Goal: Task Accomplishment & Management: Manage account settings

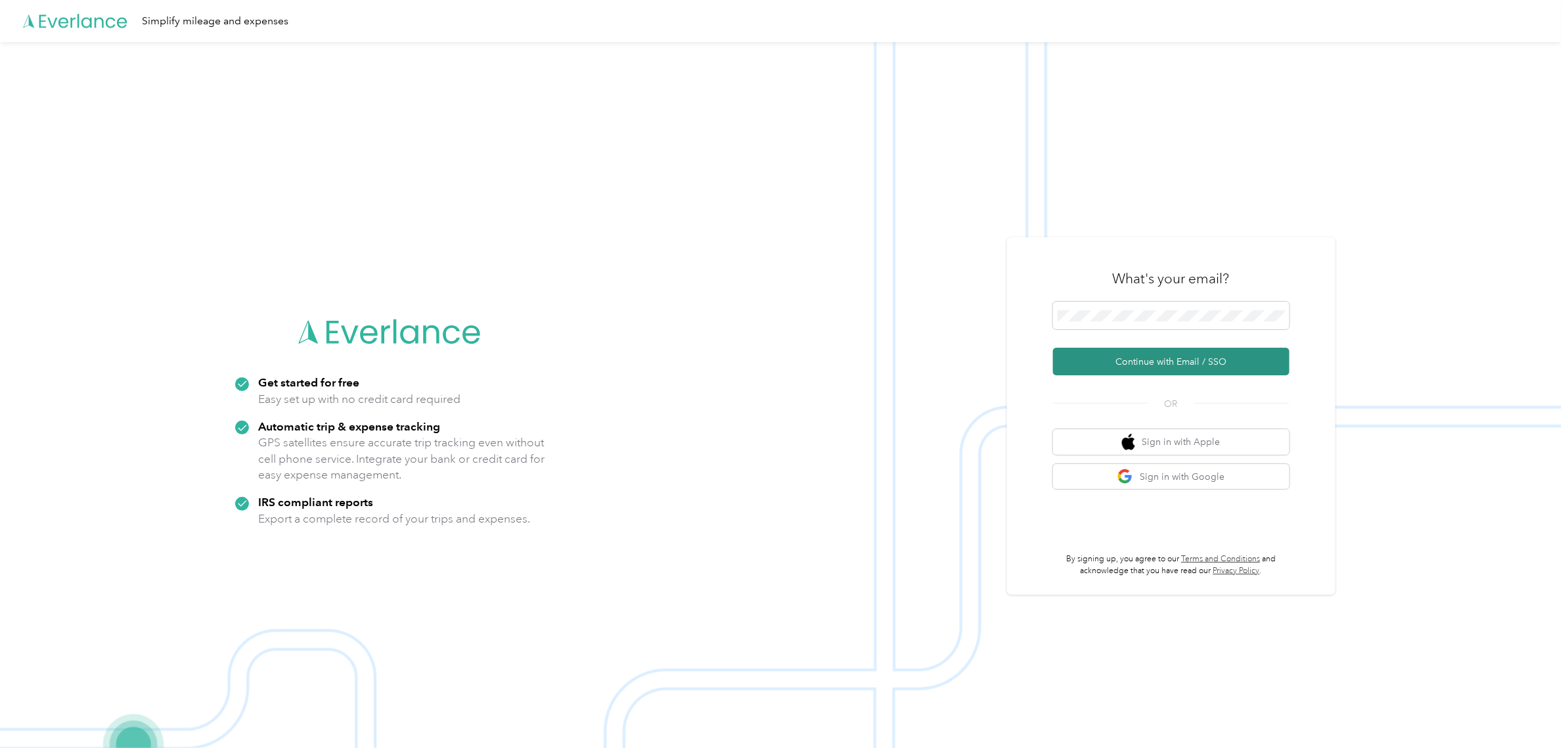
click at [1189, 370] on button "Continue with Email / SSO" at bounding box center [1172, 361] width 237 height 28
click at [1181, 365] on button "Continue with Email / SSO" at bounding box center [1172, 361] width 237 height 28
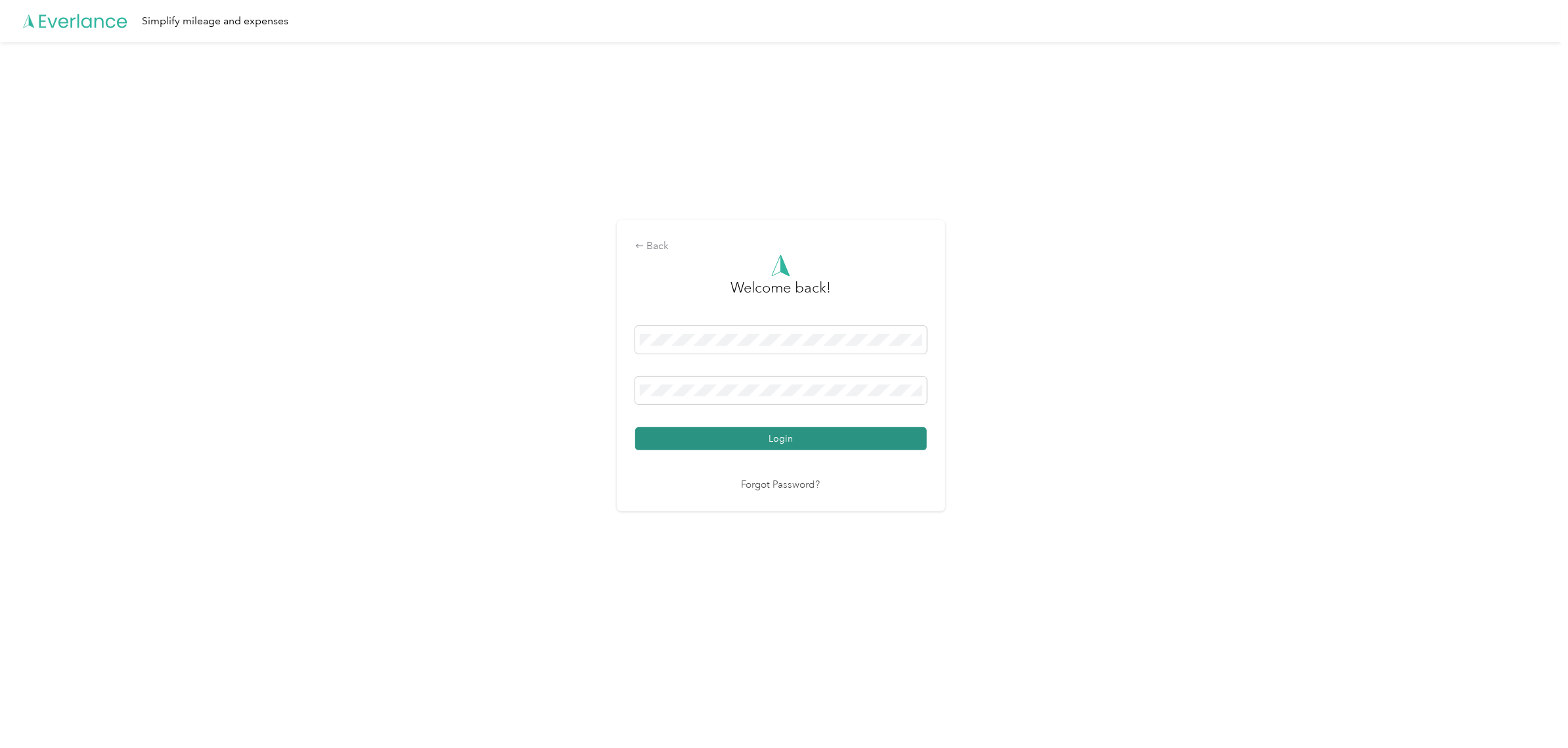
click at [822, 438] on button "Login" at bounding box center [781, 438] width 292 height 23
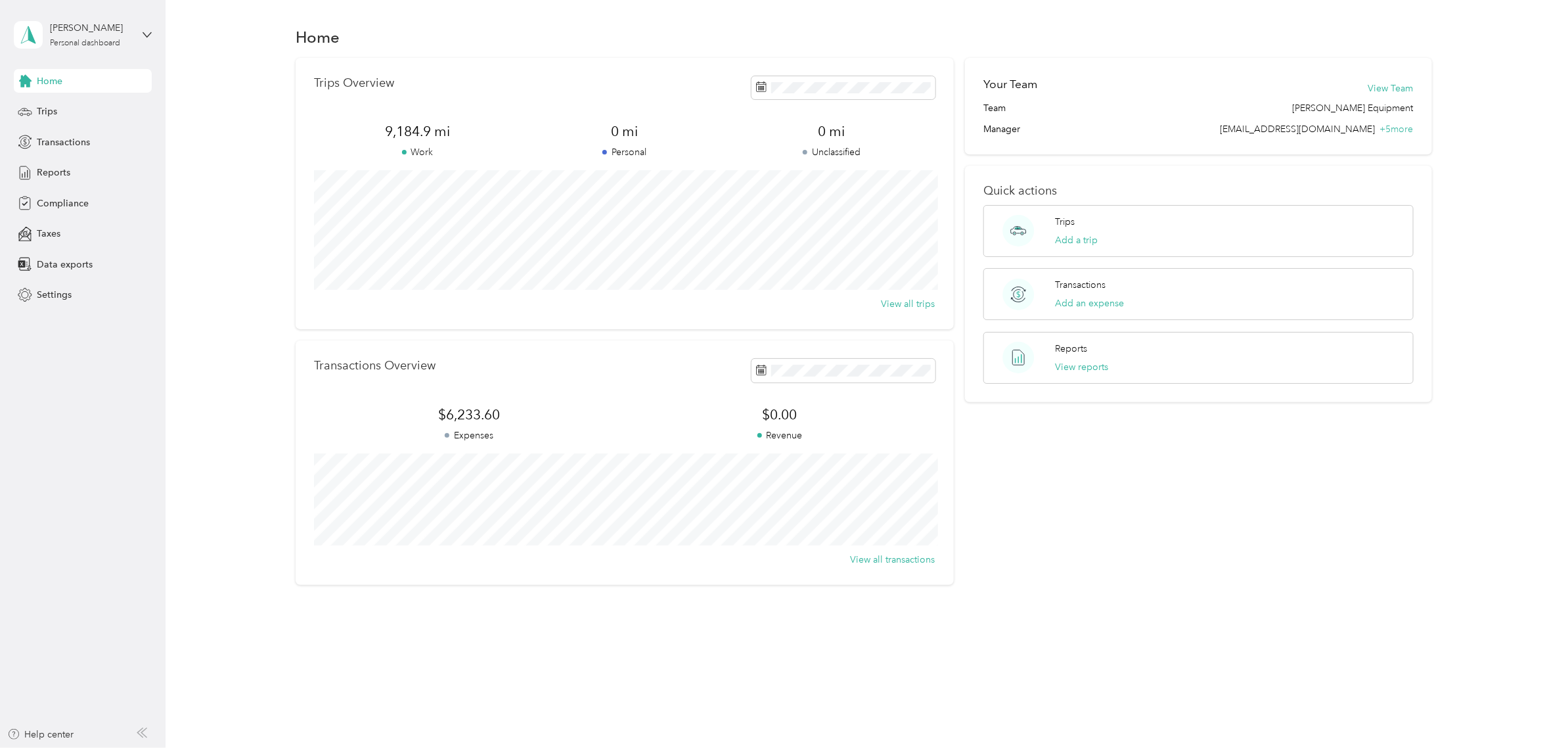
click at [44, 80] on span "Home" at bounding box center [49, 81] width 26 height 14
click at [61, 88] on div "Home" at bounding box center [83, 80] width 138 height 24
click at [48, 112] on span "Trips" at bounding box center [46, 111] width 20 height 14
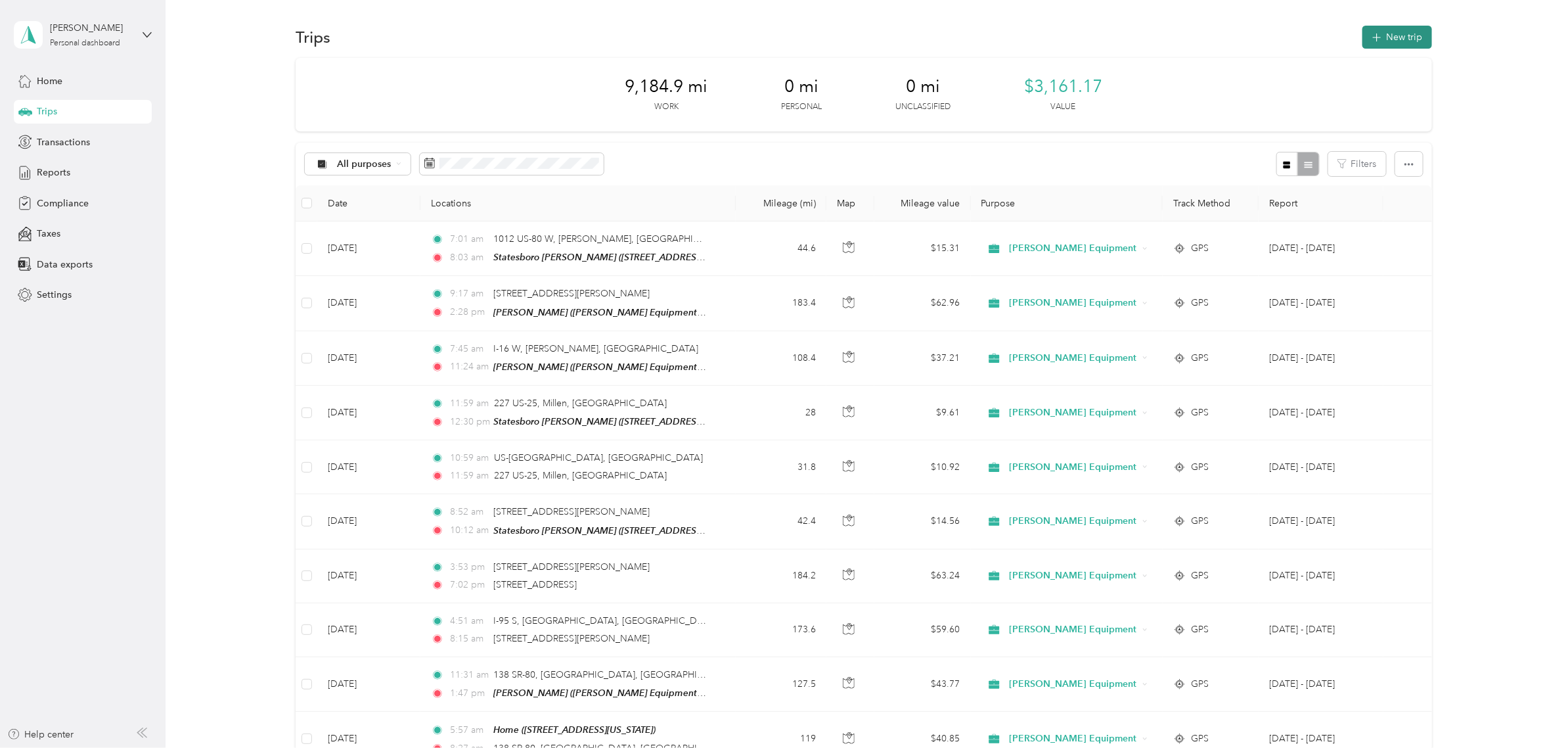
click at [1379, 36] on button "New trip" at bounding box center [1397, 37] width 70 height 23
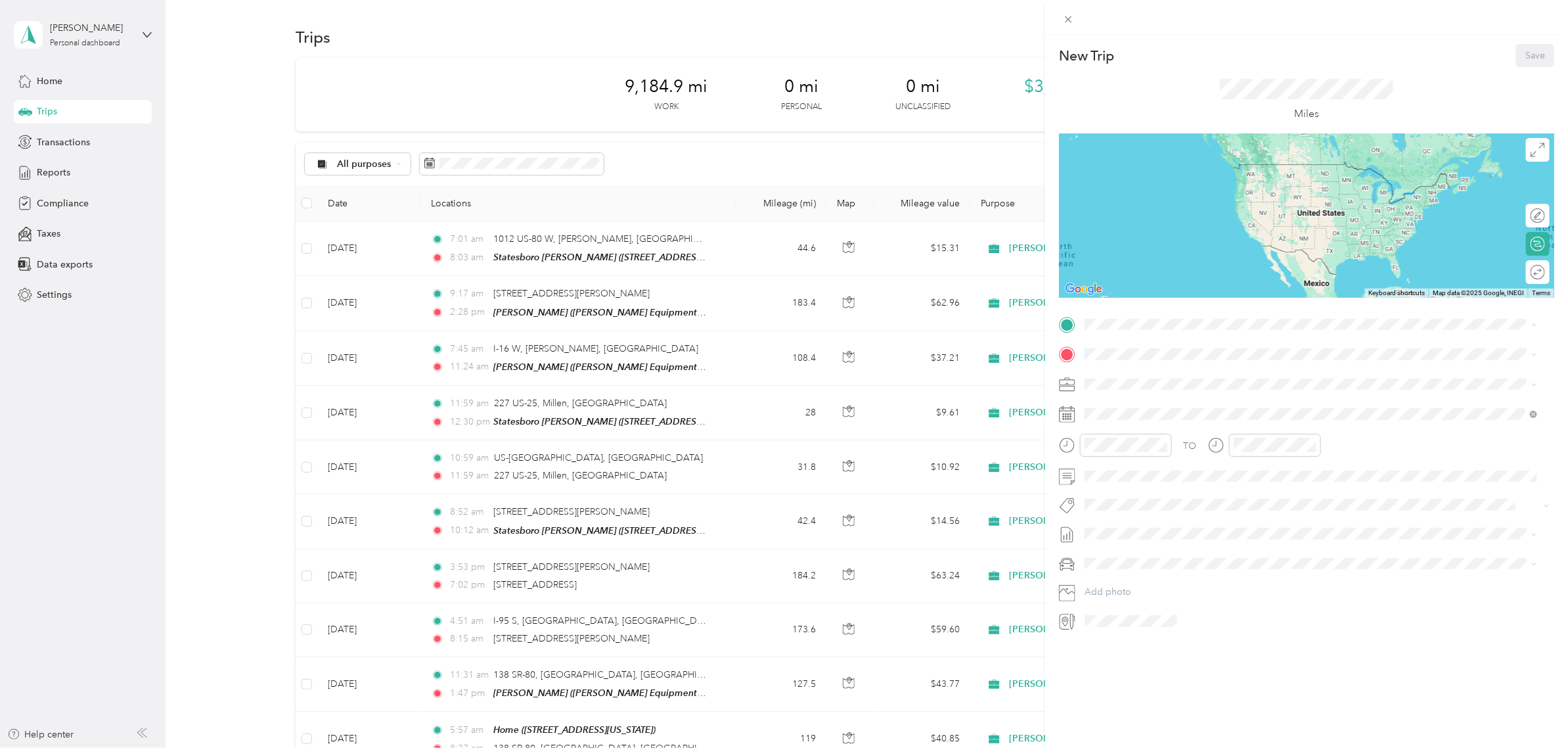
click at [1151, 442] on span "[STREET_ADDRESS][US_STATE]" at bounding box center [1175, 447] width 131 height 11
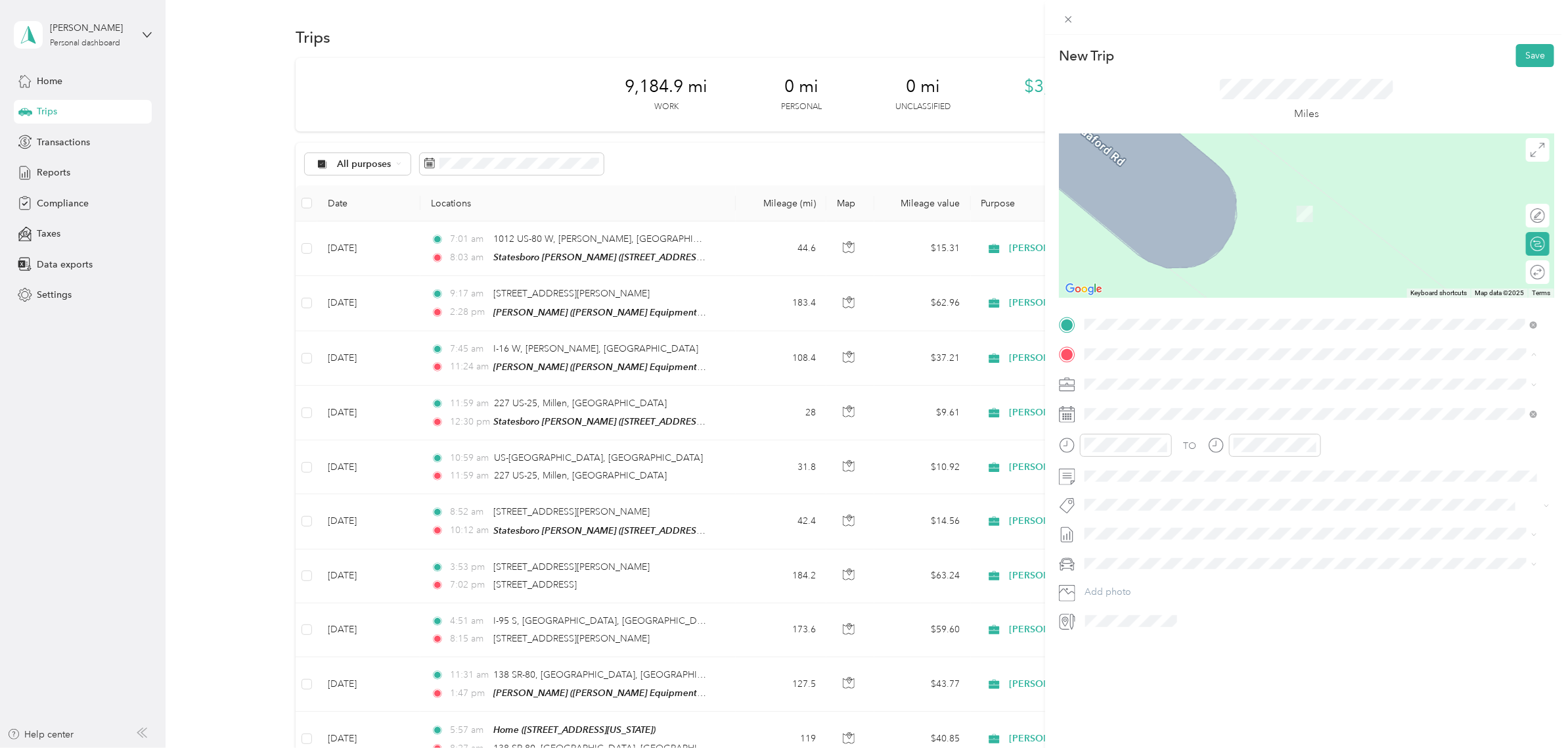
click at [1151, 508] on div "Statesboro [PERSON_NAME] [STREET_ADDRESS][US_STATE]" at bounding box center [1175, 511] width 131 height 28
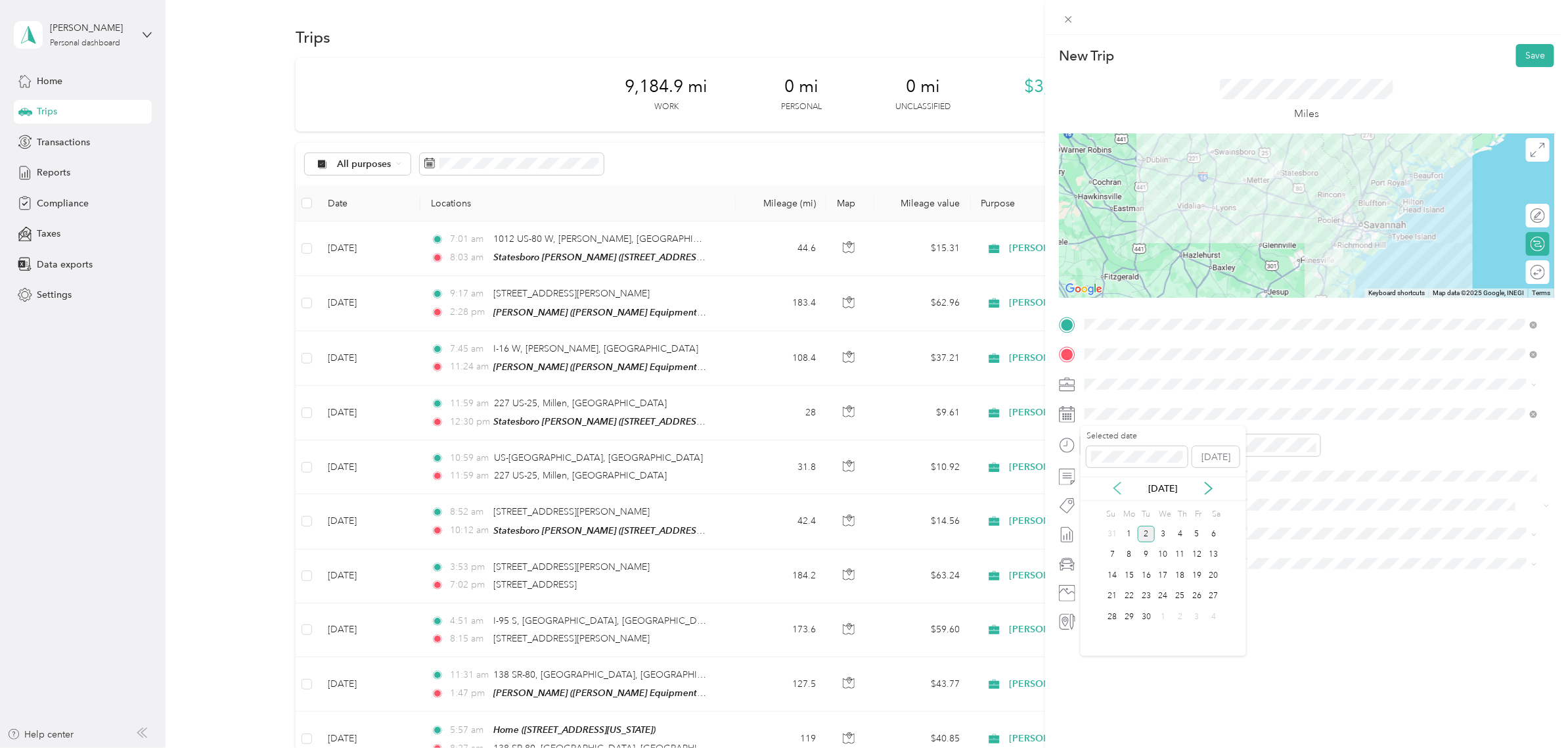
click at [1115, 488] on icon at bounding box center [1117, 489] width 6 height 12
click at [1194, 536] on div "1" at bounding box center [1197, 534] width 17 height 16
click at [1126, 553] on div "4" at bounding box center [1129, 555] width 17 height 16
click at [929, 412] on div "New Trip Save This trip cannot be edited because it is either under review, app…" at bounding box center [784, 374] width 1568 height 748
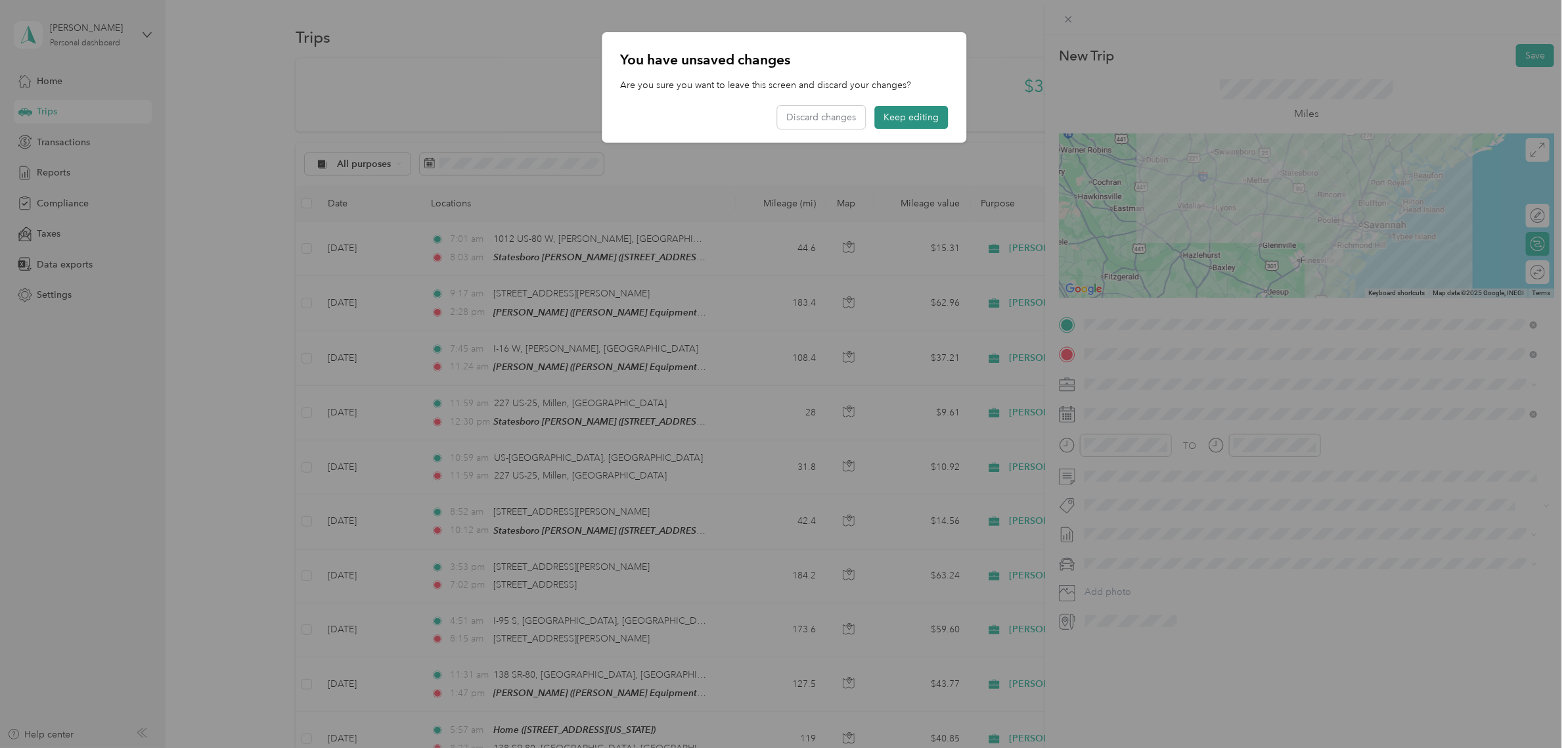
click at [915, 126] on button "Keep editing" at bounding box center [911, 118] width 74 height 23
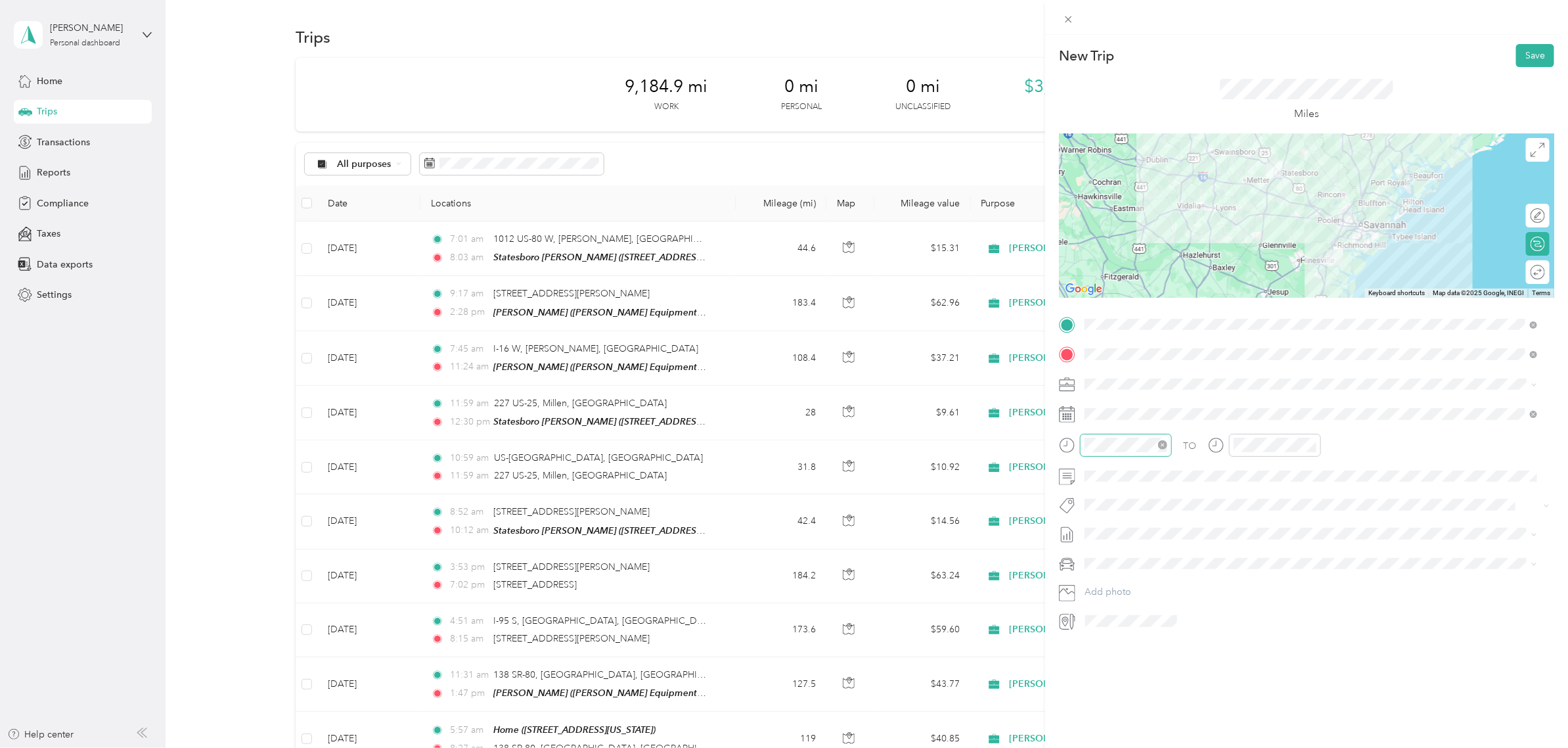
click at [1098, 434] on div at bounding box center [1126, 445] width 92 height 23
click at [1164, 470] on div "AM" at bounding box center [1173, 473] width 32 height 19
click at [1318, 472] on div "AM" at bounding box center [1322, 473] width 32 height 19
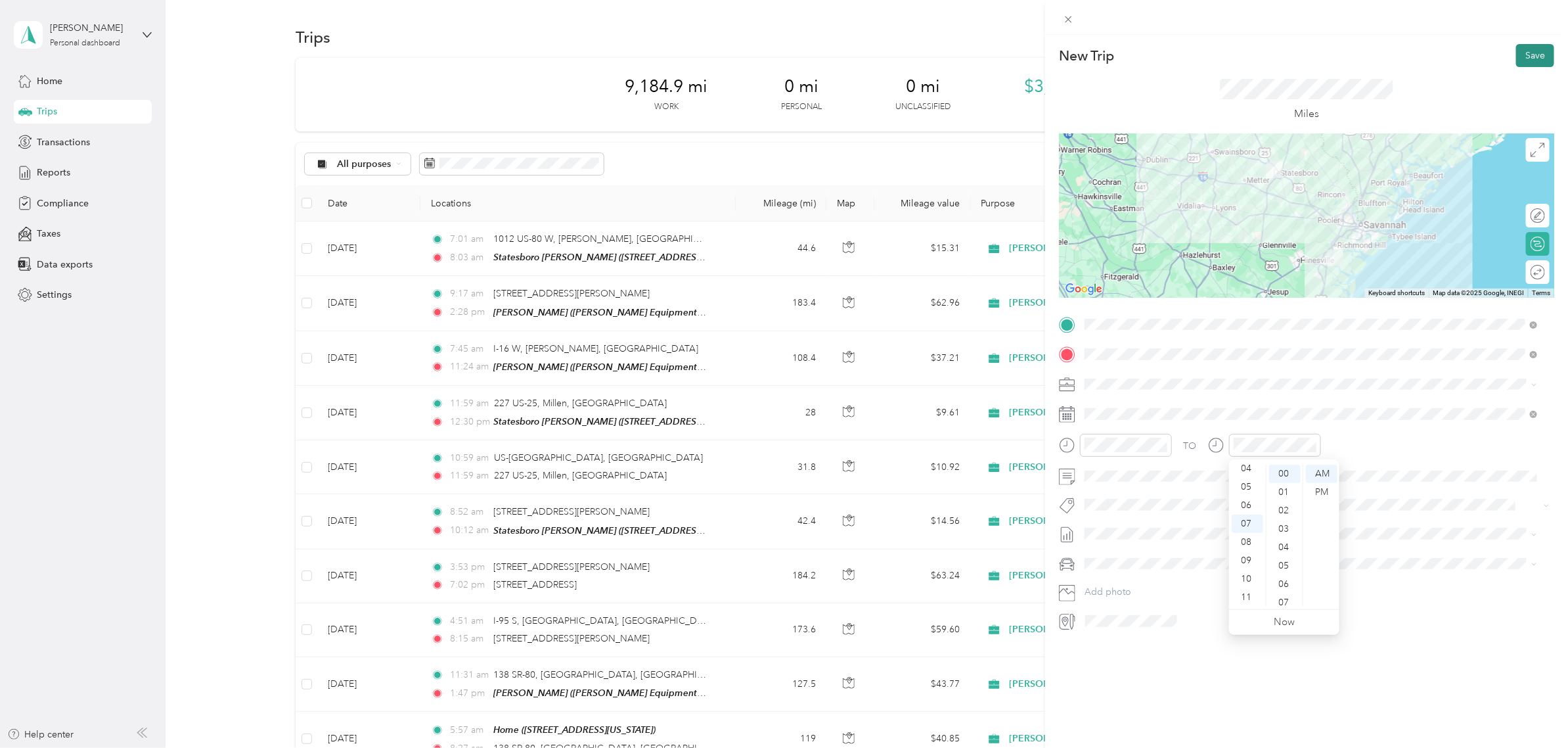
click at [1523, 53] on button "Save" at bounding box center [1535, 55] width 38 height 23
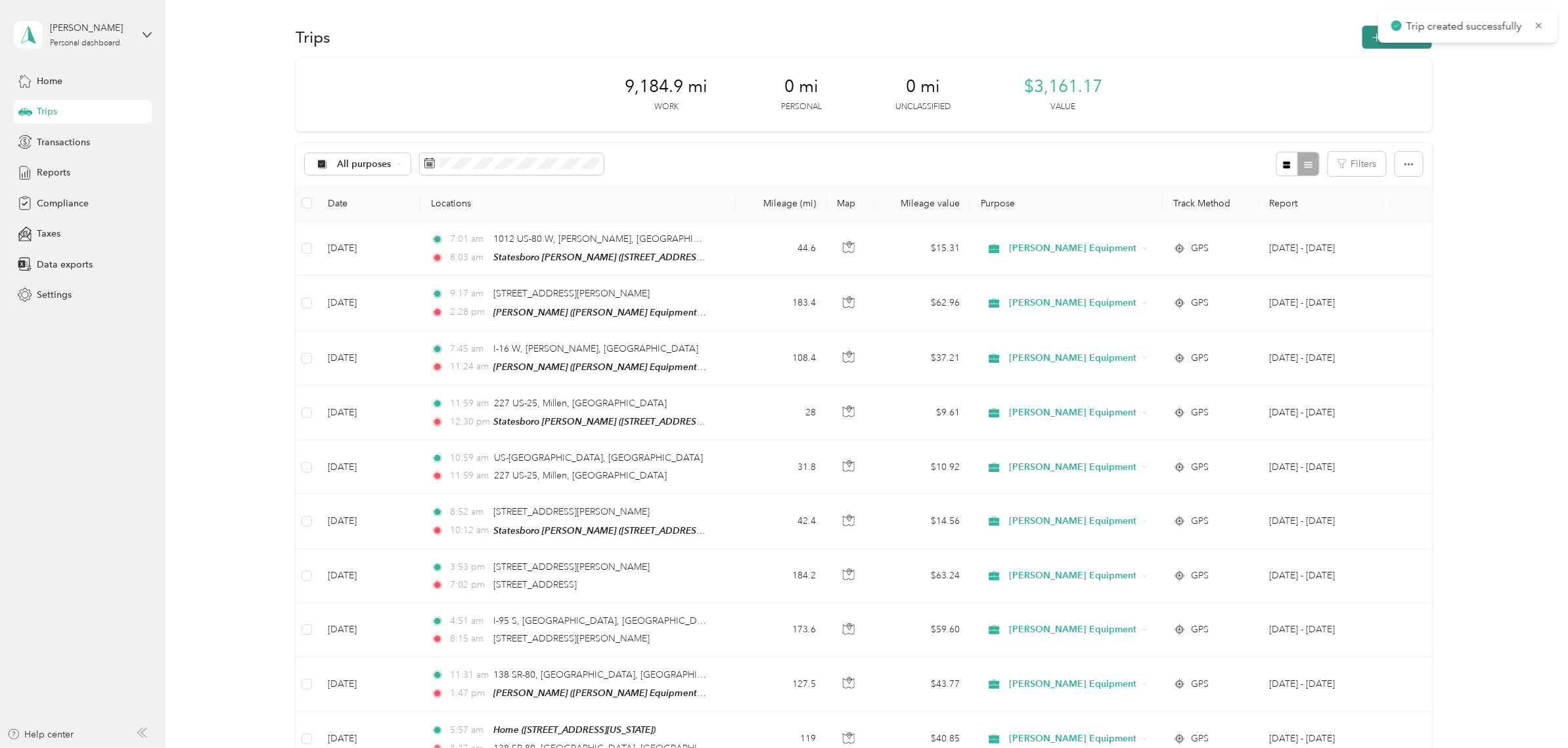
click at [1374, 40] on icon "button" at bounding box center [1377, 37] width 15 height 15
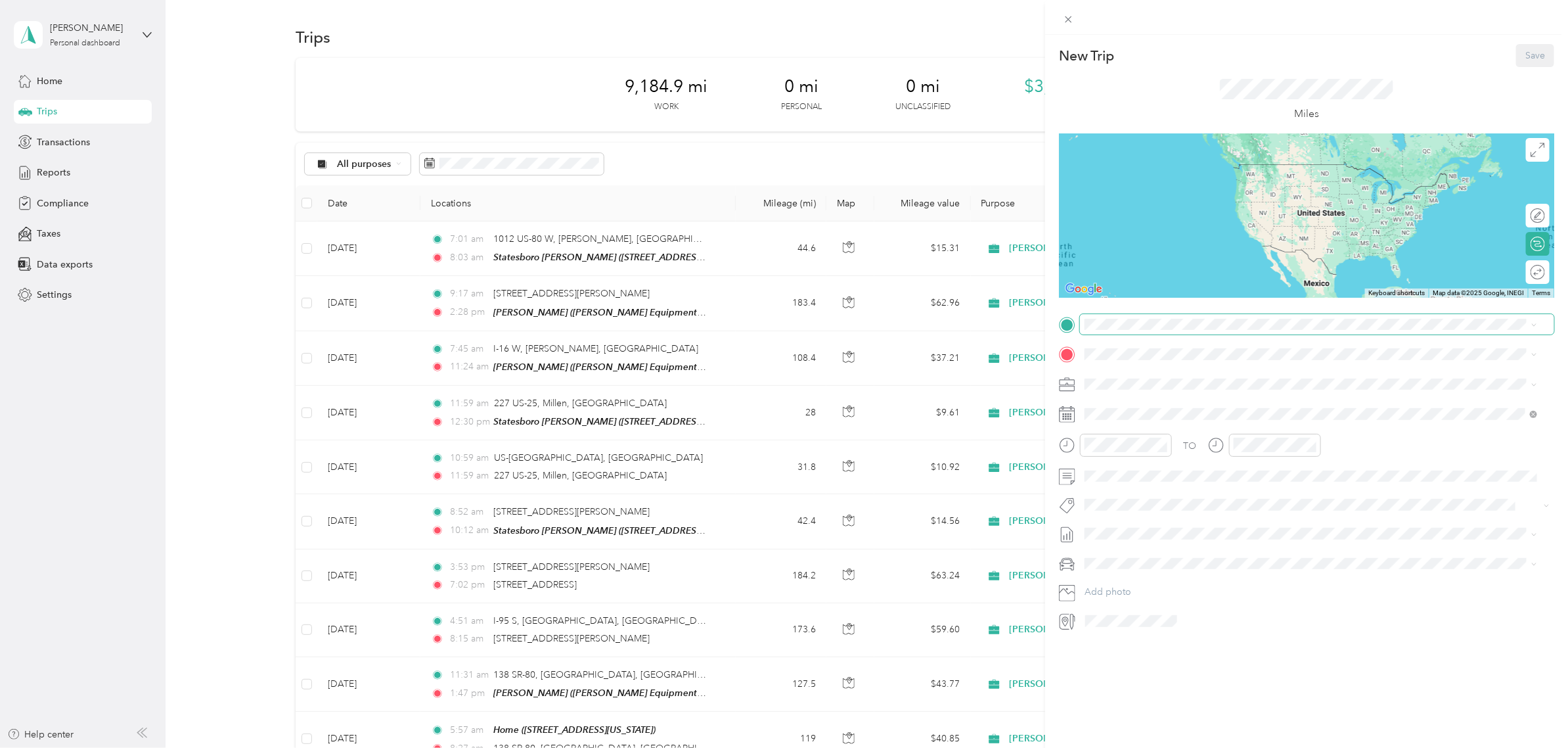
click at [1112, 330] on span at bounding box center [1317, 325] width 474 height 21
click at [1116, 432] on strong "Home" at bounding box center [1122, 431] width 26 height 12
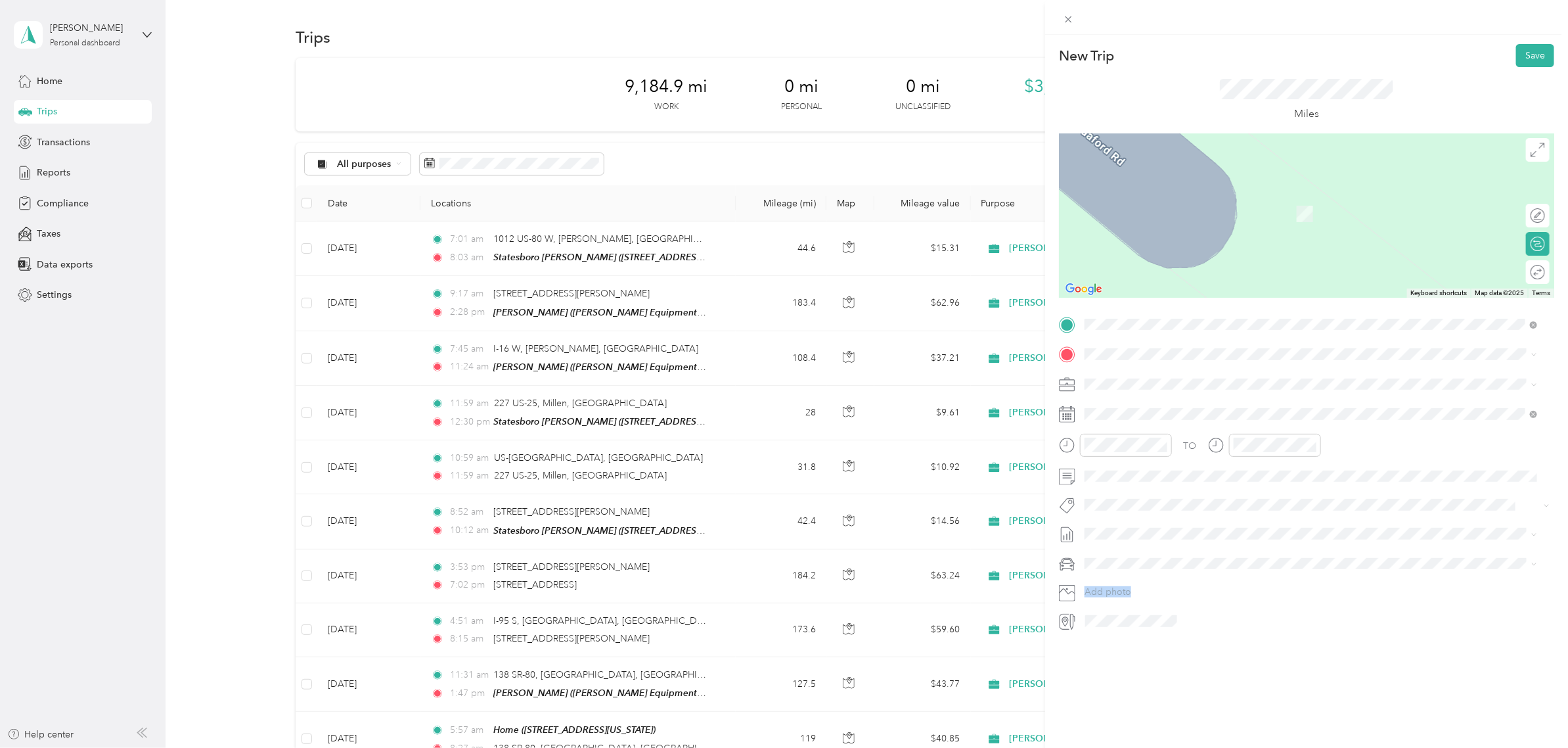
click at [1125, 747] on div "New Trip Save This trip cannot be edited because it is either under review, app…" at bounding box center [780, 748] width 1562 height 0
click at [1155, 507] on div "Statesboro [PERSON_NAME] [STREET_ADDRESS][US_STATE]" at bounding box center [1175, 511] width 131 height 28
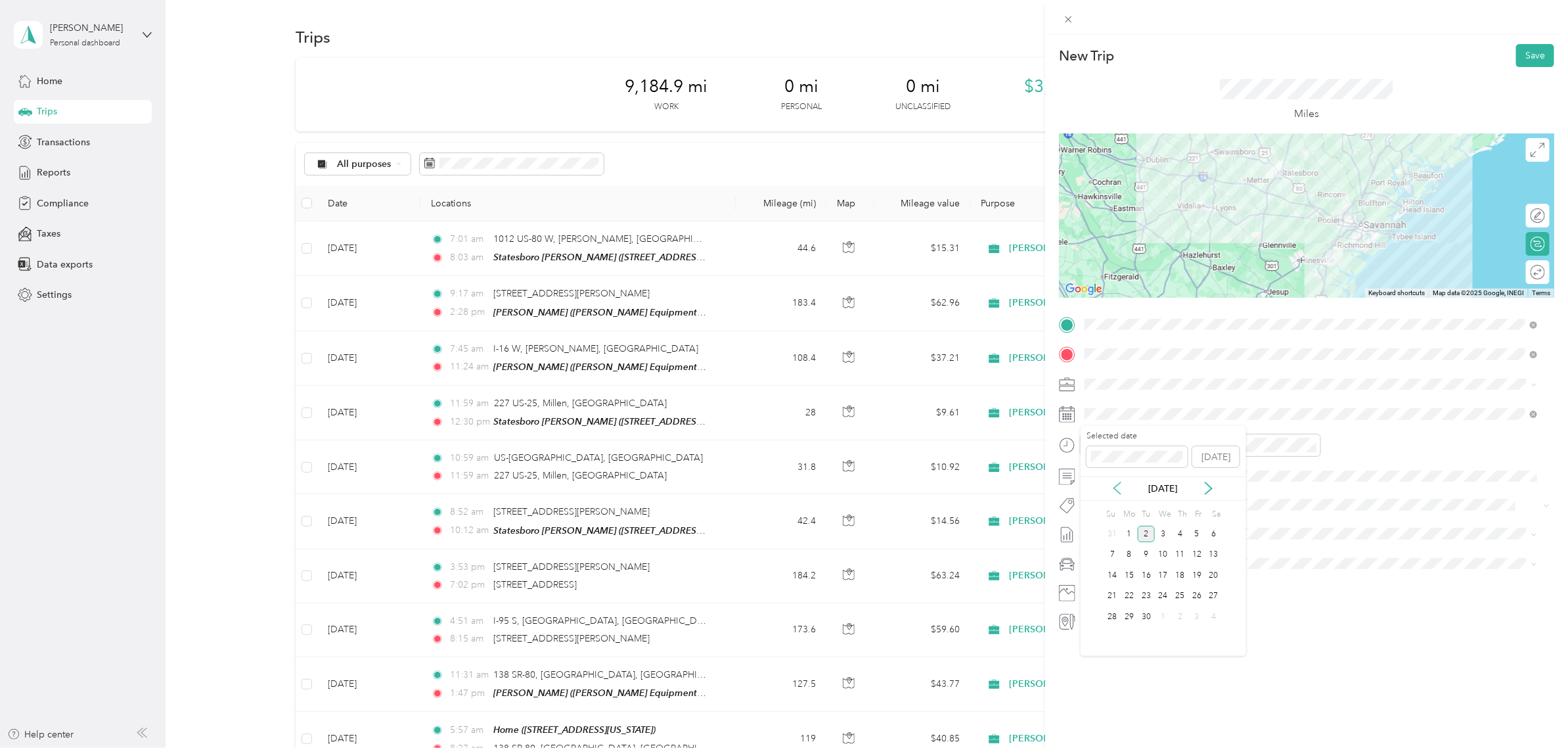
click at [1120, 489] on icon at bounding box center [1117, 488] width 13 height 13
click at [1147, 550] on div "5" at bounding box center [1146, 555] width 17 height 16
click at [1065, 447] on icon at bounding box center [1067, 445] width 16 height 16
click at [1164, 444] on icon "close-circle" at bounding box center [1162, 444] width 9 height 9
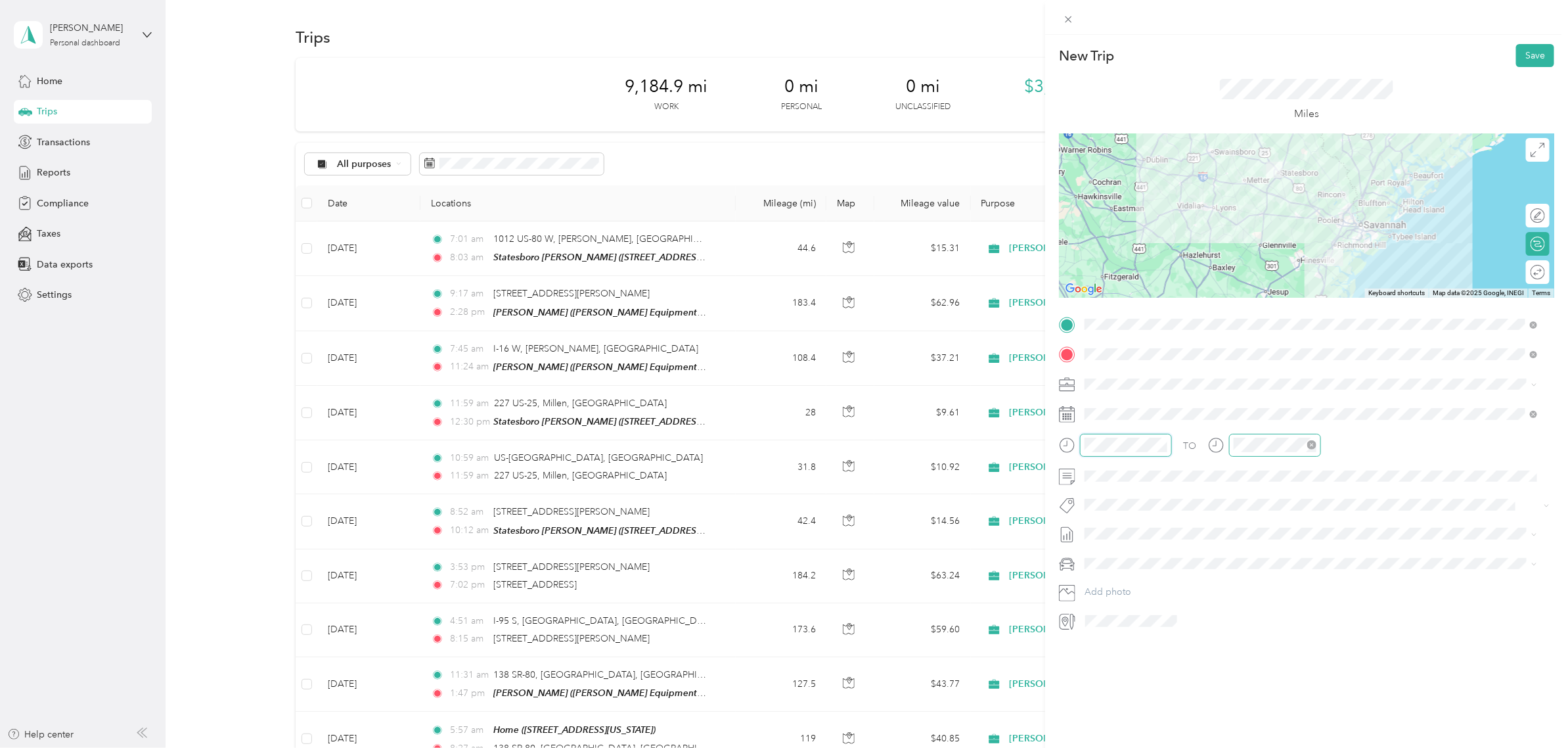
click at [1310, 442] on icon "close-circle" at bounding box center [1311, 444] width 9 height 9
click at [1182, 477] on div "AM" at bounding box center [1173, 473] width 32 height 19
click at [1178, 468] on div "AM" at bounding box center [1173, 473] width 32 height 19
click at [1182, 468] on div "AM" at bounding box center [1173, 473] width 32 height 19
drag, startPoint x: 1182, startPoint y: 470, endPoint x: 1180, endPoint y: 477, distance: 7.3
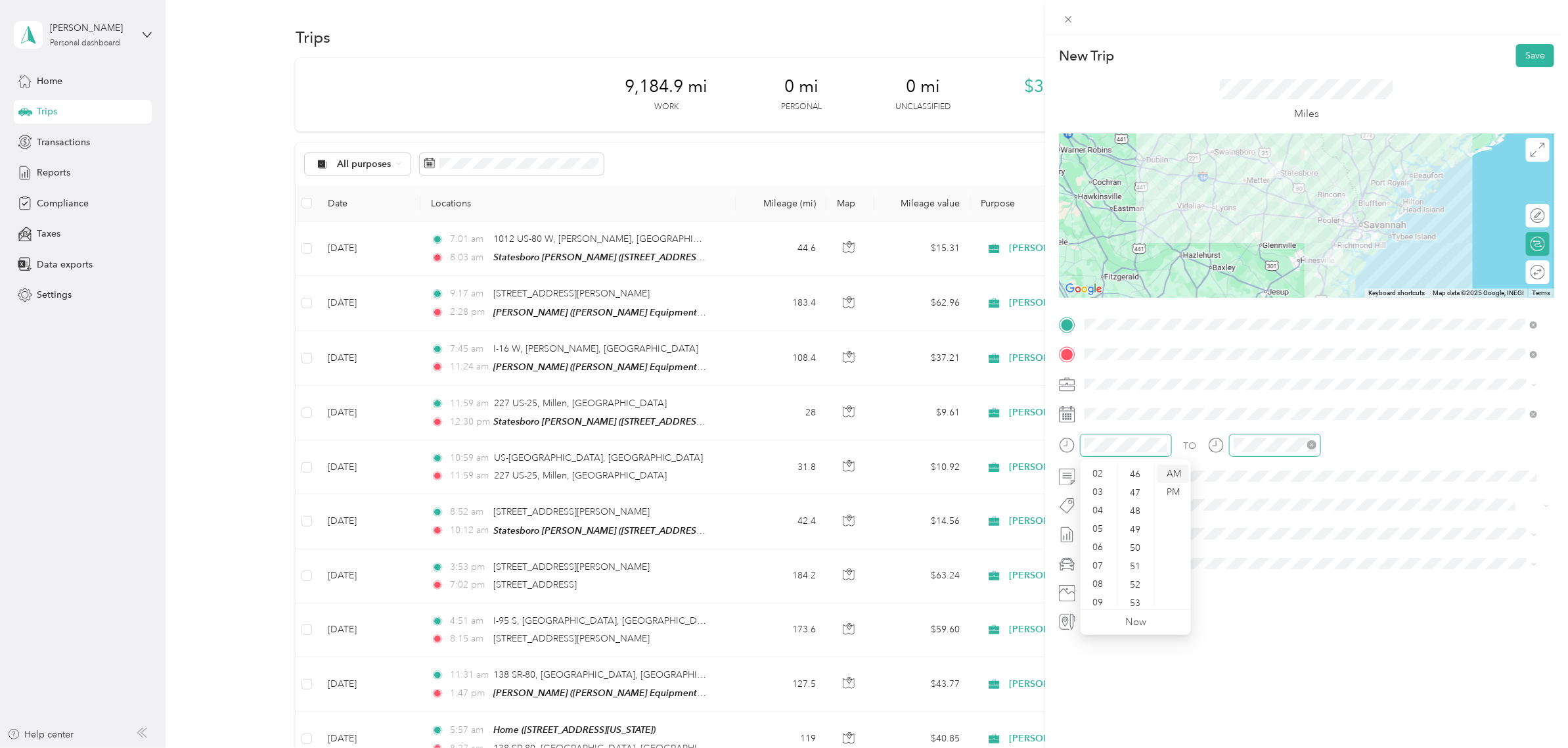
click at [1180, 477] on div "AM" at bounding box center [1173, 473] width 32 height 19
click at [1170, 493] on div "PM" at bounding box center [1173, 492] width 32 height 19
click at [1171, 477] on div "AM" at bounding box center [1173, 473] width 32 height 19
click at [1046, 445] on form "New Trip Save This trip cannot be edited because it is either under review, app…" at bounding box center [1306, 337] width 523 height 588
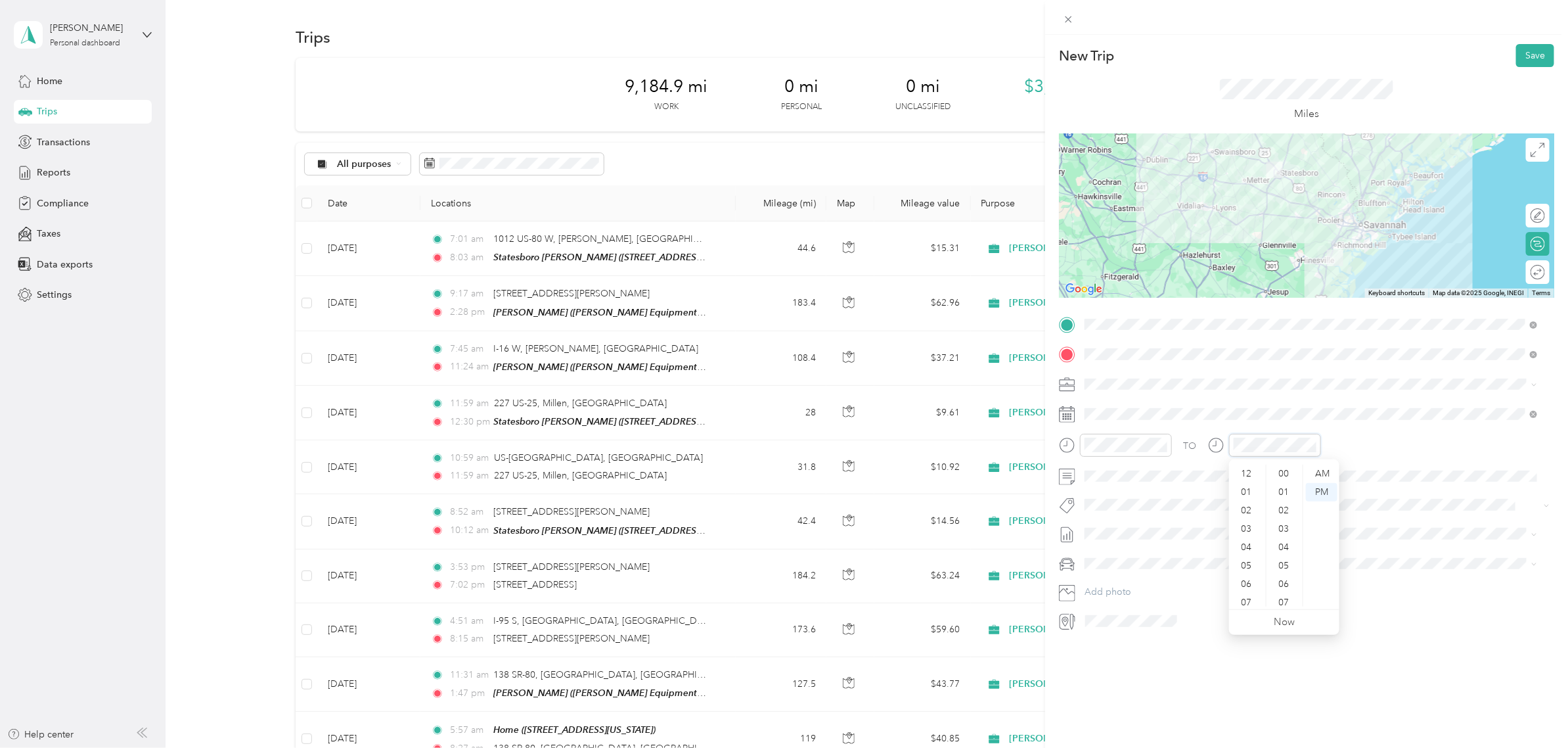
click at [1203, 445] on div "TO" at bounding box center [1306, 450] width 495 height 32
click at [1322, 477] on div "AM" at bounding box center [1322, 473] width 32 height 19
click at [1325, 481] on div "AM" at bounding box center [1322, 473] width 32 height 19
click at [1325, 488] on div "PM" at bounding box center [1322, 492] width 32 height 19
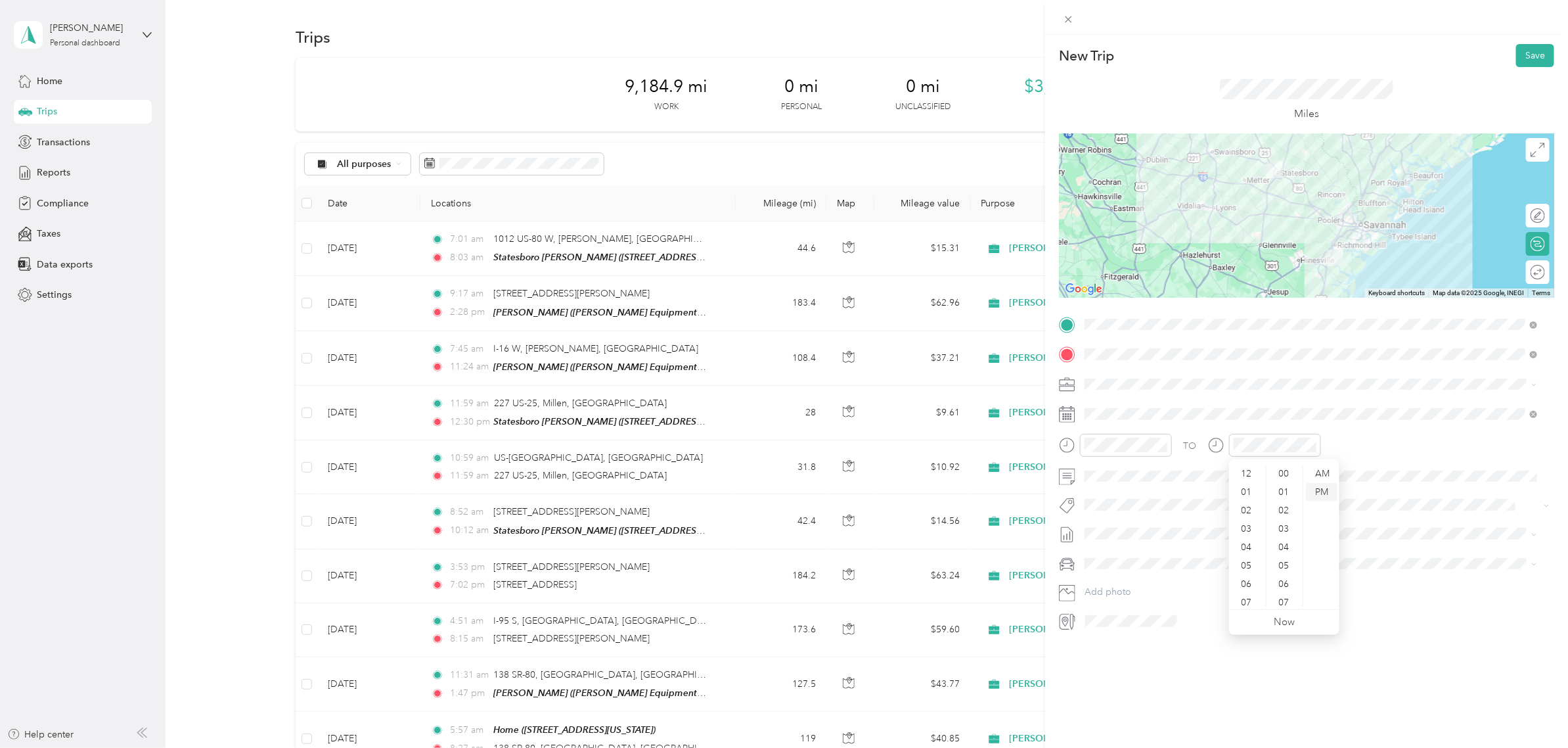
click at [1326, 488] on div "PM" at bounding box center [1322, 492] width 32 height 19
click at [1325, 467] on div "AM" at bounding box center [1322, 473] width 32 height 19
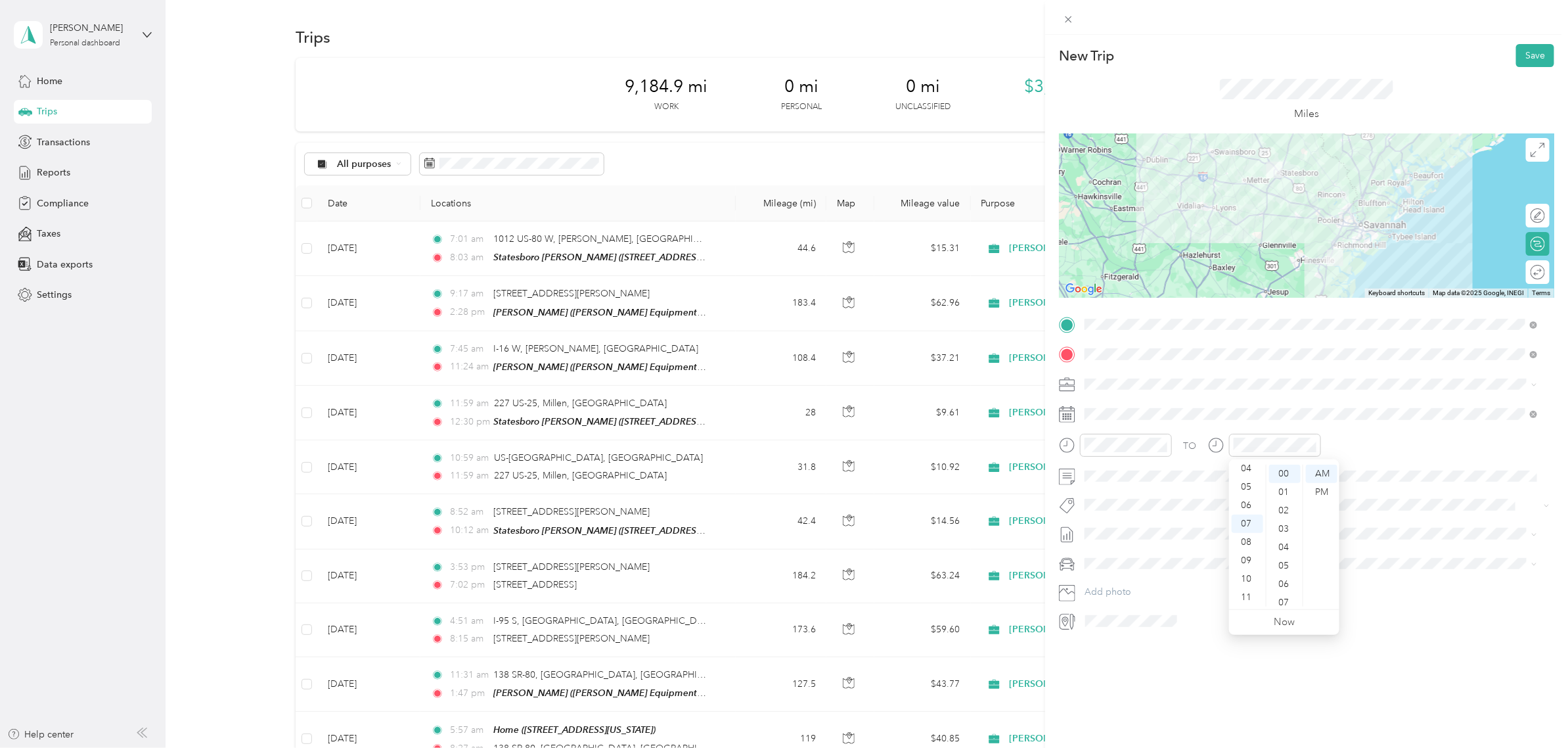
click at [1292, 392] on span at bounding box center [1317, 384] width 474 height 21
click at [1525, 61] on button "Save" at bounding box center [1535, 55] width 38 height 23
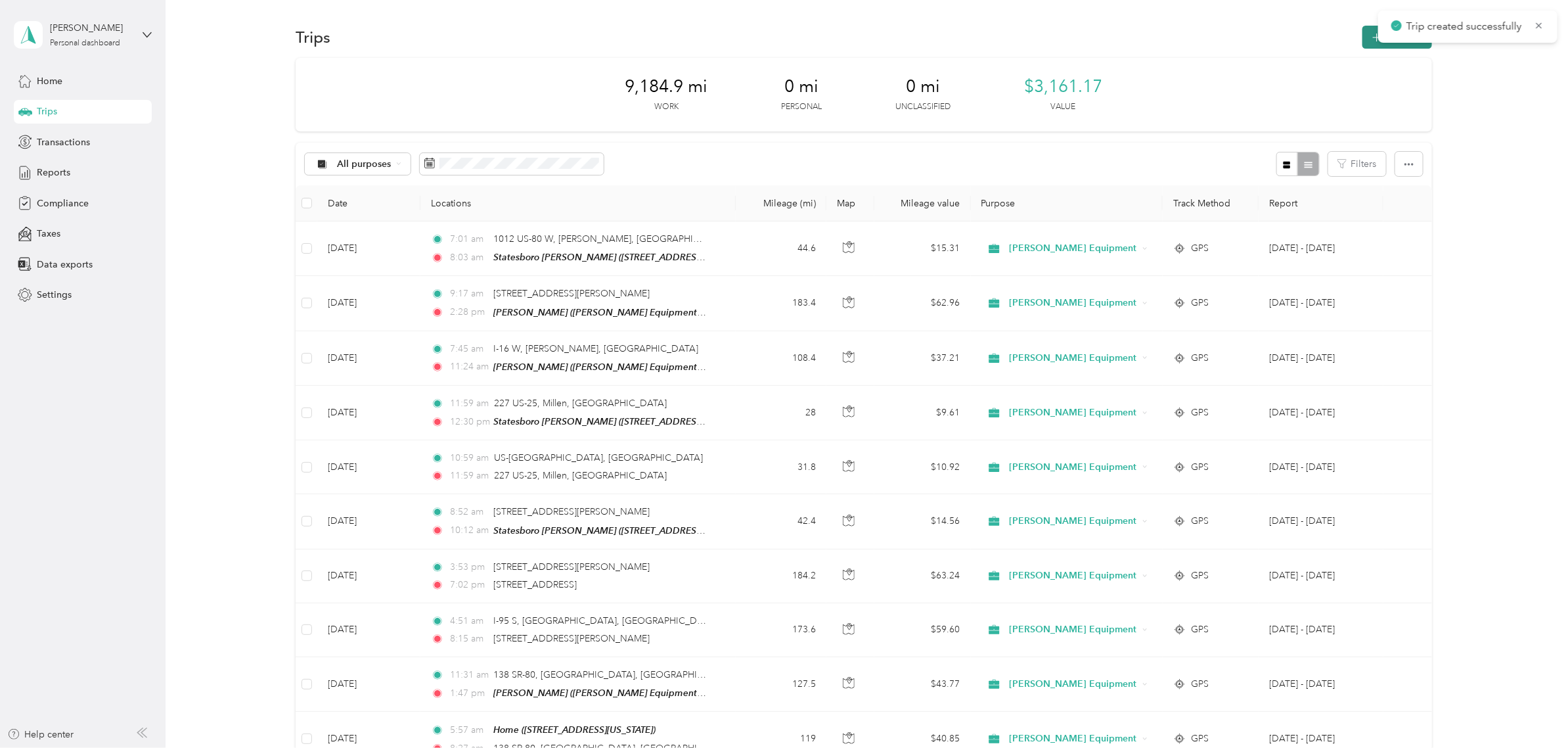
click at [1362, 37] on button "New trip" at bounding box center [1397, 37] width 70 height 23
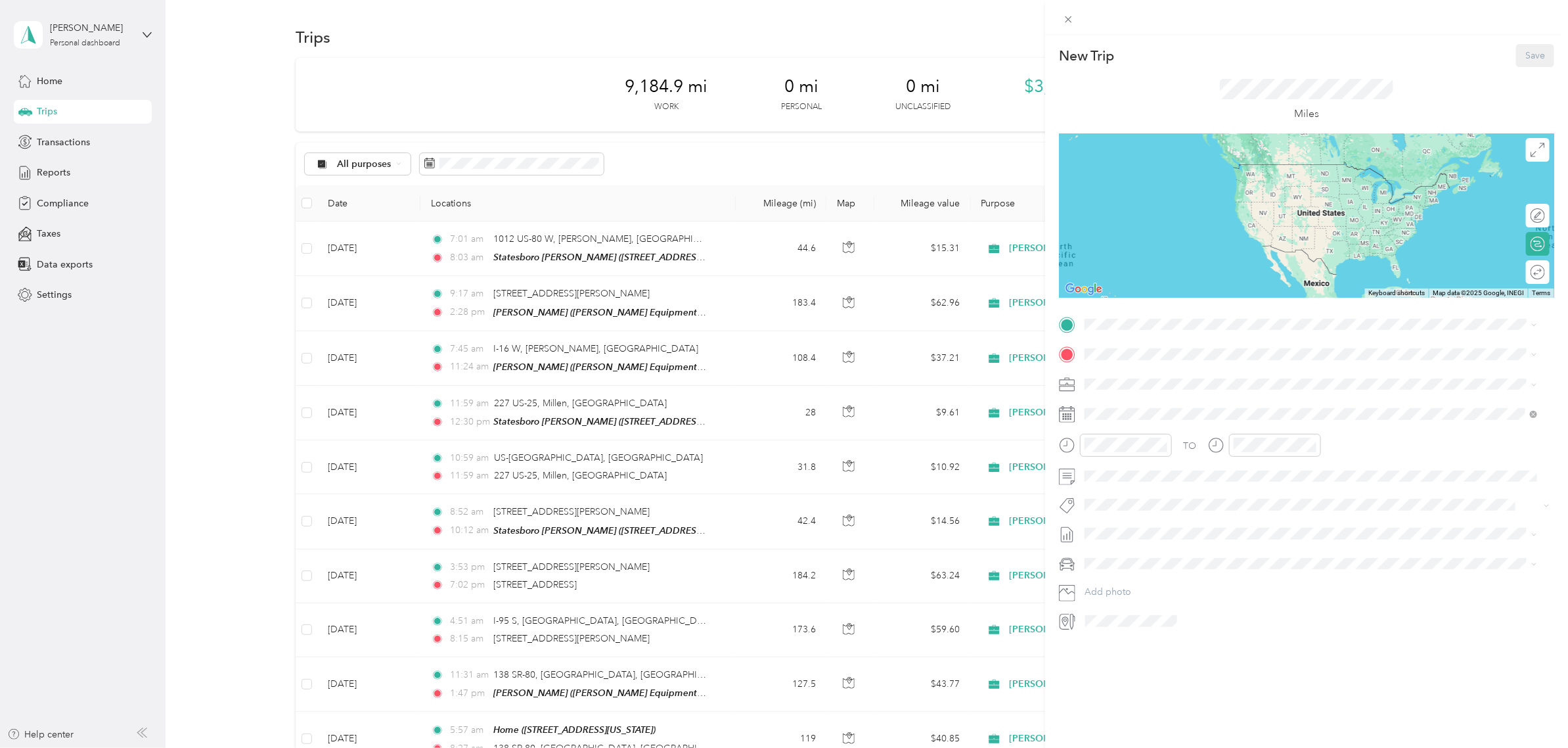
drag, startPoint x: 1147, startPoint y: 438, endPoint x: 1155, endPoint y: 428, distance: 12.8
click at [1147, 438] on div "Home [STREET_ADDRESS][US_STATE]" at bounding box center [1175, 439] width 131 height 28
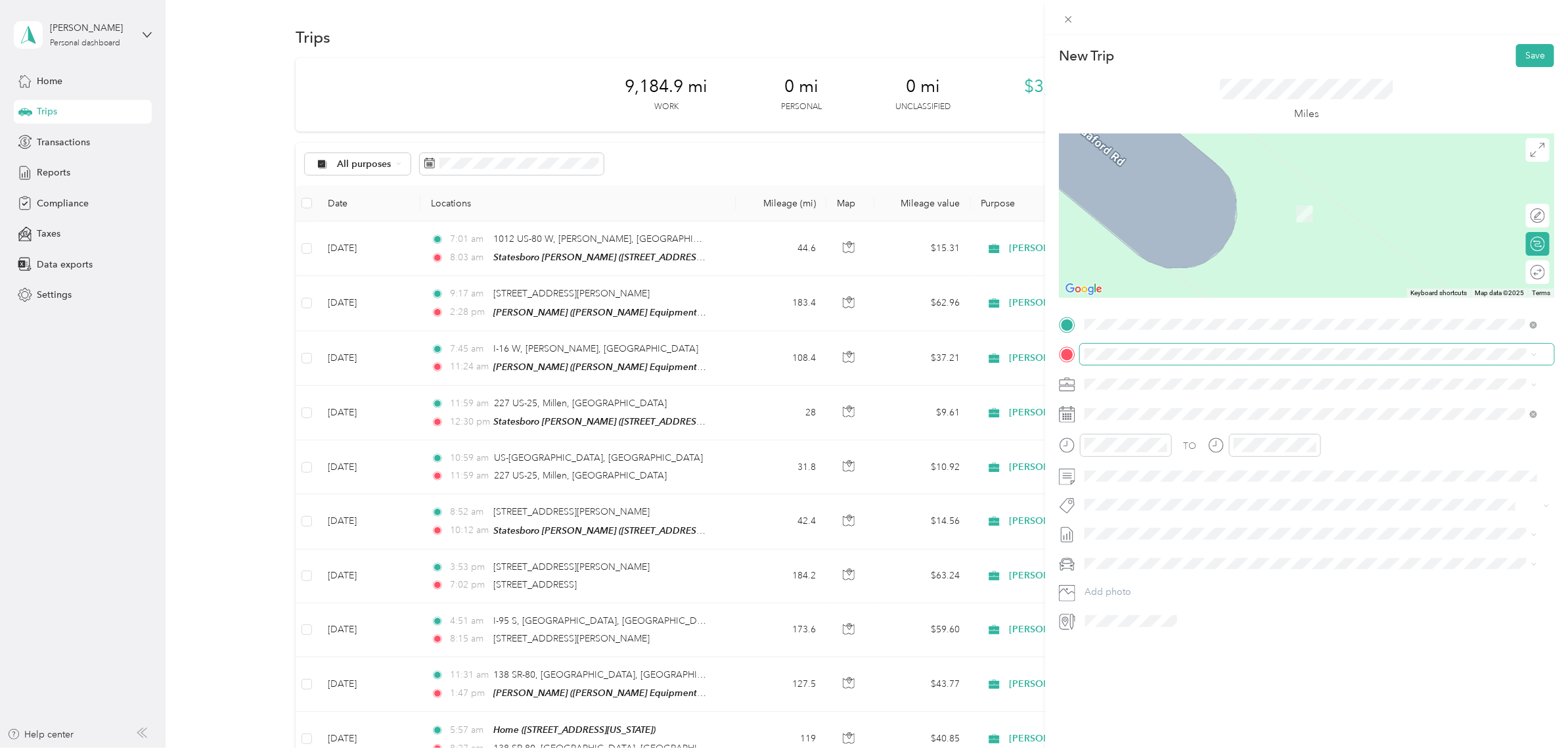
click at [1121, 347] on span at bounding box center [1317, 354] width 474 height 21
click at [1156, 508] on div "Statesboro [PERSON_NAME] [STREET_ADDRESS][US_STATE]" at bounding box center [1175, 511] width 131 height 28
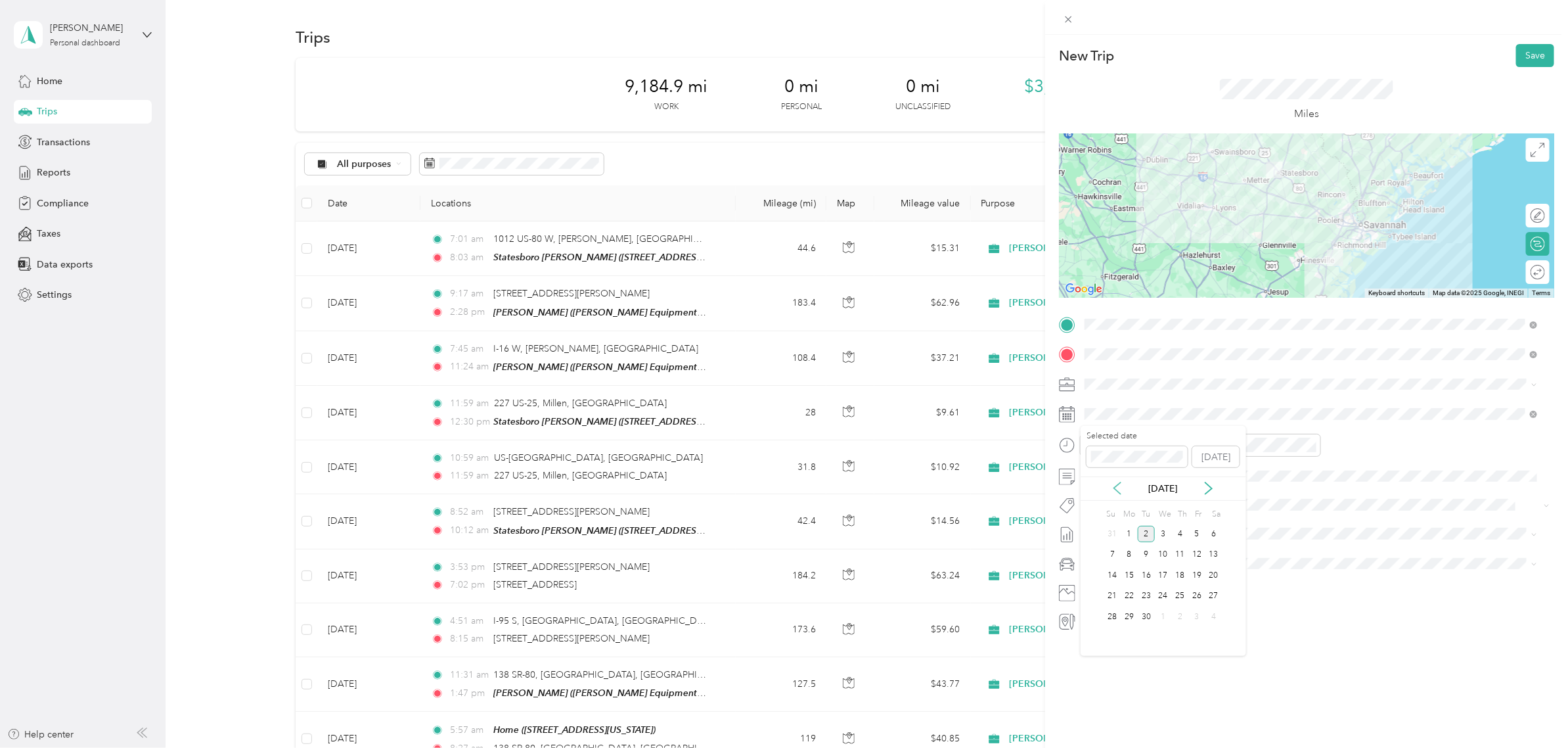
click at [1116, 486] on icon at bounding box center [1117, 489] width 6 height 12
click at [1161, 557] on div "6" at bounding box center [1163, 555] width 17 height 16
click at [1064, 445] on div at bounding box center [1115, 445] width 113 height 23
click at [1203, 451] on div "TO" at bounding box center [1306, 450] width 495 height 32
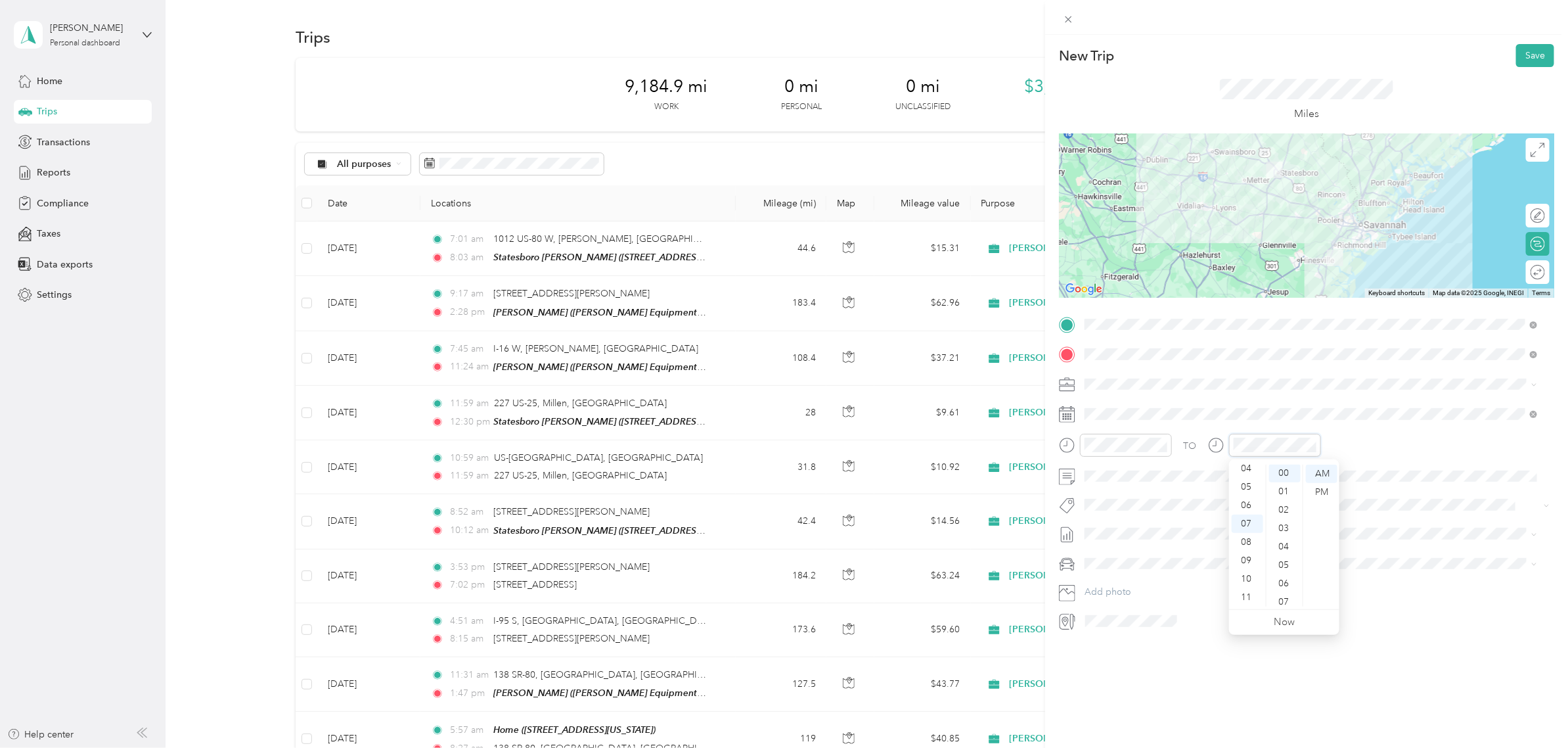
scroll to position [0, 0]
click at [1383, 408] on span at bounding box center [1317, 414] width 474 height 21
click at [1526, 53] on button "Save" at bounding box center [1535, 55] width 38 height 23
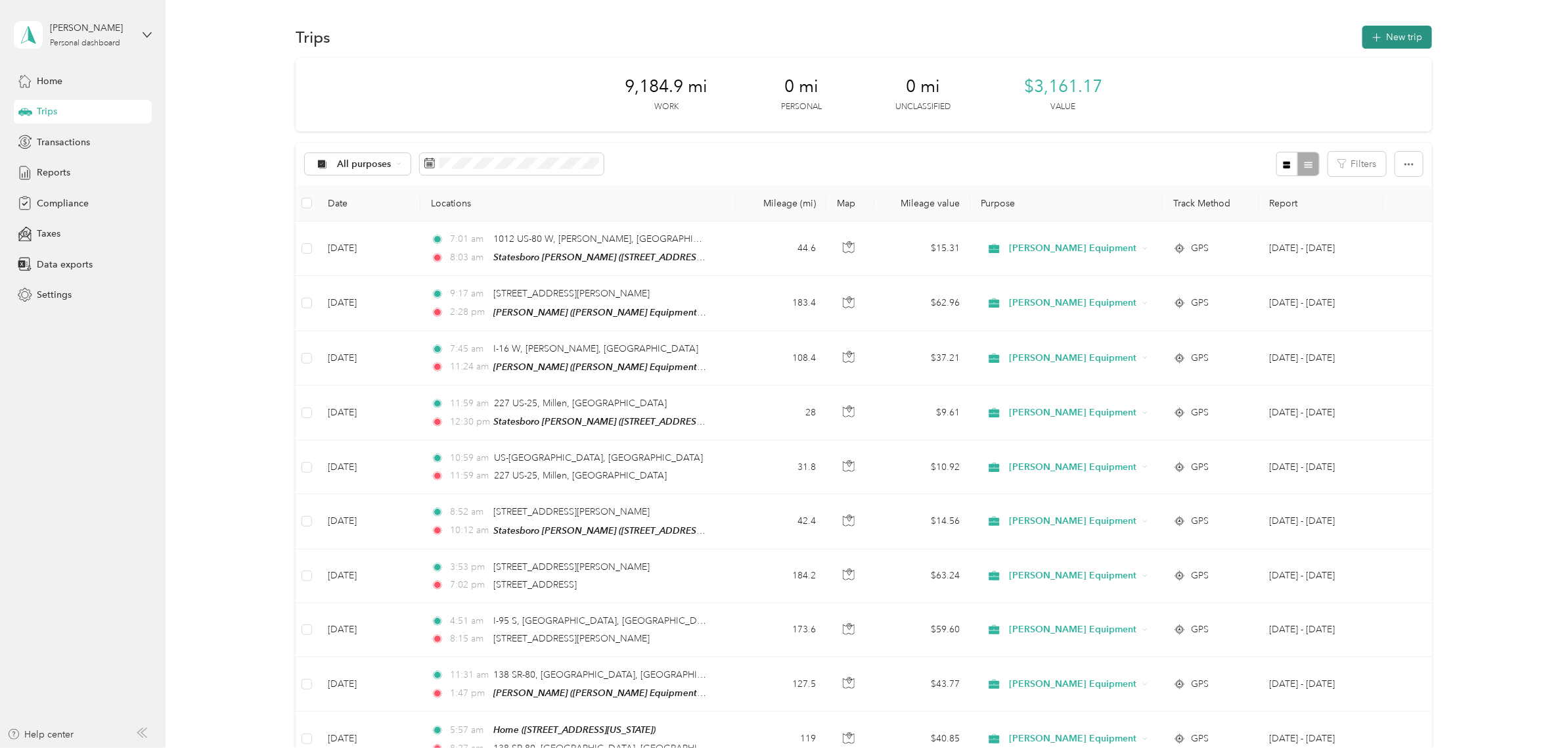
click at [1403, 31] on button "New trip" at bounding box center [1397, 37] width 70 height 23
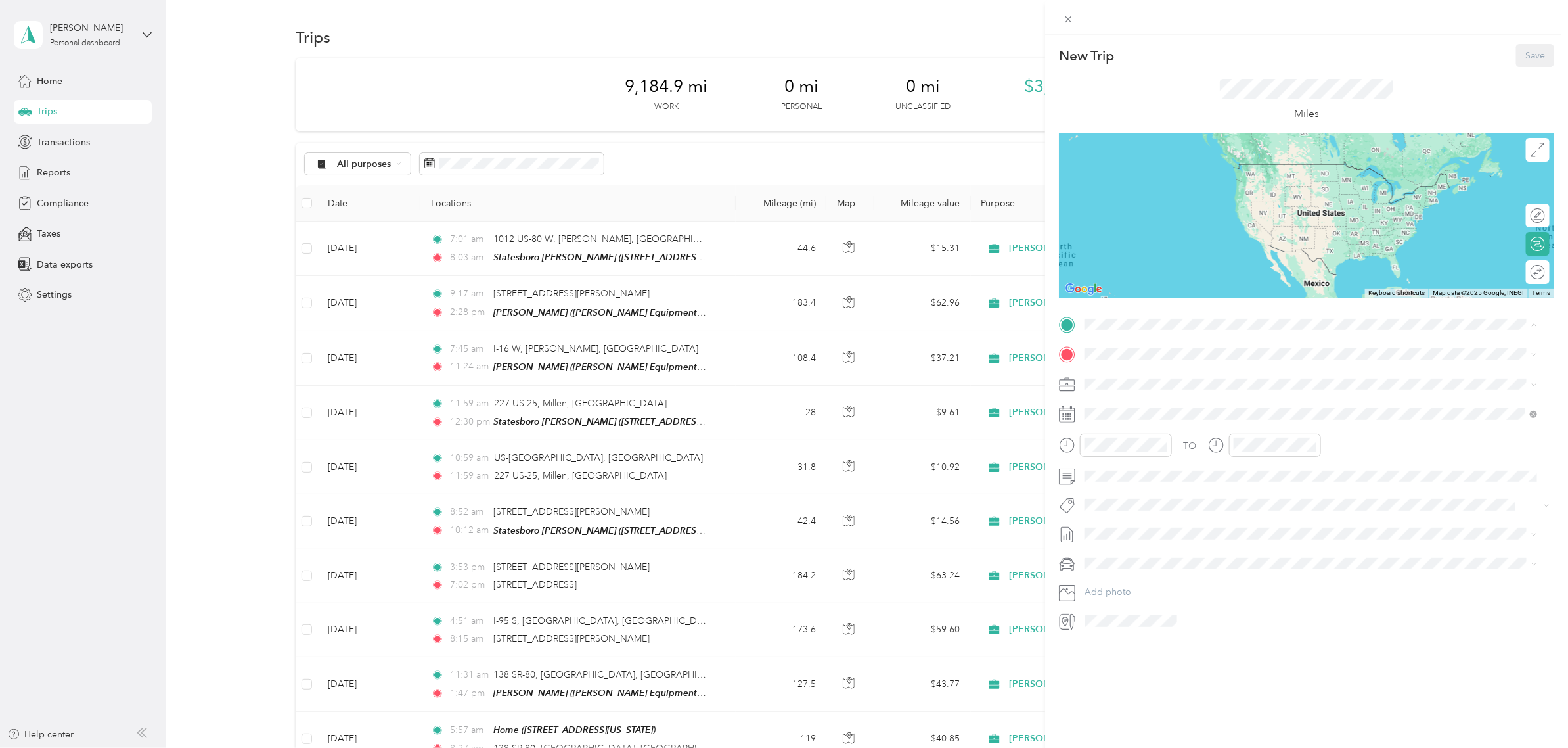
click at [1151, 438] on div "Home [STREET_ADDRESS][US_STATE]" at bounding box center [1175, 439] width 131 height 28
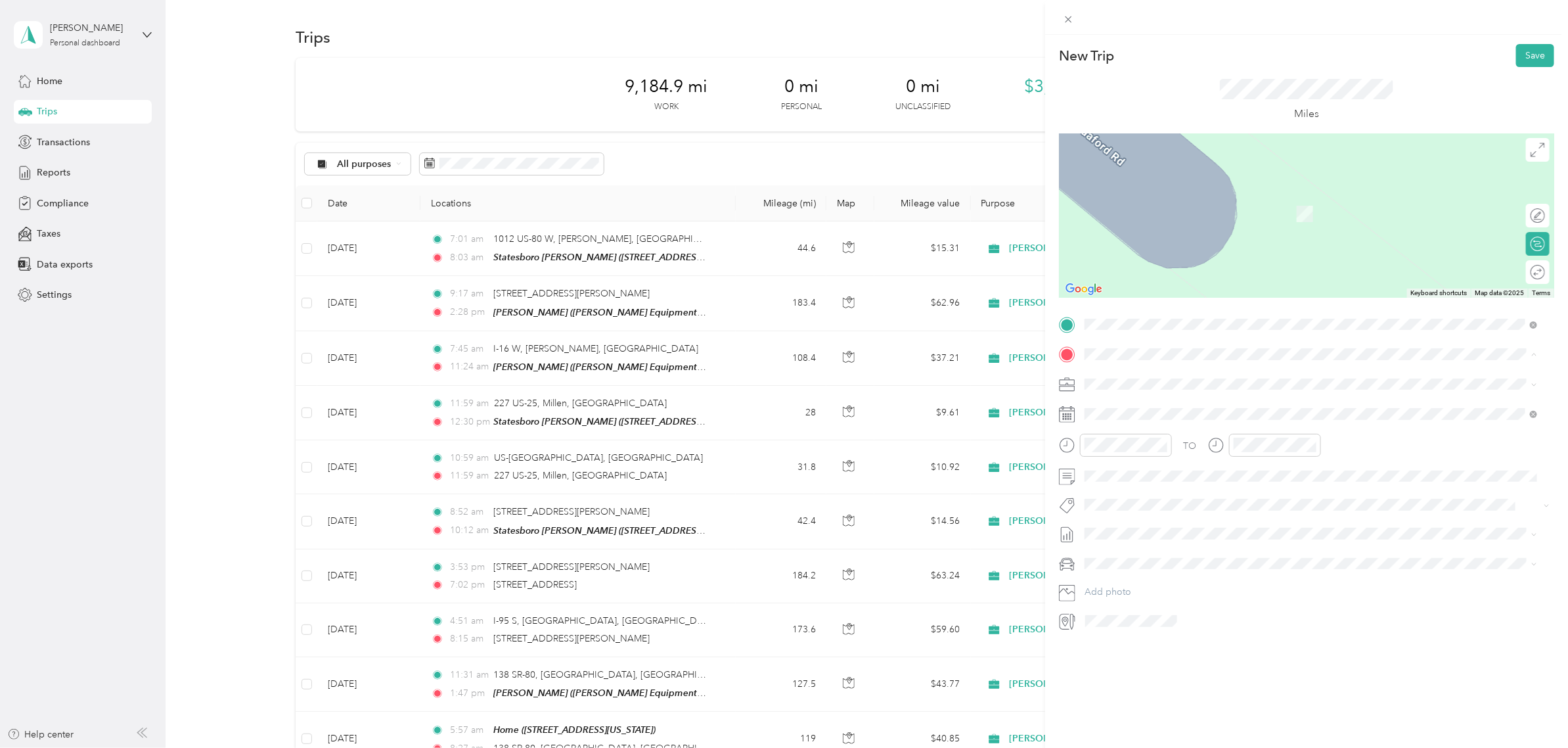
click at [1147, 503] on strong "Statesboro [PERSON_NAME]" at bounding box center [1173, 502] width 127 height 12
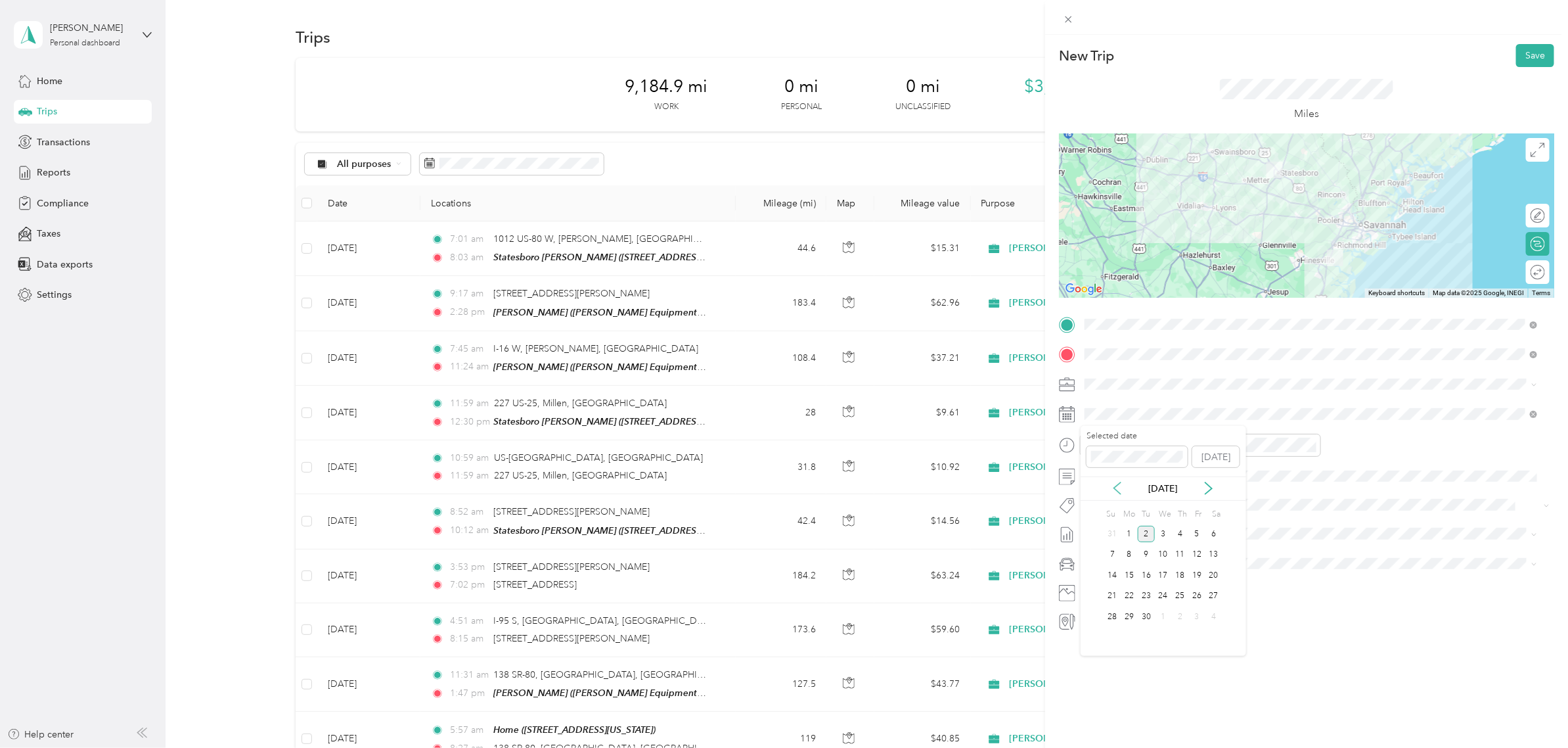
click at [1119, 487] on icon at bounding box center [1117, 488] width 13 height 13
click at [1127, 573] on div "11" at bounding box center [1129, 575] width 17 height 16
click at [1211, 441] on div at bounding box center [1264, 445] width 113 height 23
click at [1525, 58] on button "Save" at bounding box center [1535, 55] width 38 height 23
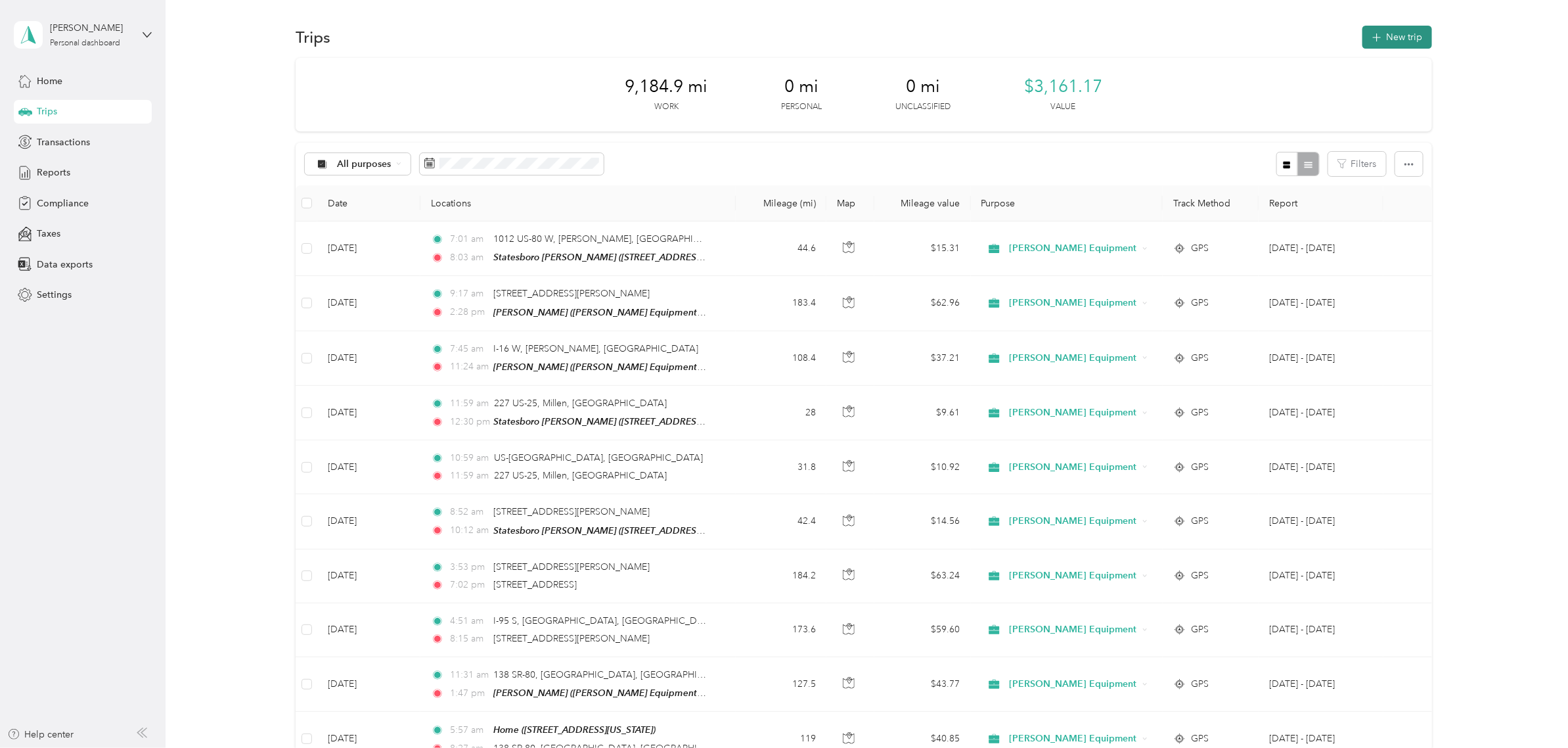
click at [1412, 36] on button "New trip" at bounding box center [1397, 37] width 70 height 23
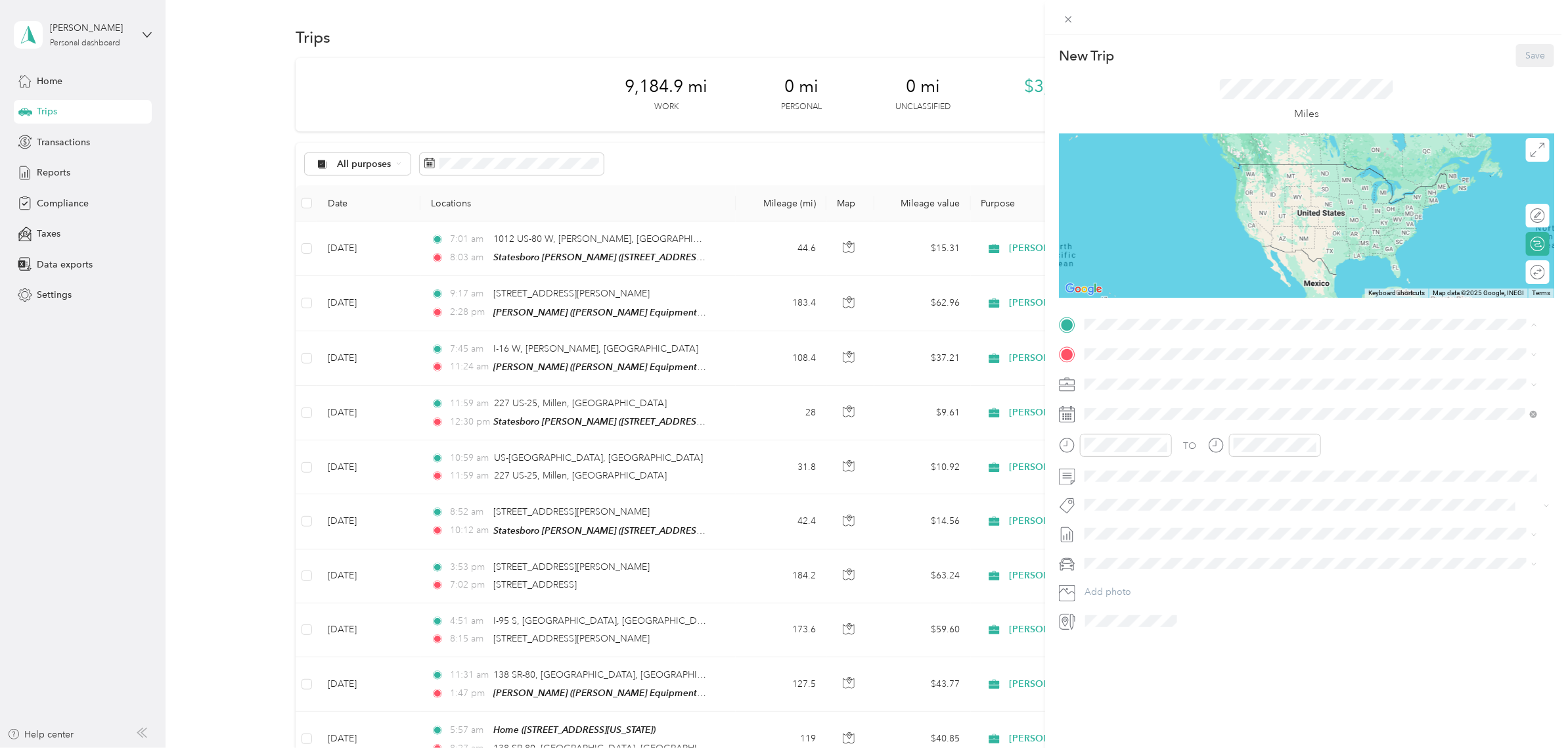
click at [1220, 444] on span "[STREET_ADDRESS][US_STATE]" at bounding box center [1175, 447] width 131 height 11
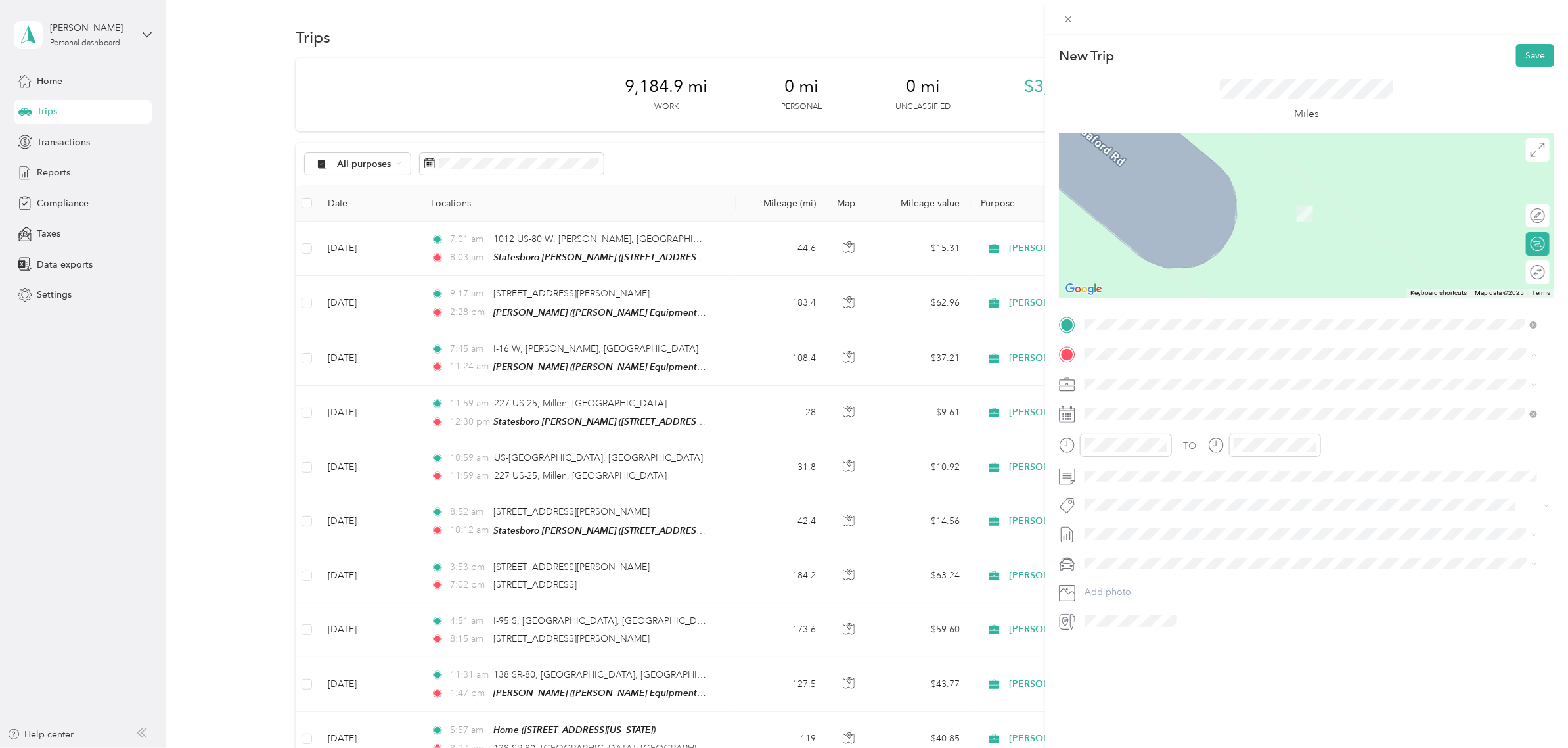
click at [1151, 515] on span "[STREET_ADDRESS][US_STATE]" at bounding box center [1175, 518] width 131 height 11
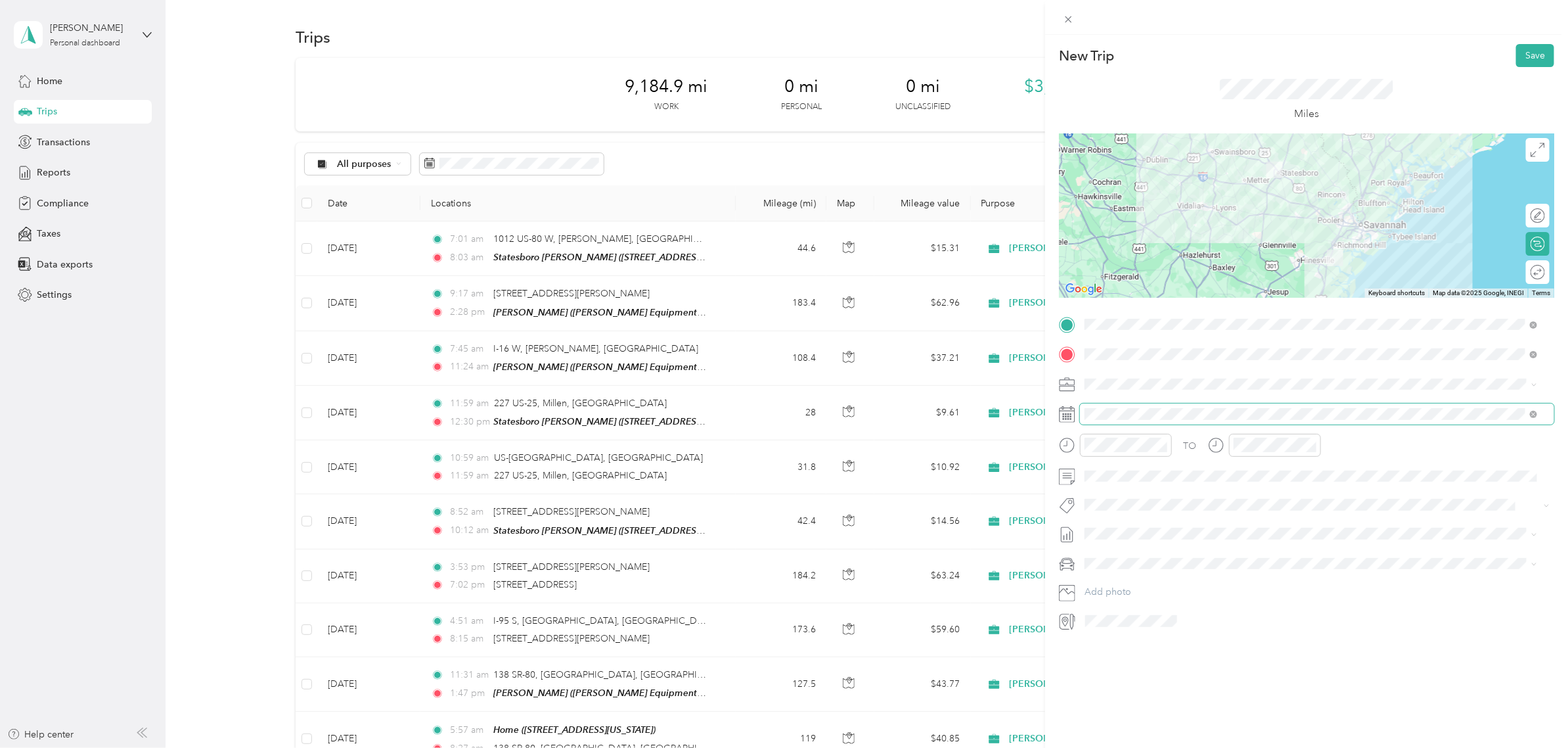
click at [1116, 406] on span at bounding box center [1317, 414] width 474 height 21
click at [1117, 487] on icon at bounding box center [1117, 488] width 13 height 13
click at [1164, 574] on div "13" at bounding box center [1163, 575] width 17 height 16
click at [1079, 449] on div at bounding box center [1115, 445] width 113 height 23
click at [1227, 449] on div at bounding box center [1264, 445] width 113 height 23
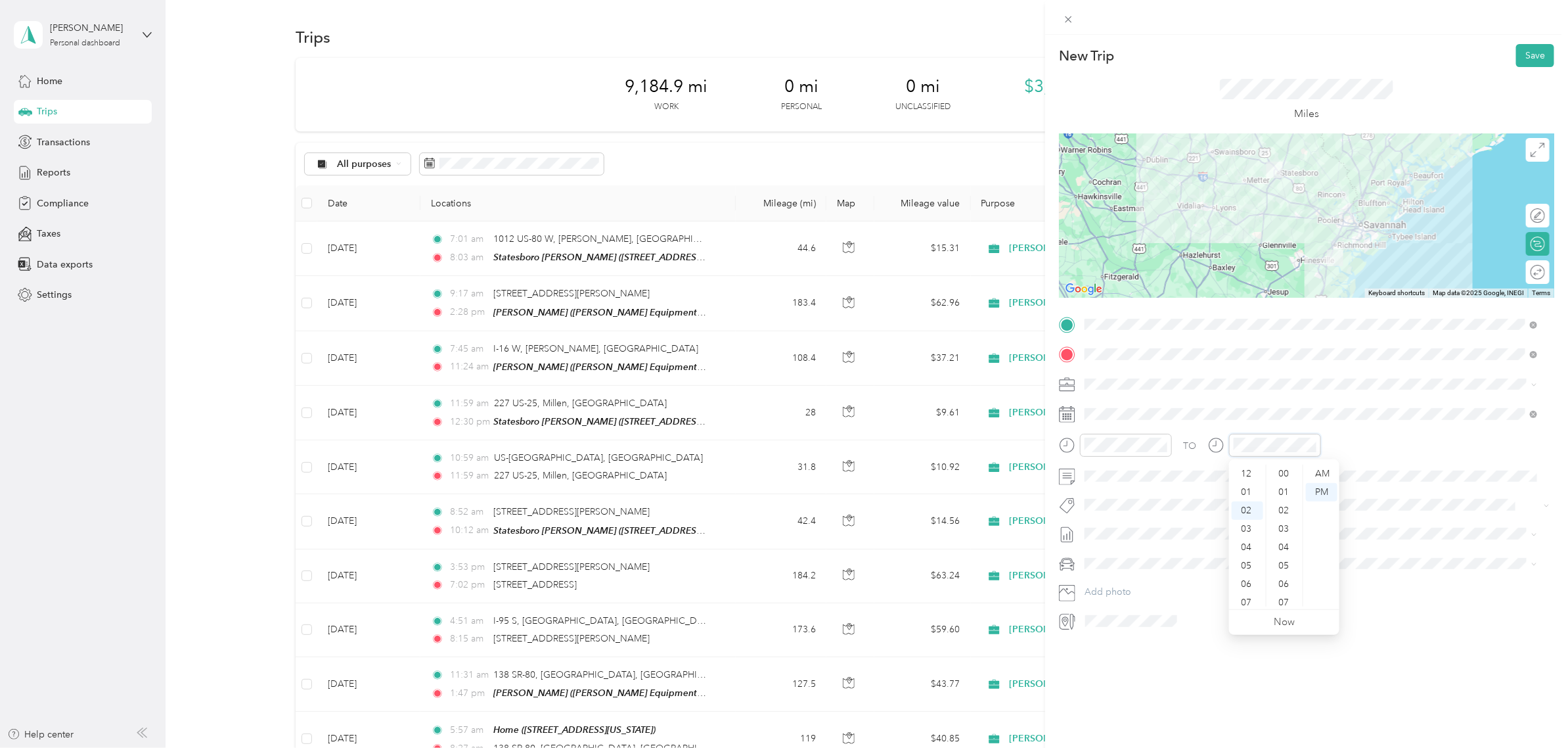
scroll to position [881, 0]
click at [1522, 58] on button "Save" at bounding box center [1535, 55] width 38 height 23
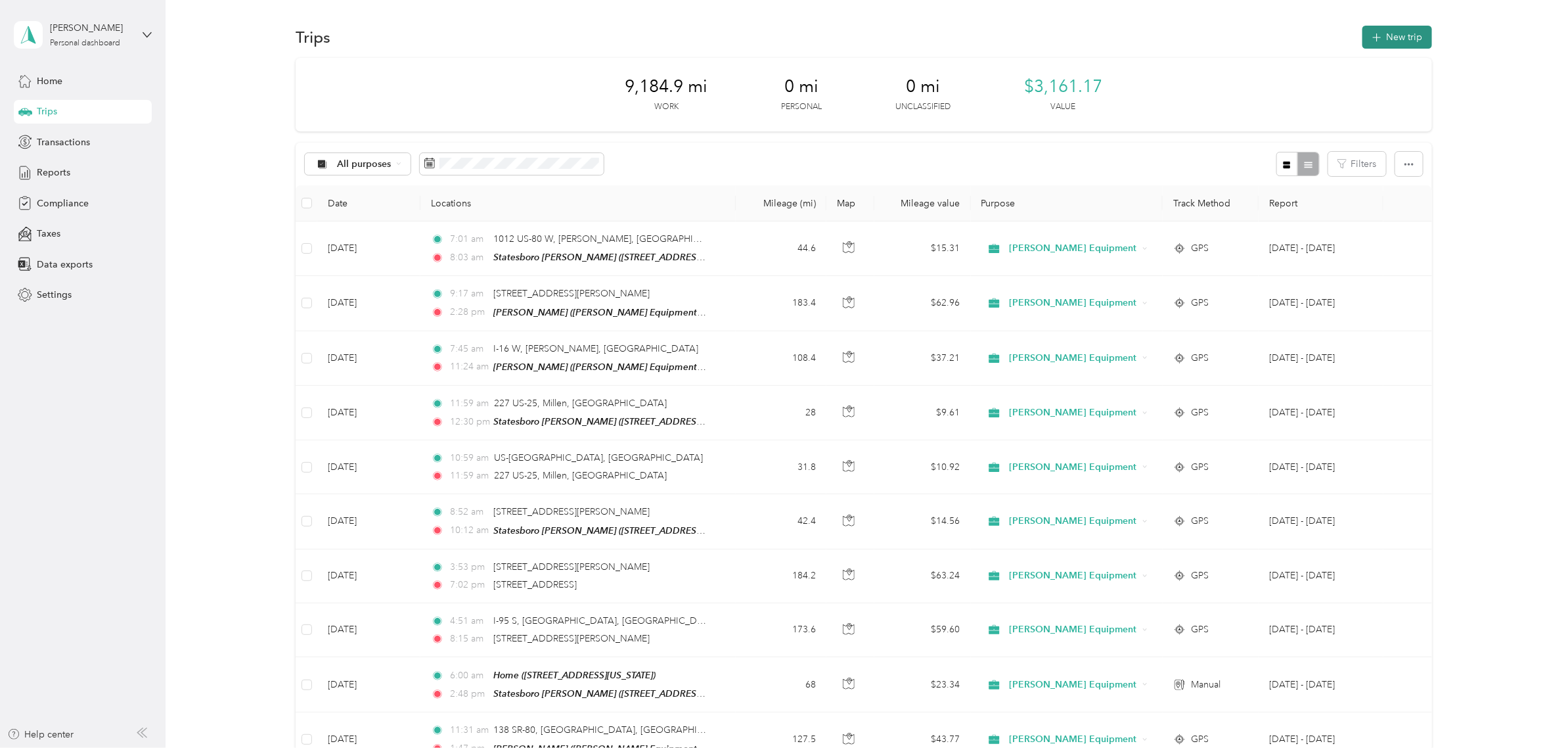
click at [1387, 40] on button "New trip" at bounding box center [1397, 37] width 70 height 23
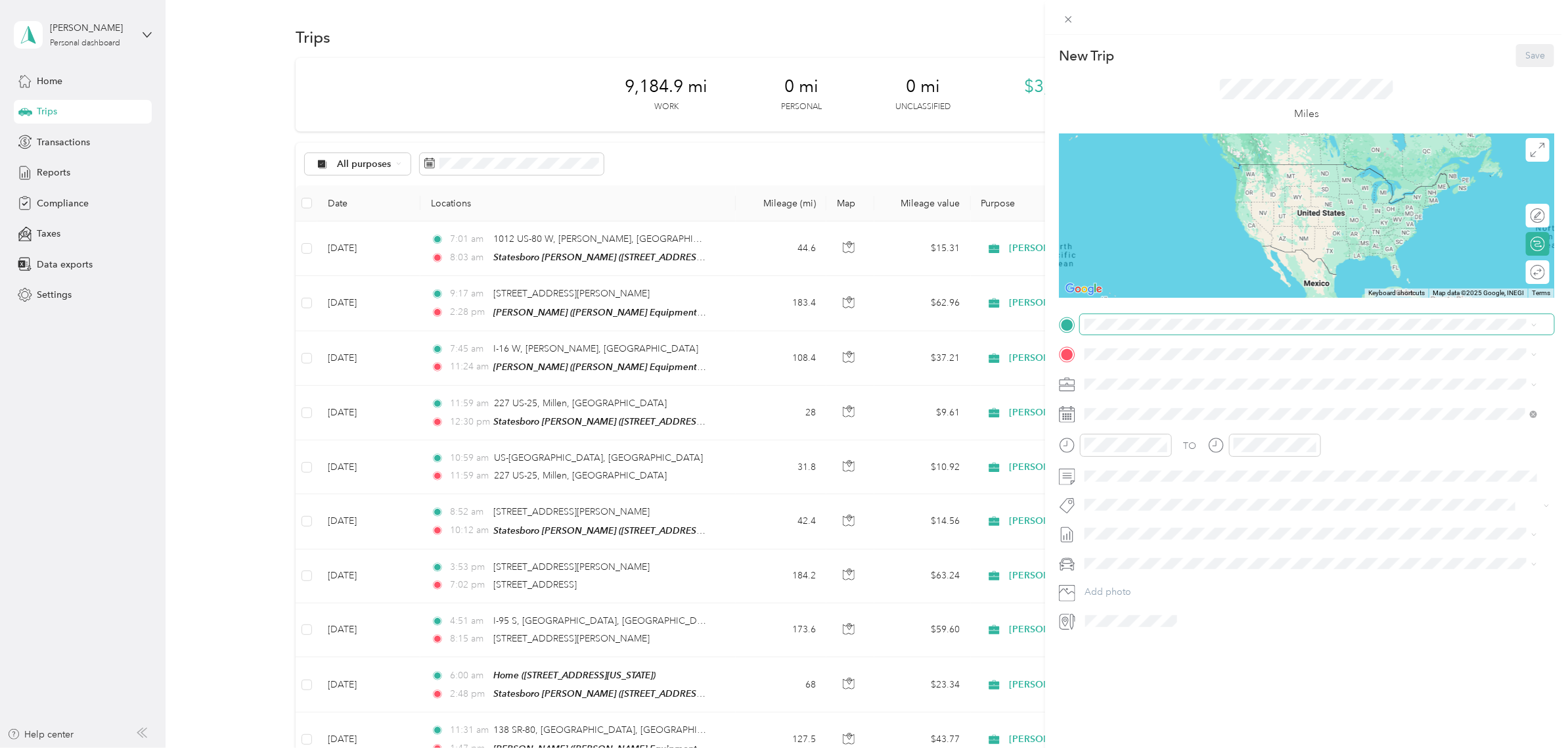
click at [1169, 330] on span at bounding box center [1317, 325] width 474 height 21
click at [1147, 448] on span "[STREET_ADDRESS][US_STATE]" at bounding box center [1175, 447] width 131 height 11
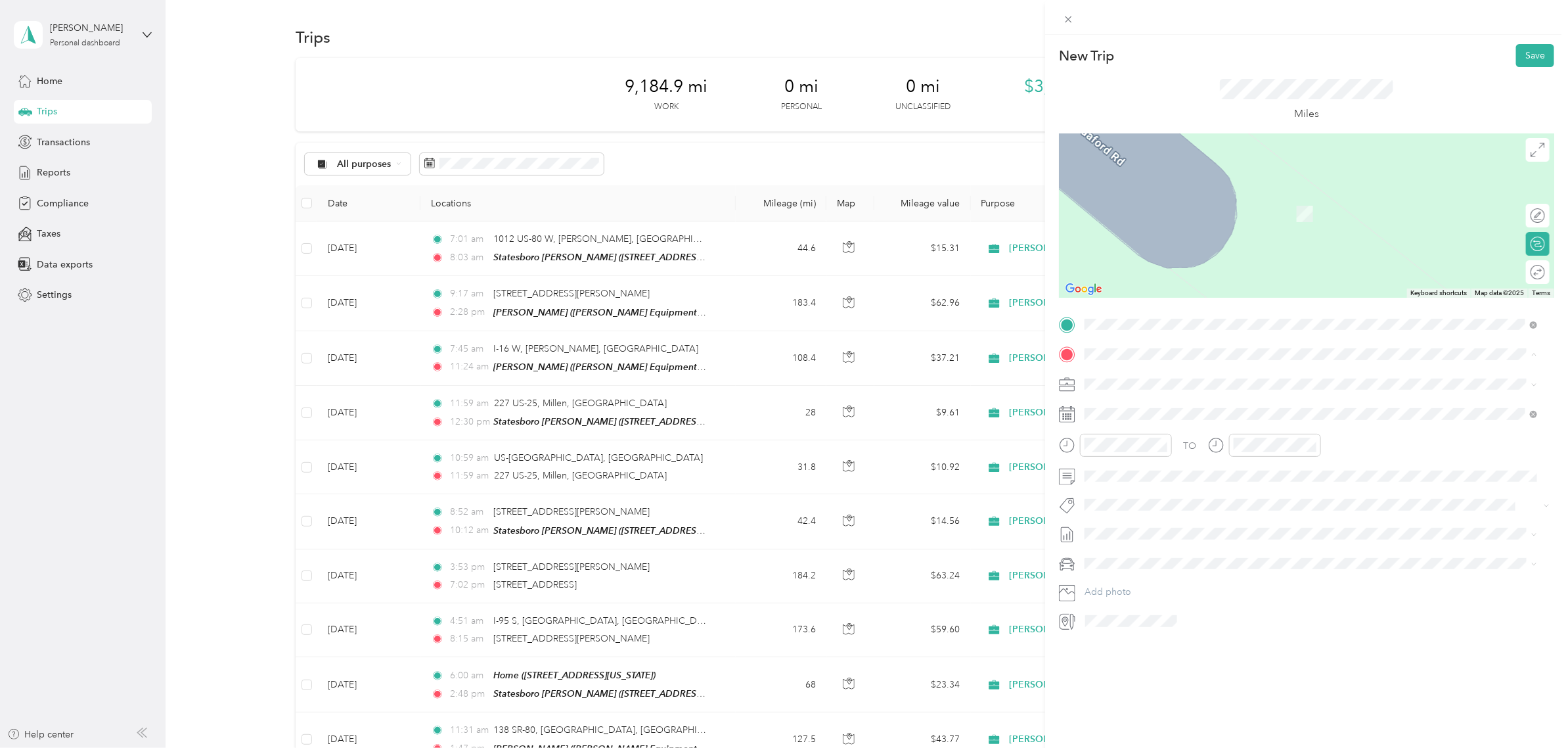
click at [1126, 506] on strong "Statesboro [PERSON_NAME]" at bounding box center [1173, 502] width 127 height 12
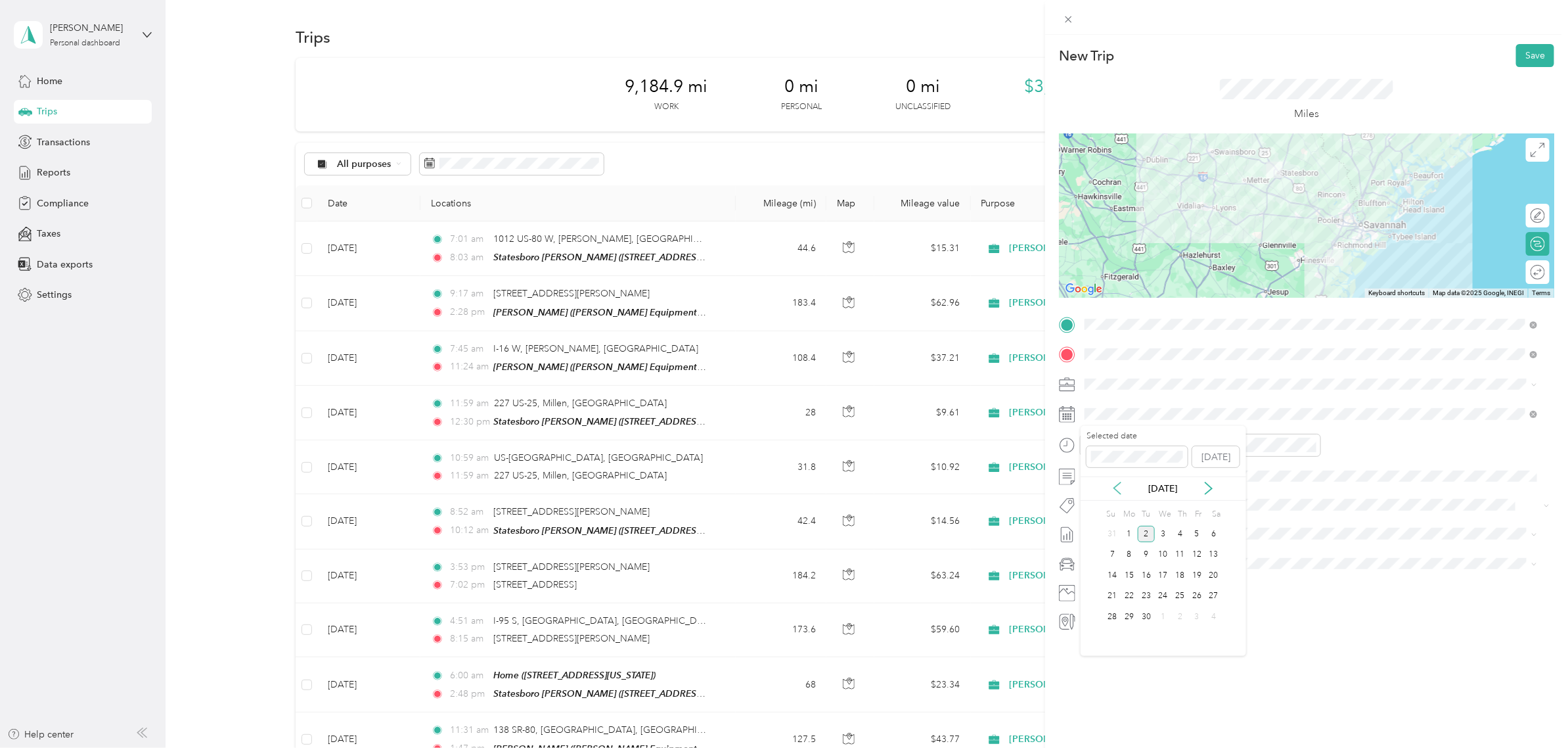
click at [1113, 485] on icon at bounding box center [1117, 488] width 13 height 13
click at [1133, 592] on div "18" at bounding box center [1129, 596] width 17 height 16
click at [993, 435] on div "New Trip Save This trip cannot be edited because it is either under review, app…" at bounding box center [784, 374] width 1568 height 748
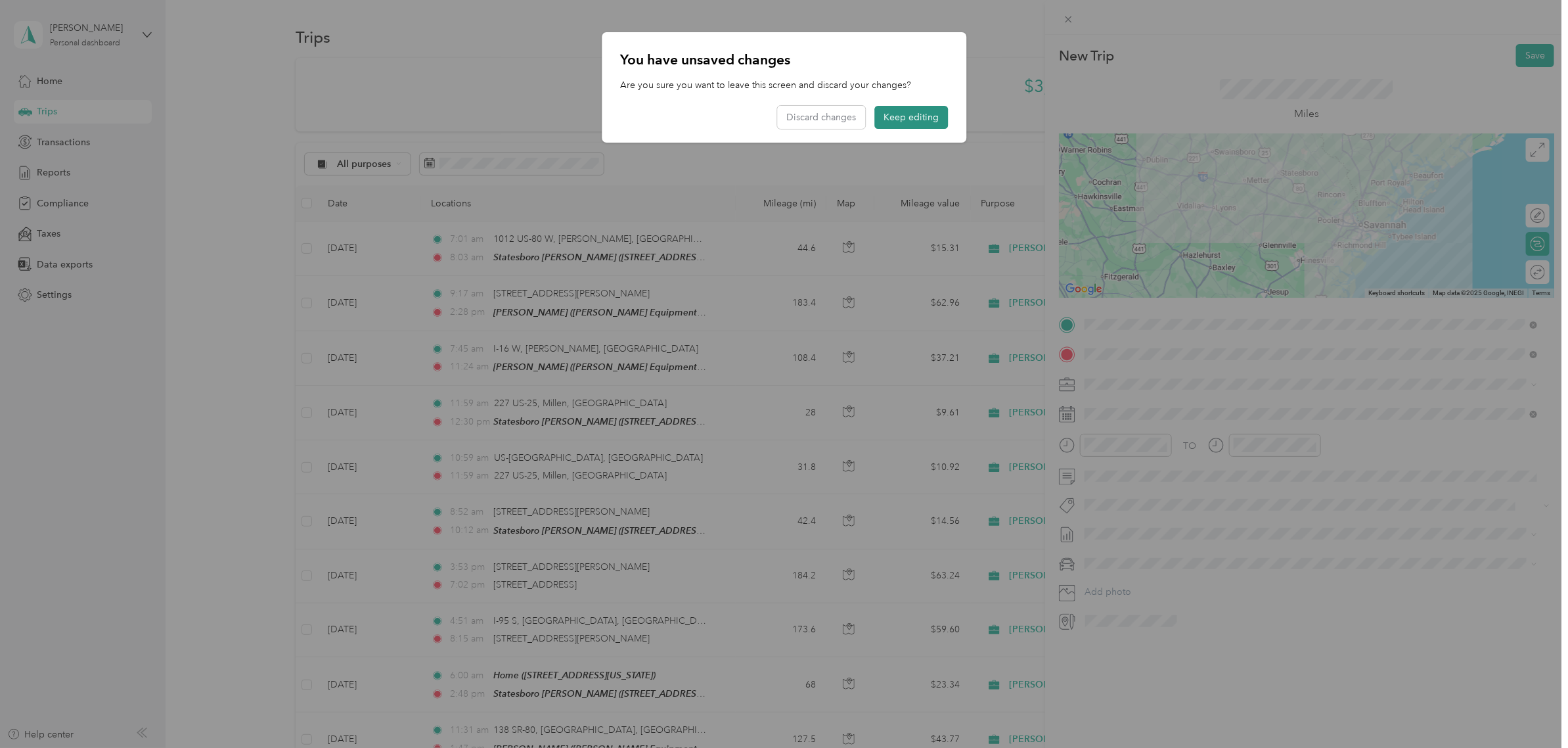
click at [891, 126] on button "Keep editing" at bounding box center [911, 118] width 74 height 23
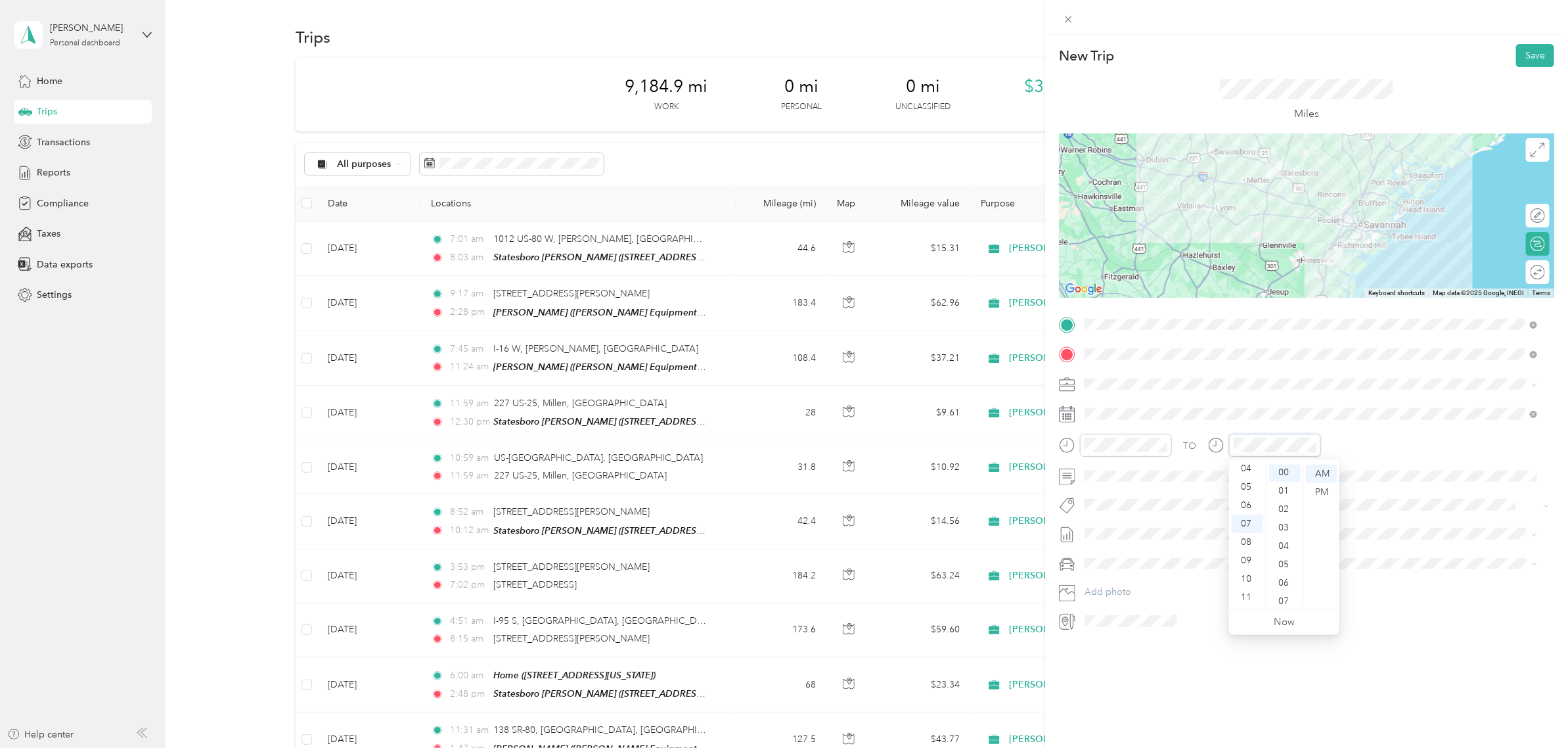
scroll to position [0, 0]
click at [1371, 394] on span at bounding box center [1317, 384] width 474 height 21
click at [1522, 53] on button "Save" at bounding box center [1535, 55] width 38 height 23
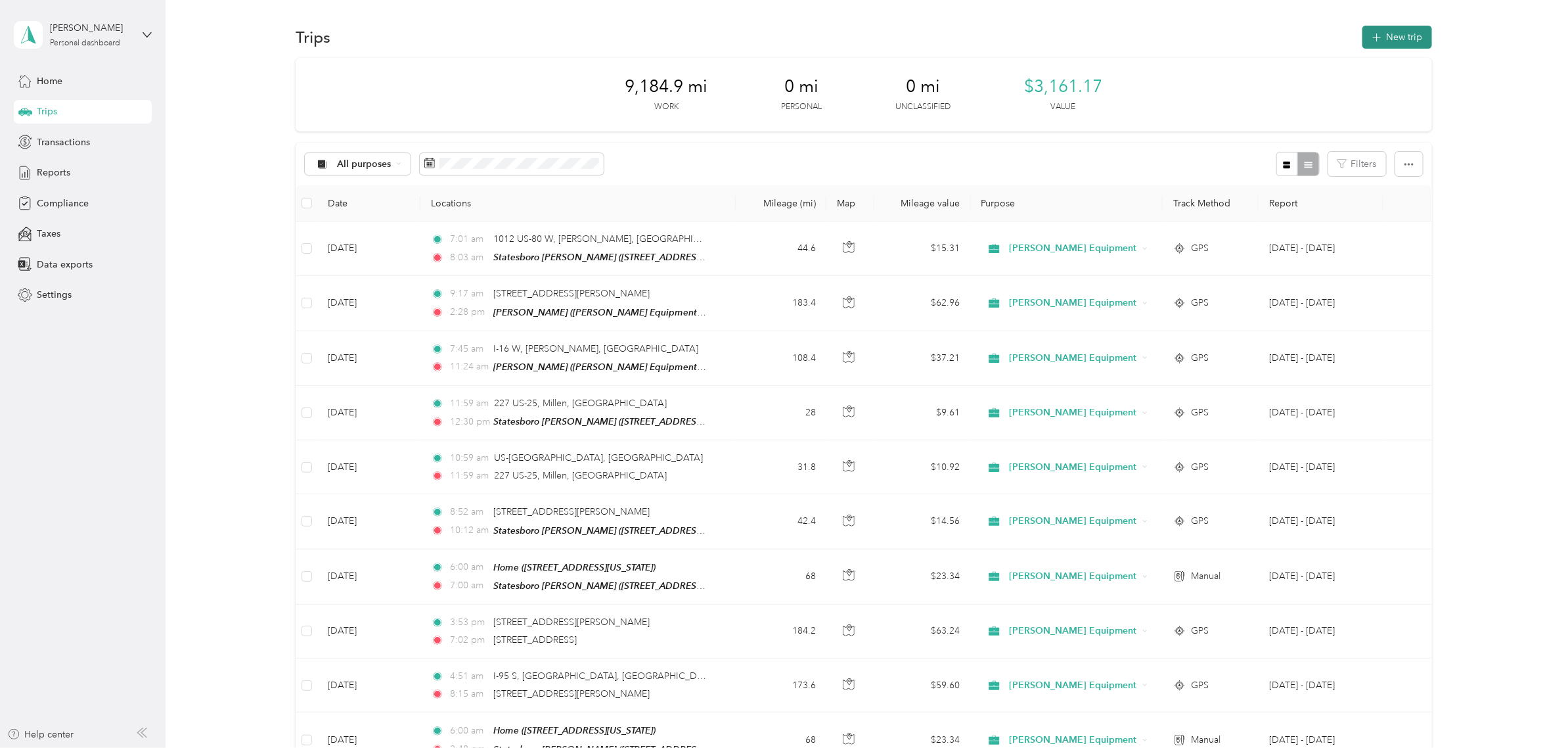
click at [1386, 29] on button "New trip" at bounding box center [1397, 37] width 70 height 23
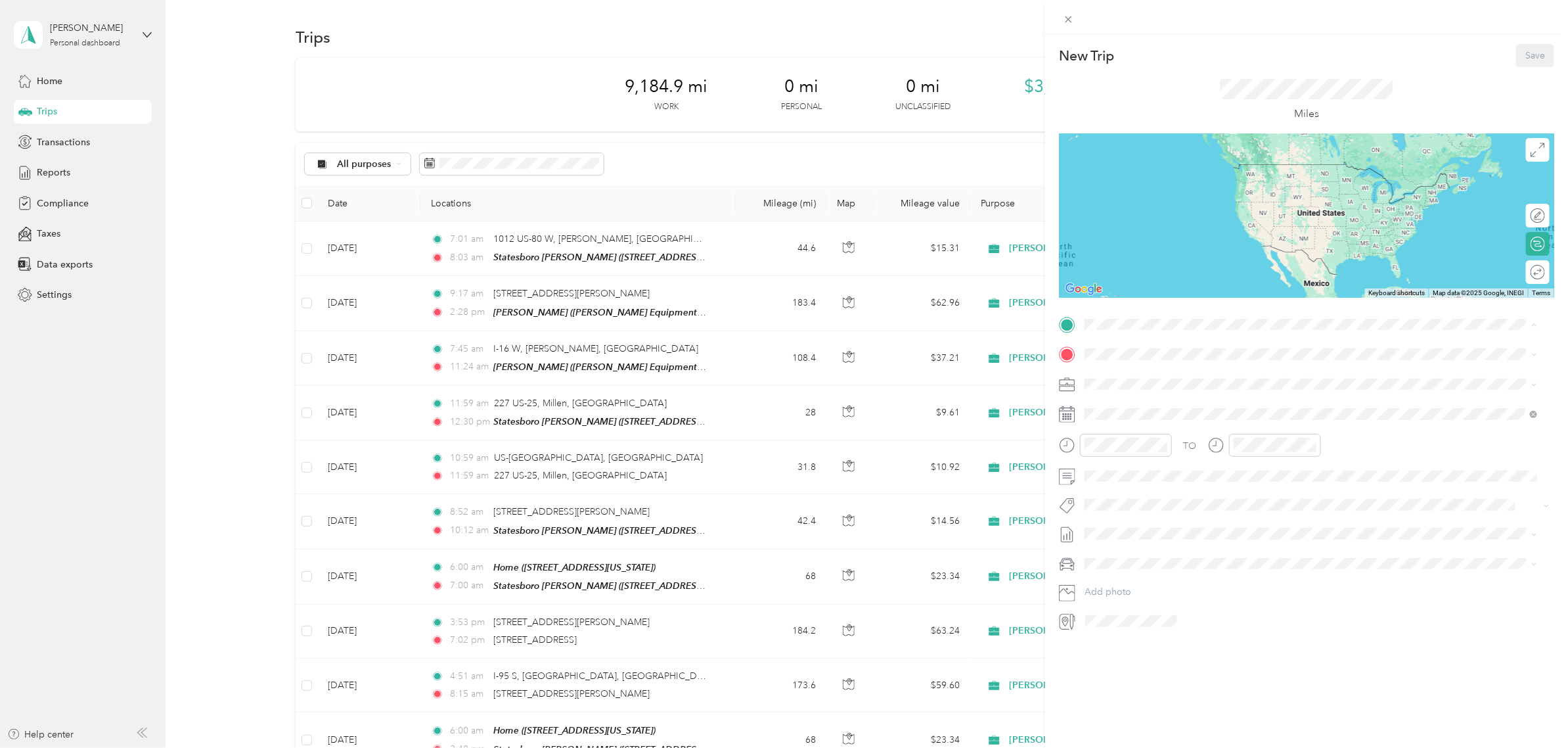
click at [1147, 429] on div "Home" at bounding box center [1175, 431] width 131 height 12
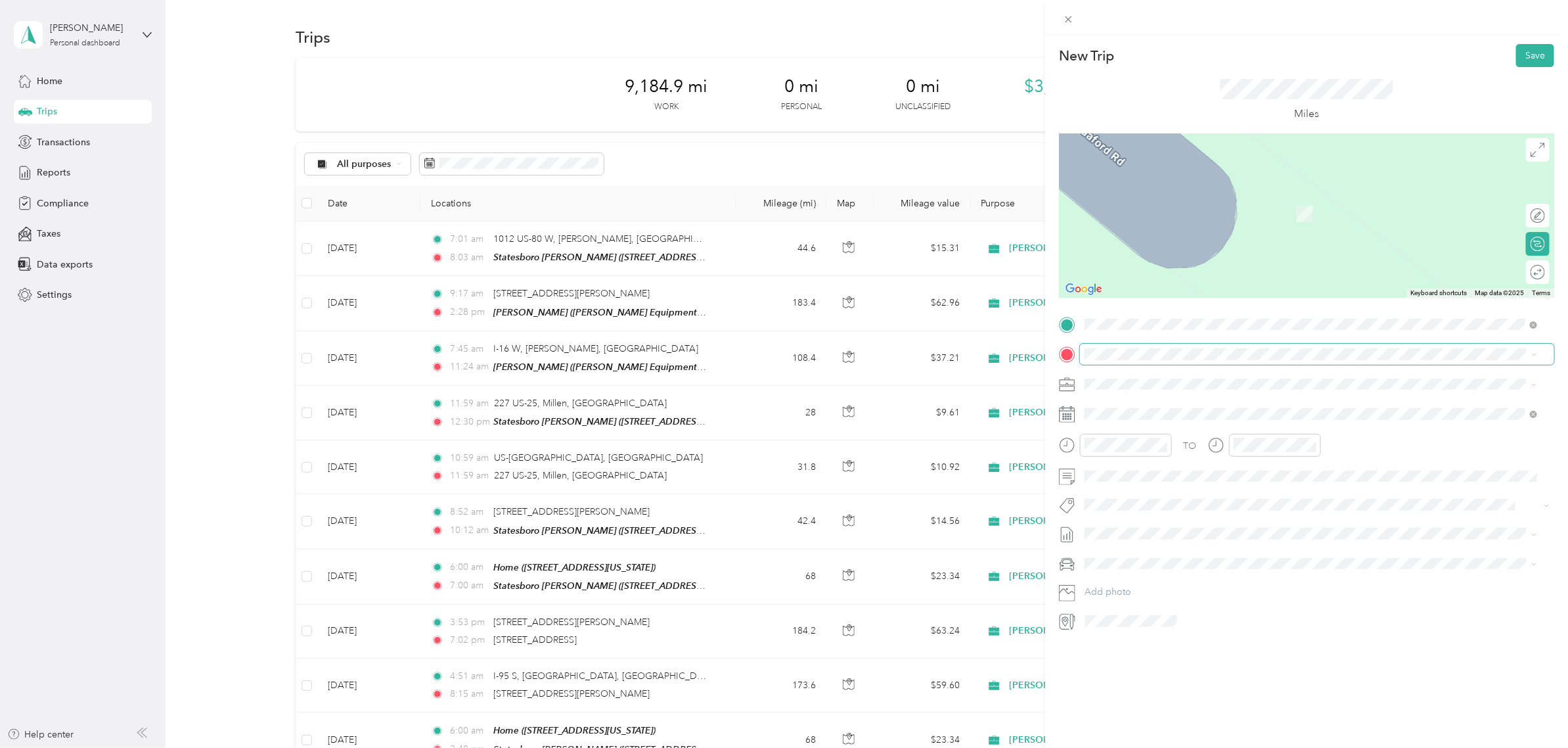
click at [1114, 747] on div "New Trip Save This trip cannot be edited because it is either under review, app…" at bounding box center [780, 748] width 1562 height 0
click at [1144, 347] on span at bounding box center [1317, 354] width 474 height 21
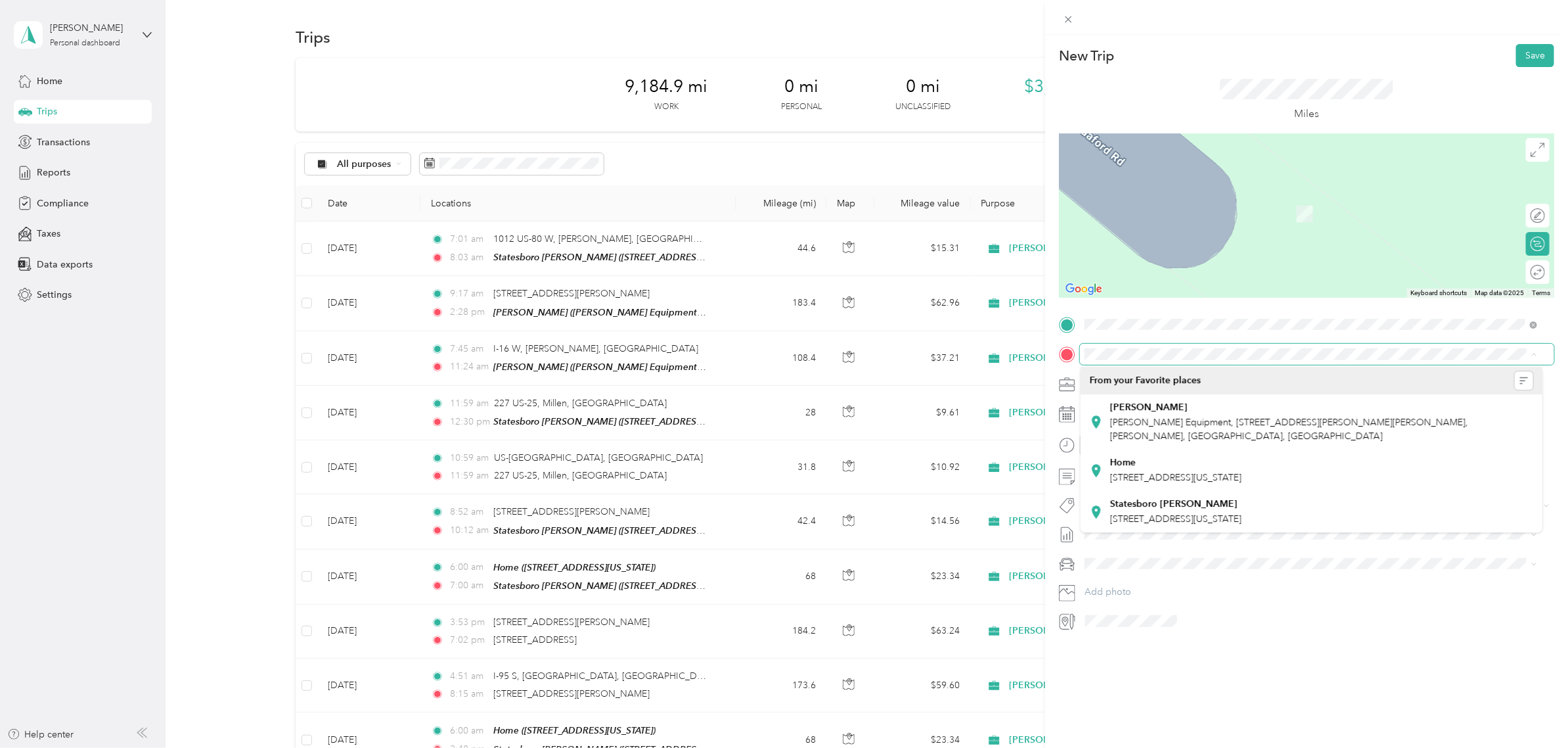
click at [1145, 347] on span at bounding box center [1317, 354] width 474 height 21
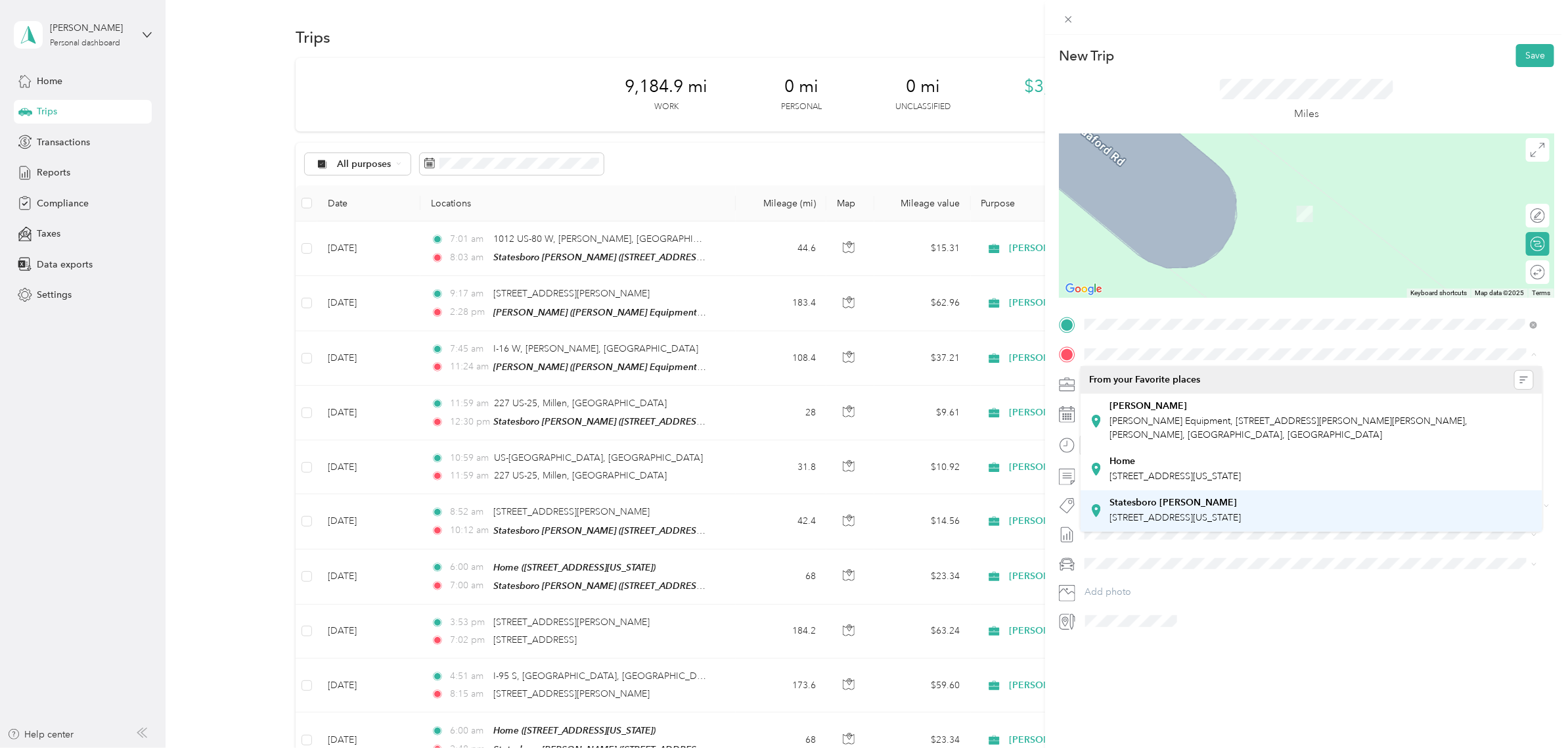
click at [1151, 508] on div "Statesboro [PERSON_NAME] [STREET_ADDRESS][US_STATE]" at bounding box center [1175, 511] width 131 height 28
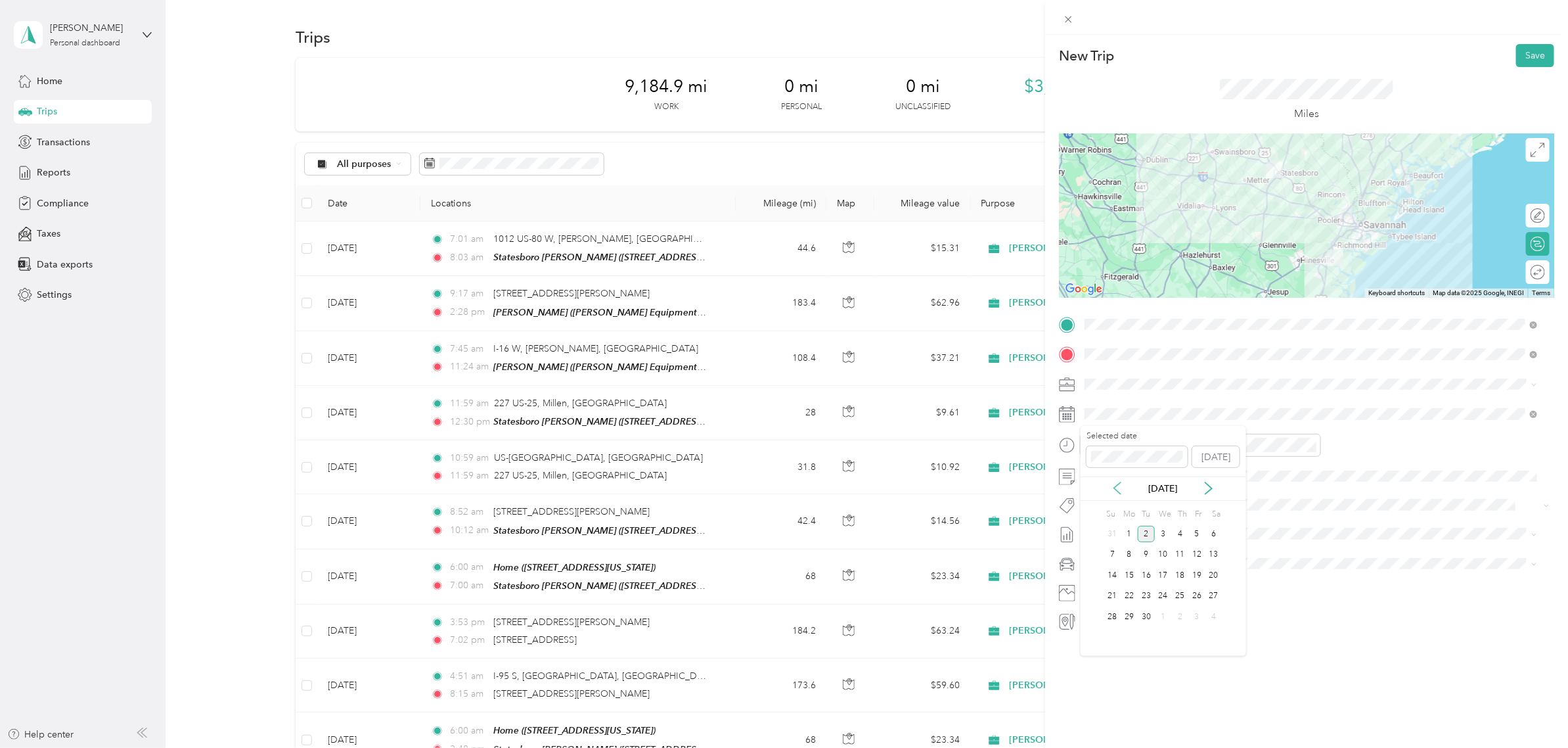
click at [1113, 488] on icon at bounding box center [1117, 488] width 13 height 13
click at [1147, 599] on div "19" at bounding box center [1146, 596] width 17 height 16
click at [1516, 50] on button "Save" at bounding box center [1535, 55] width 38 height 23
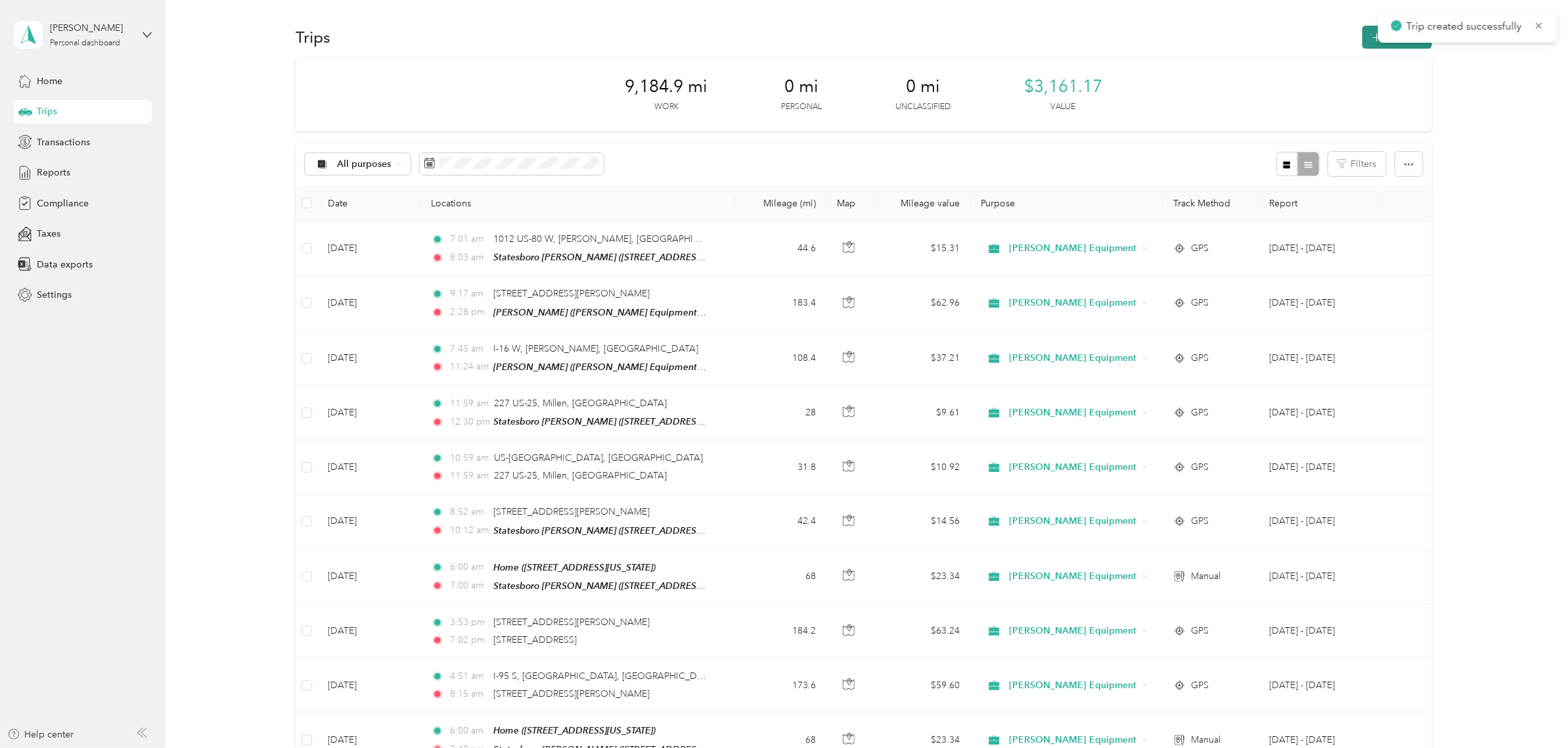
click at [1369, 35] on icon "button" at bounding box center [1377, 37] width 15 height 15
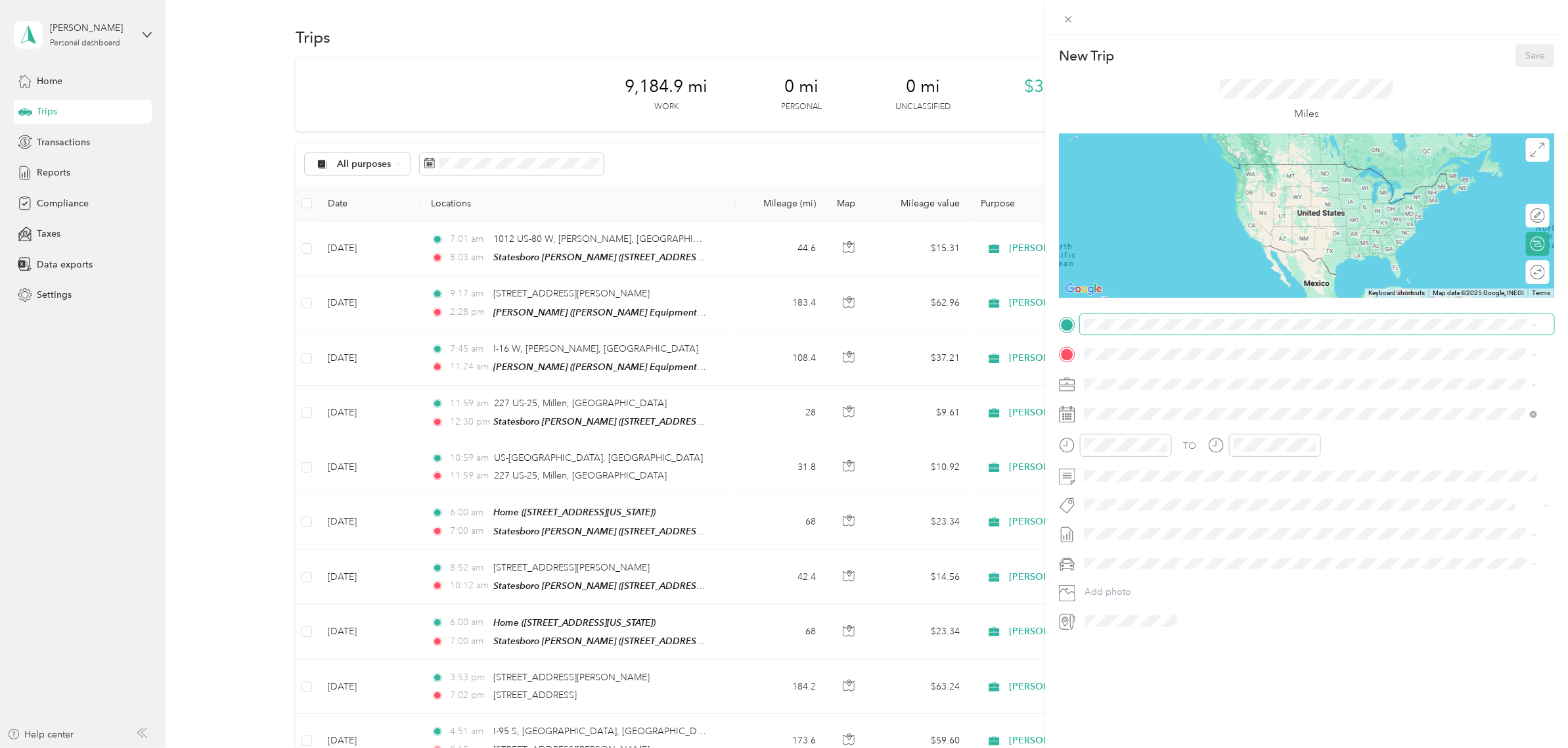
click at [1110, 315] on span at bounding box center [1317, 325] width 474 height 21
click at [1147, 448] on span "[STREET_ADDRESS][US_STATE]" at bounding box center [1175, 447] width 131 height 11
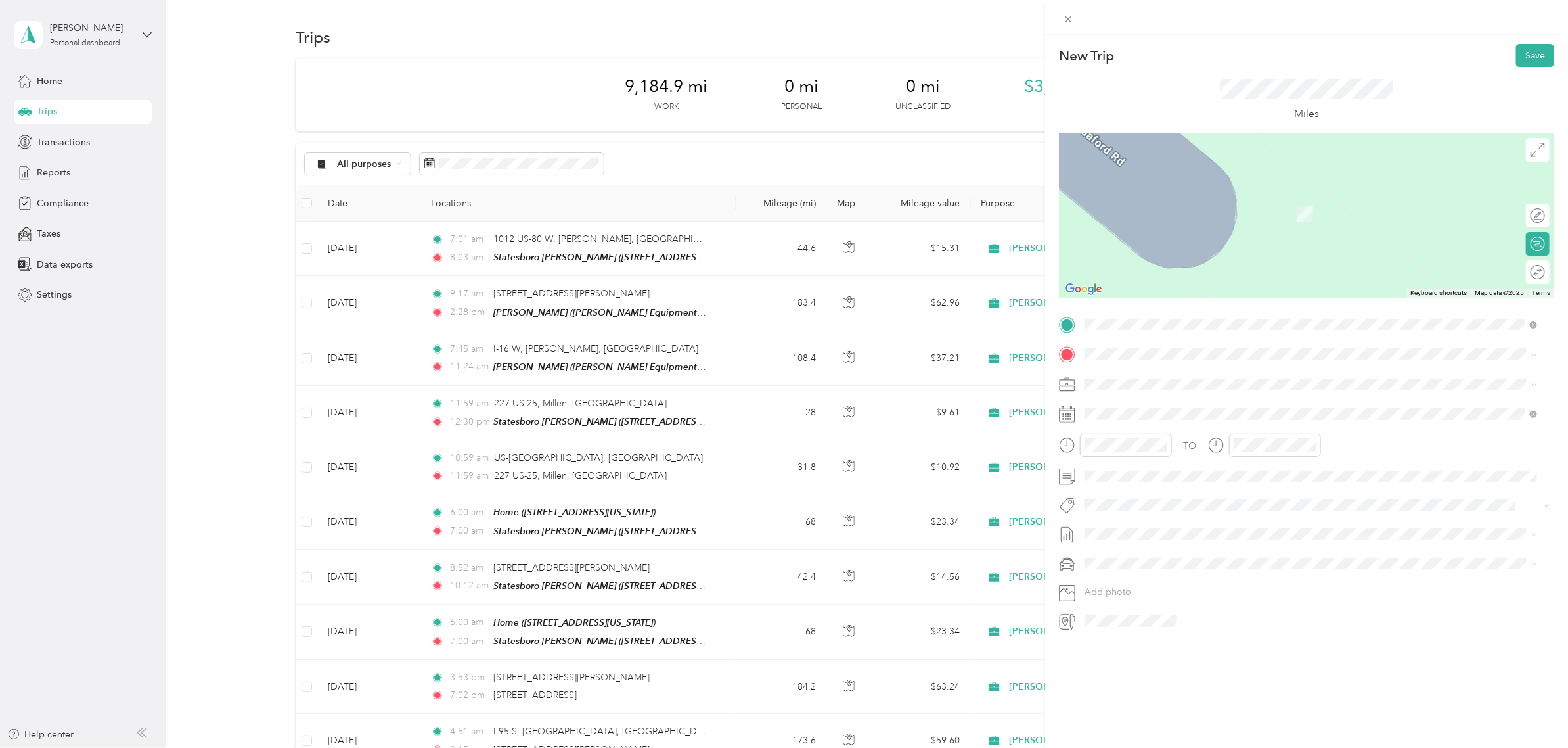
click at [1151, 502] on strong "Statesboro [PERSON_NAME]" at bounding box center [1173, 502] width 127 height 12
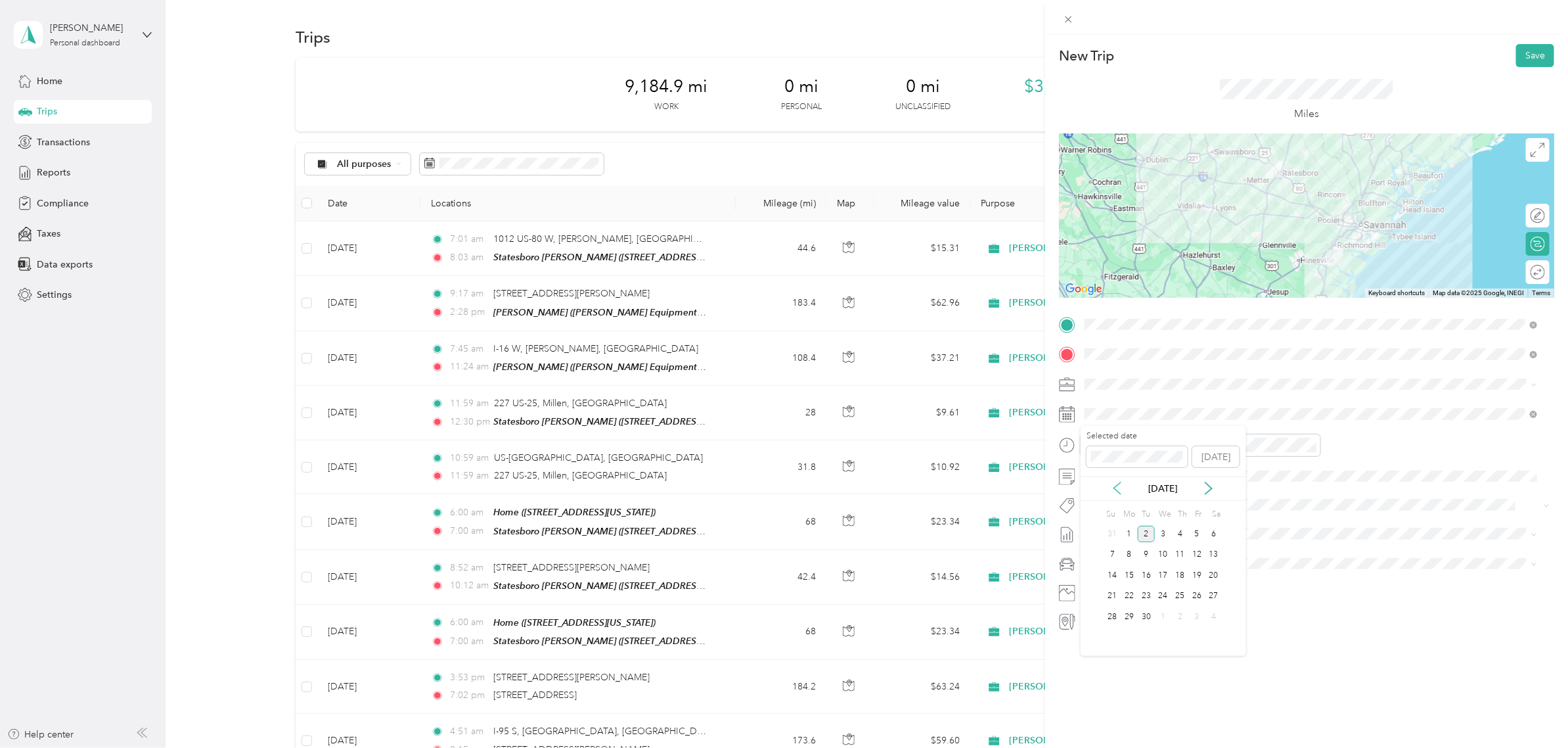
click at [1118, 484] on icon at bounding box center [1117, 488] width 13 height 13
click at [1166, 592] on div "20" at bounding box center [1163, 596] width 17 height 16
click at [1351, 396] on div "TO Add photo" at bounding box center [1306, 473] width 495 height 318
click at [1523, 53] on button "Save" at bounding box center [1535, 55] width 38 height 23
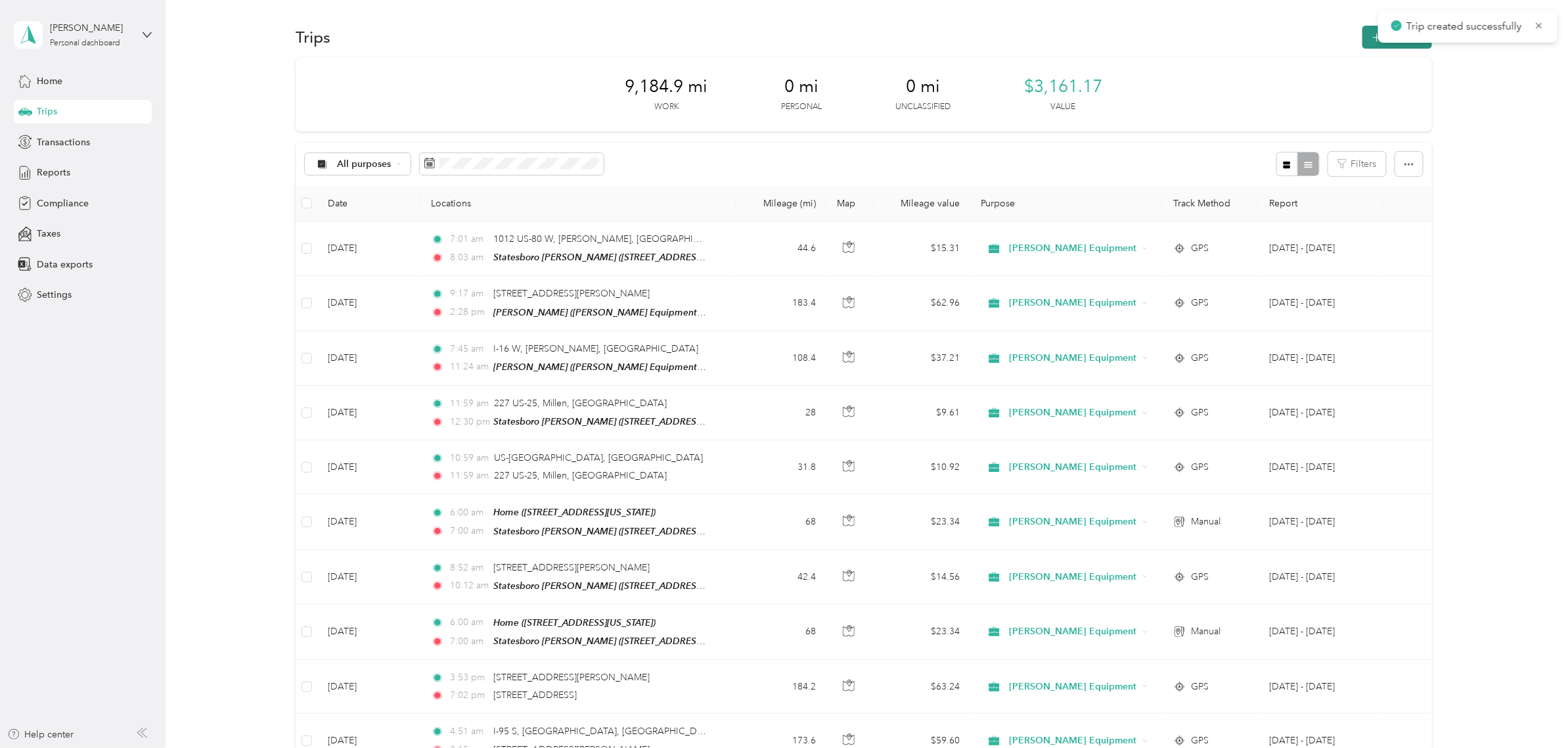
click at [1378, 44] on button "New trip" at bounding box center [1397, 37] width 70 height 23
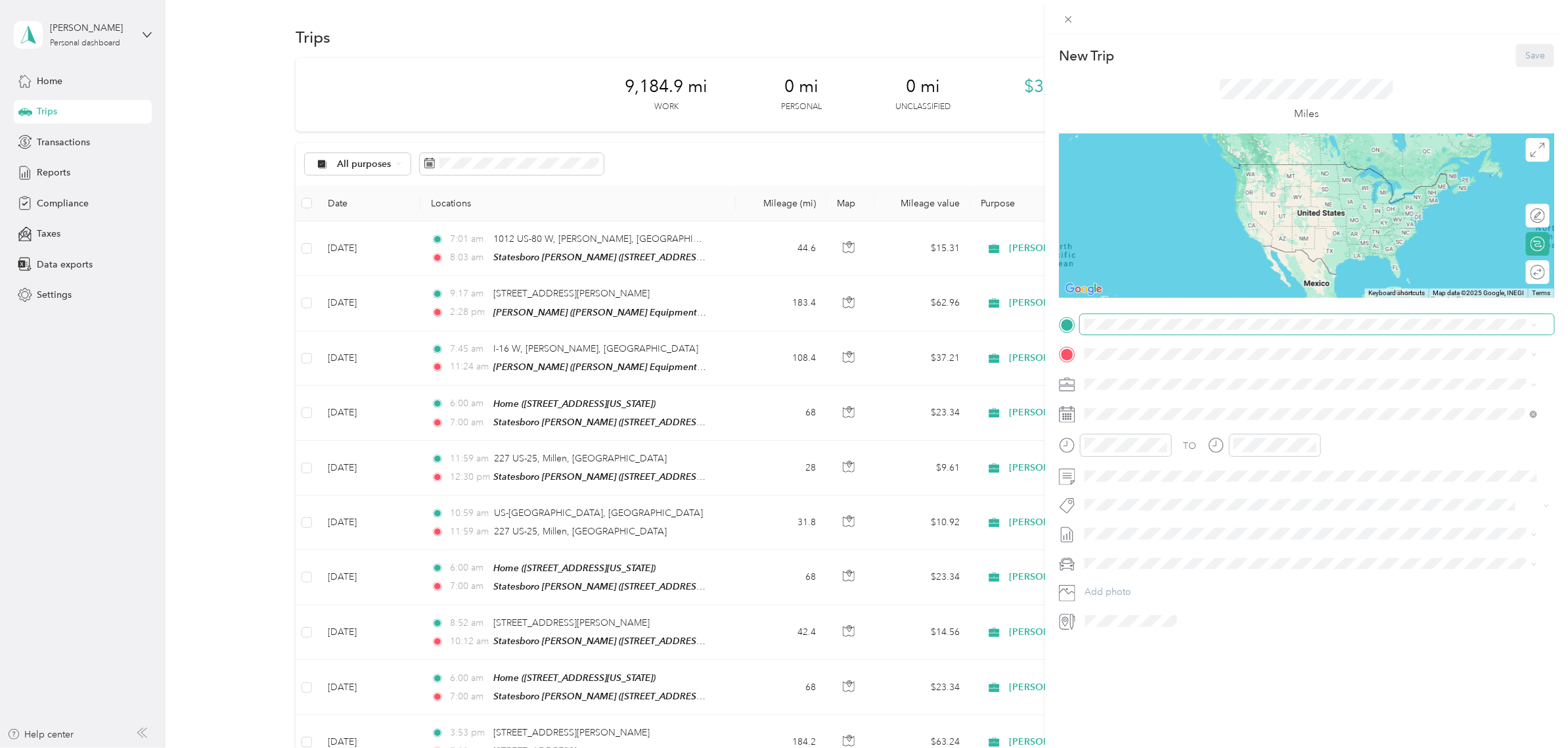
click at [1121, 318] on span at bounding box center [1317, 325] width 474 height 21
click at [1157, 442] on span "[STREET_ADDRESS][US_STATE]" at bounding box center [1175, 447] width 131 height 11
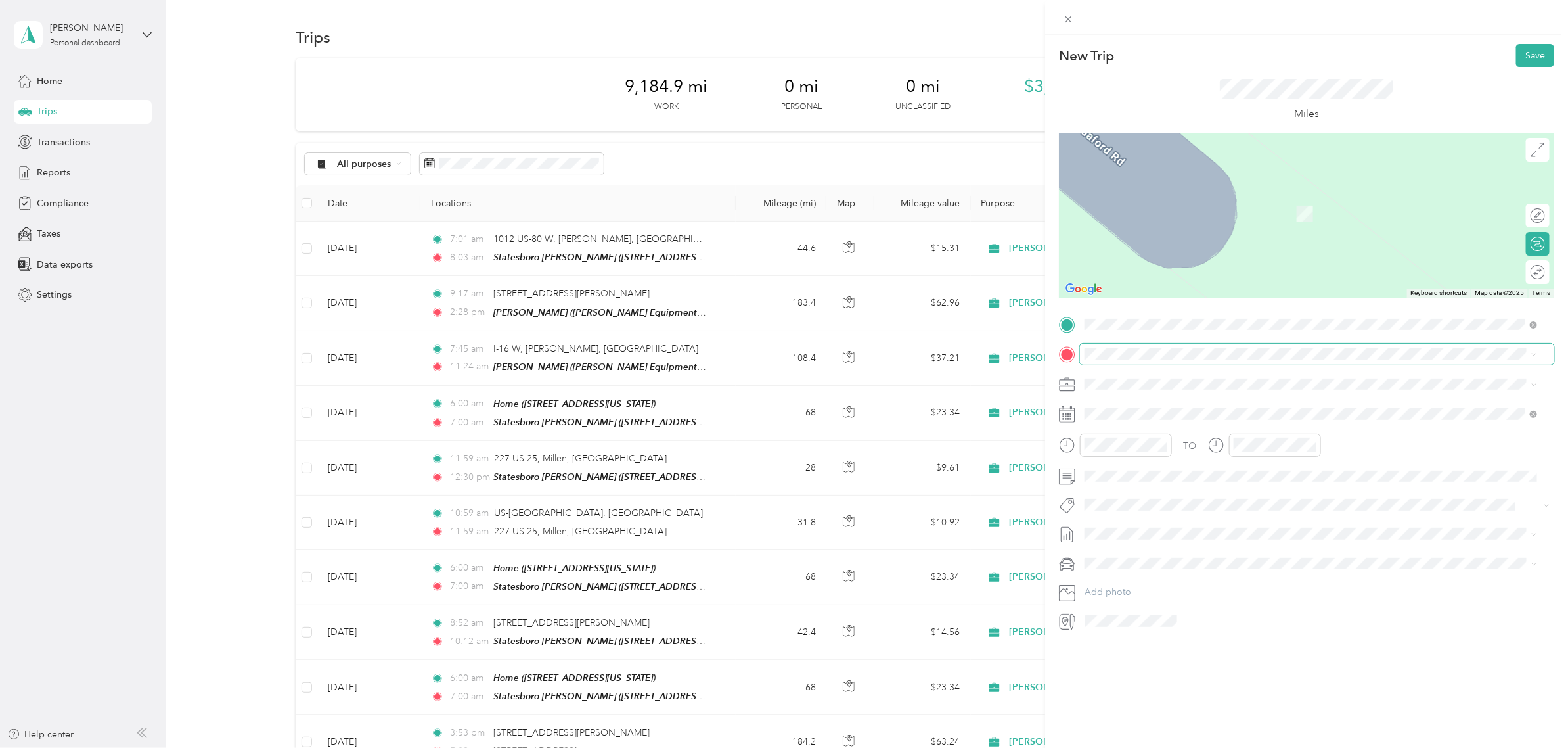
click at [1121, 365] on div "TO Add photo" at bounding box center [1306, 473] width 495 height 318
click at [1137, 512] on span "[STREET_ADDRESS][US_STATE]" at bounding box center [1175, 518] width 131 height 11
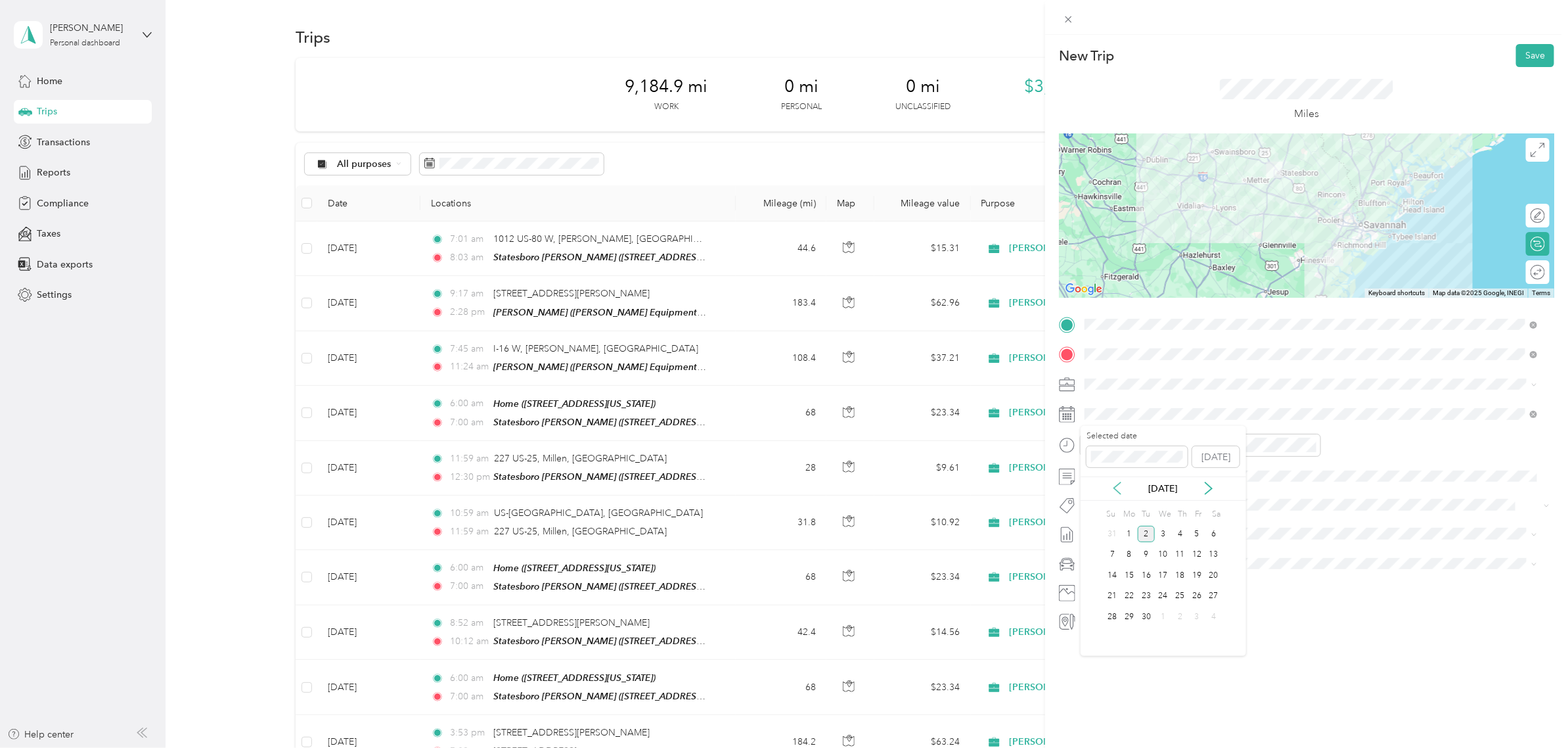
click at [1118, 491] on icon at bounding box center [1117, 488] width 13 height 13
click at [1125, 613] on div "25" at bounding box center [1129, 617] width 17 height 16
click at [1379, 390] on span at bounding box center [1317, 384] width 474 height 21
click at [1523, 63] on button "Save" at bounding box center [1535, 55] width 38 height 23
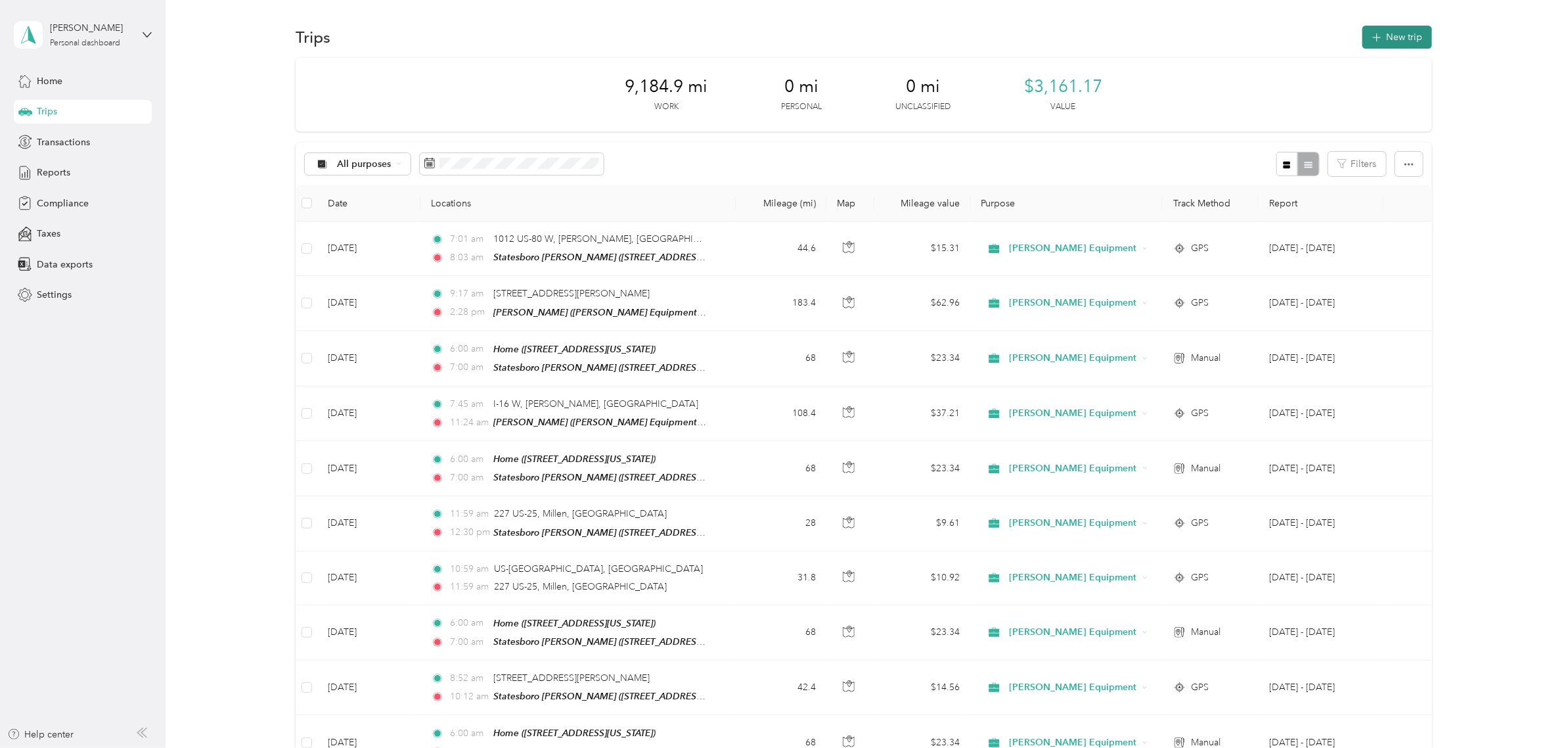
click at [1398, 36] on button "New trip" at bounding box center [1397, 37] width 70 height 23
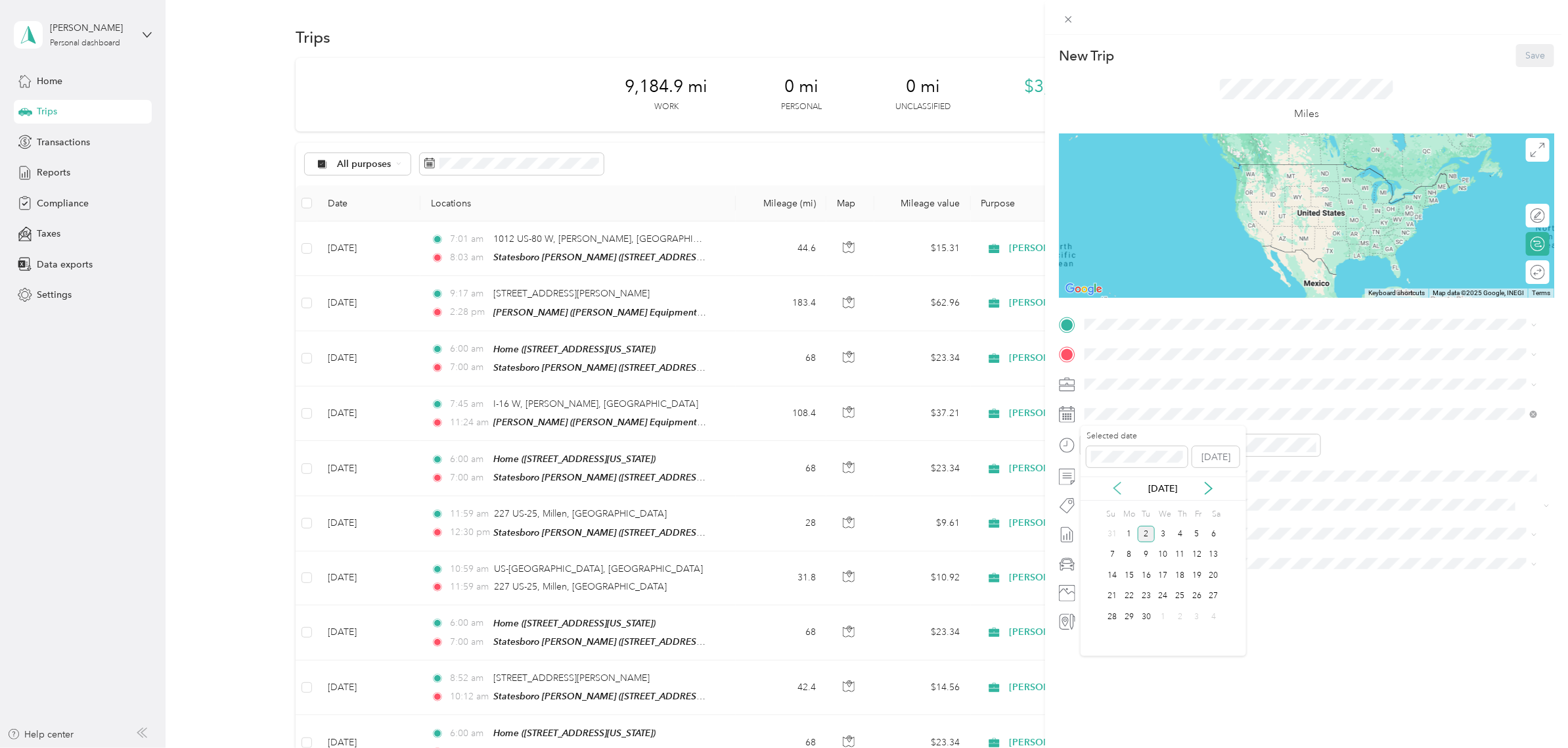
click at [1122, 489] on icon at bounding box center [1117, 488] width 13 height 13
click at [1160, 616] on div "27" at bounding box center [1163, 617] width 17 height 16
click at [1126, 335] on div "TO Add photo" at bounding box center [1306, 473] width 495 height 318
click at [1151, 425] on div "Home" at bounding box center [1175, 431] width 131 height 12
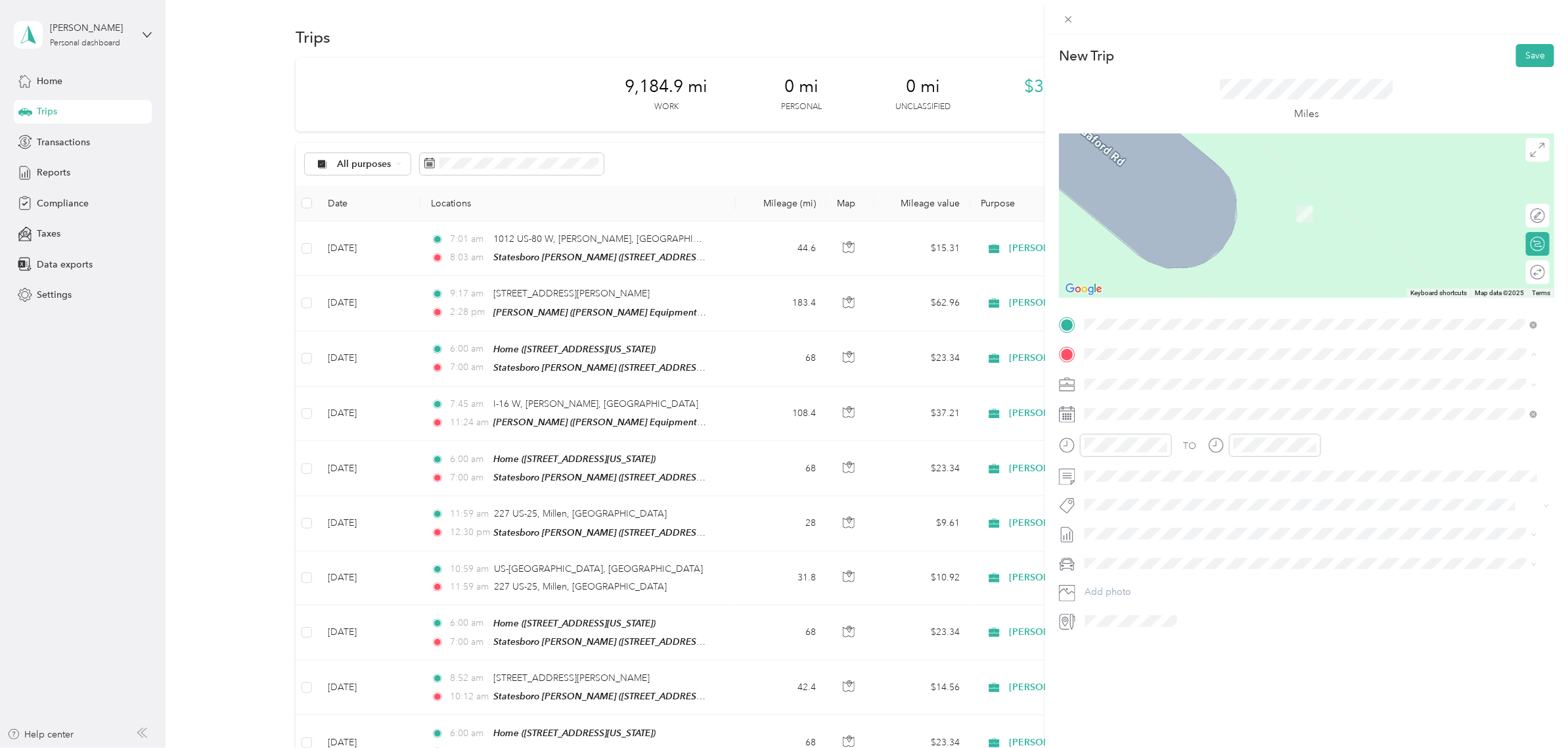
click at [1160, 517] on span "[STREET_ADDRESS][US_STATE]" at bounding box center [1175, 518] width 131 height 11
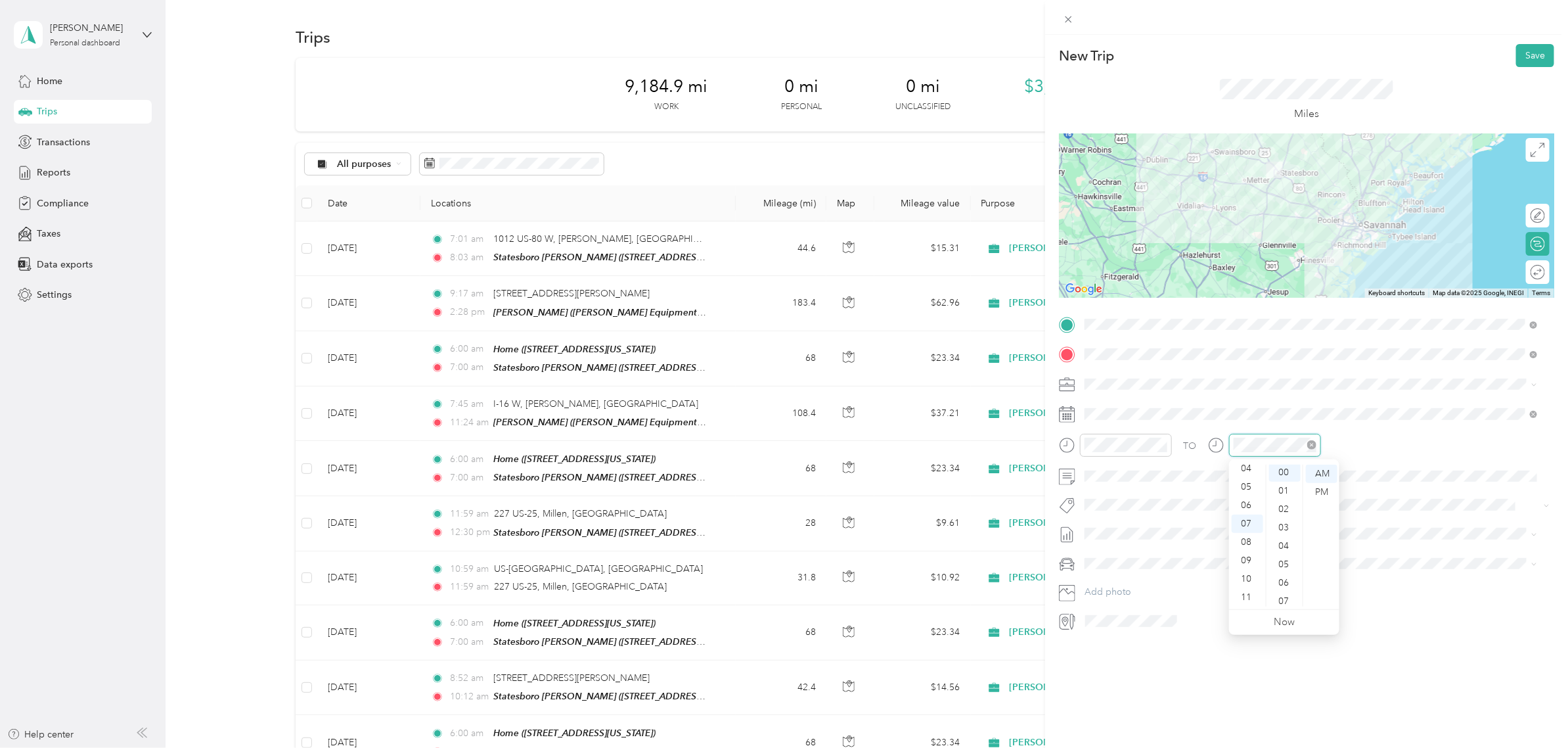
scroll to position [0, 0]
click at [1519, 56] on button "Save" at bounding box center [1535, 55] width 38 height 23
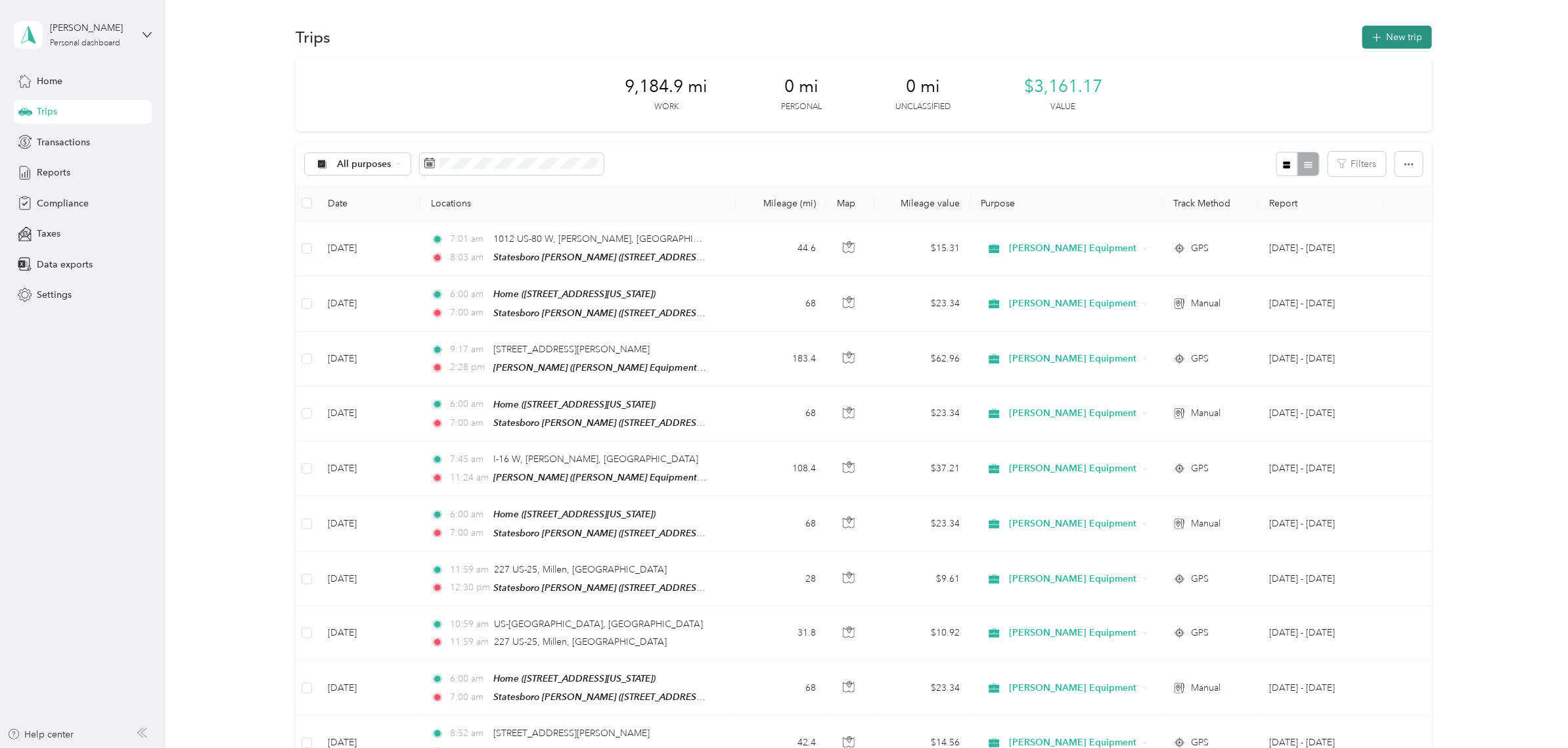
click at [1414, 40] on button "New trip" at bounding box center [1397, 37] width 70 height 23
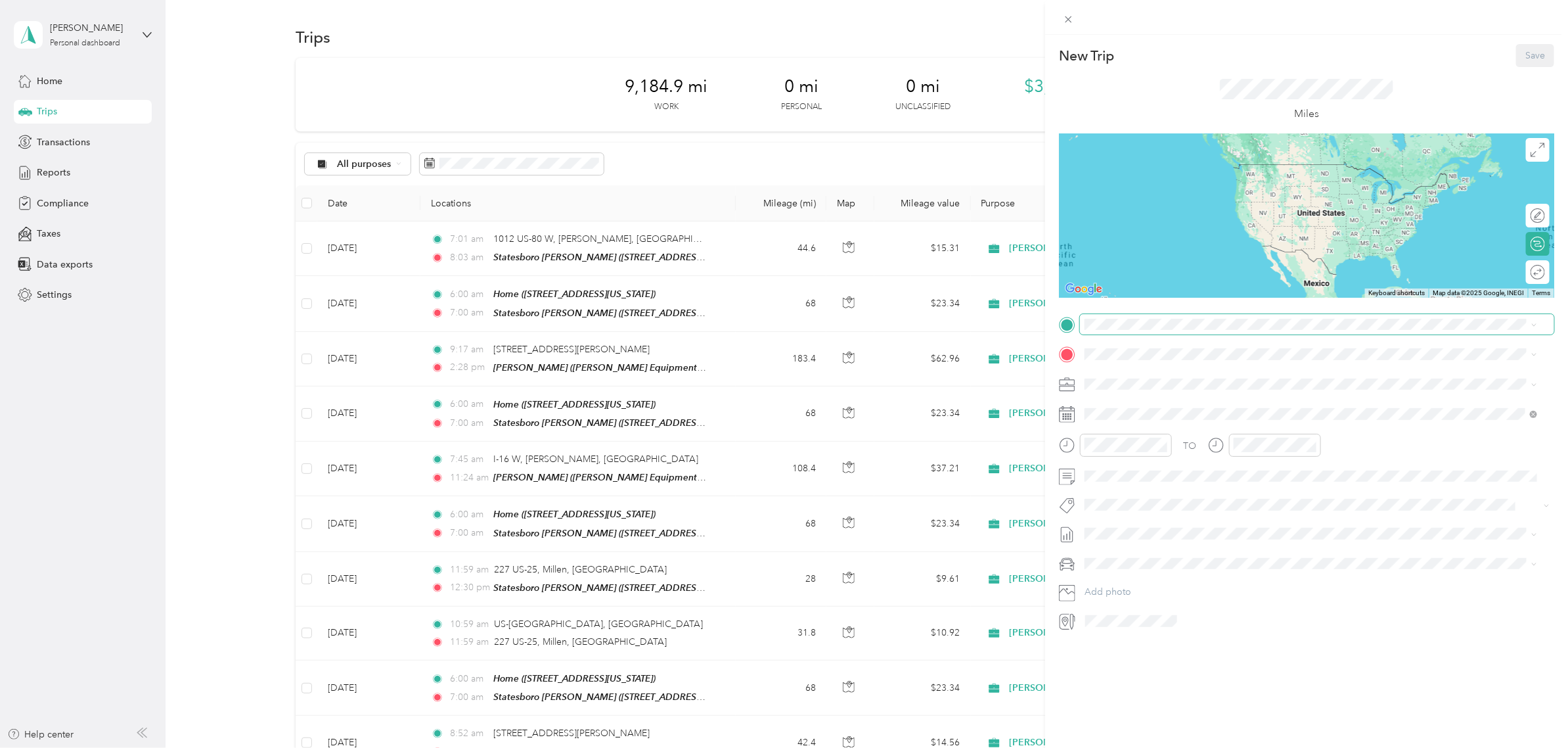
click at [1134, 330] on span at bounding box center [1317, 325] width 474 height 21
click at [1156, 435] on div "Home [STREET_ADDRESS][US_STATE]" at bounding box center [1175, 438] width 131 height 28
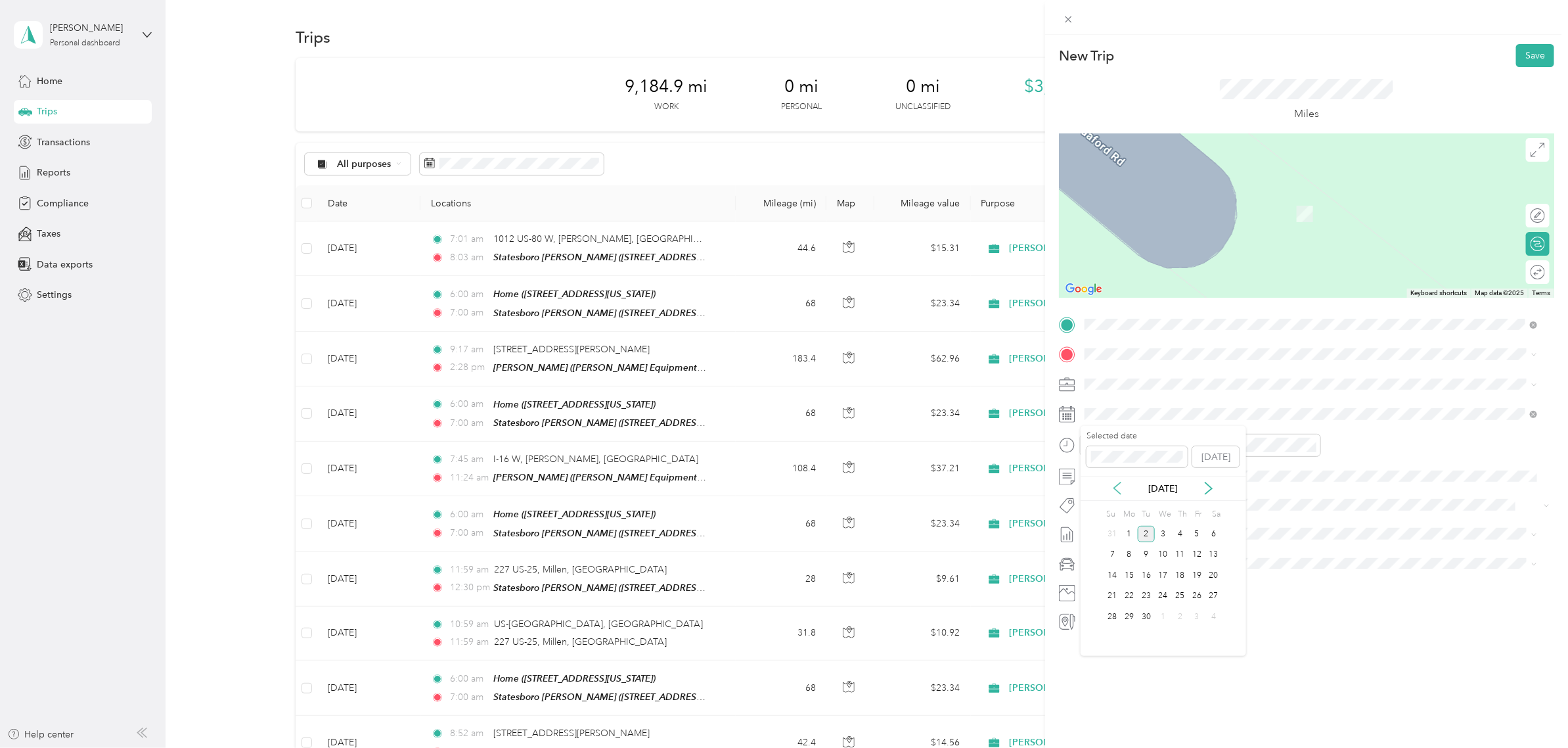
click at [1117, 490] on icon at bounding box center [1117, 488] width 13 height 13
click at [1194, 618] on div "29" at bounding box center [1197, 617] width 17 height 16
click at [1158, 515] on span "[STREET_ADDRESS][US_STATE]" at bounding box center [1175, 518] width 131 height 11
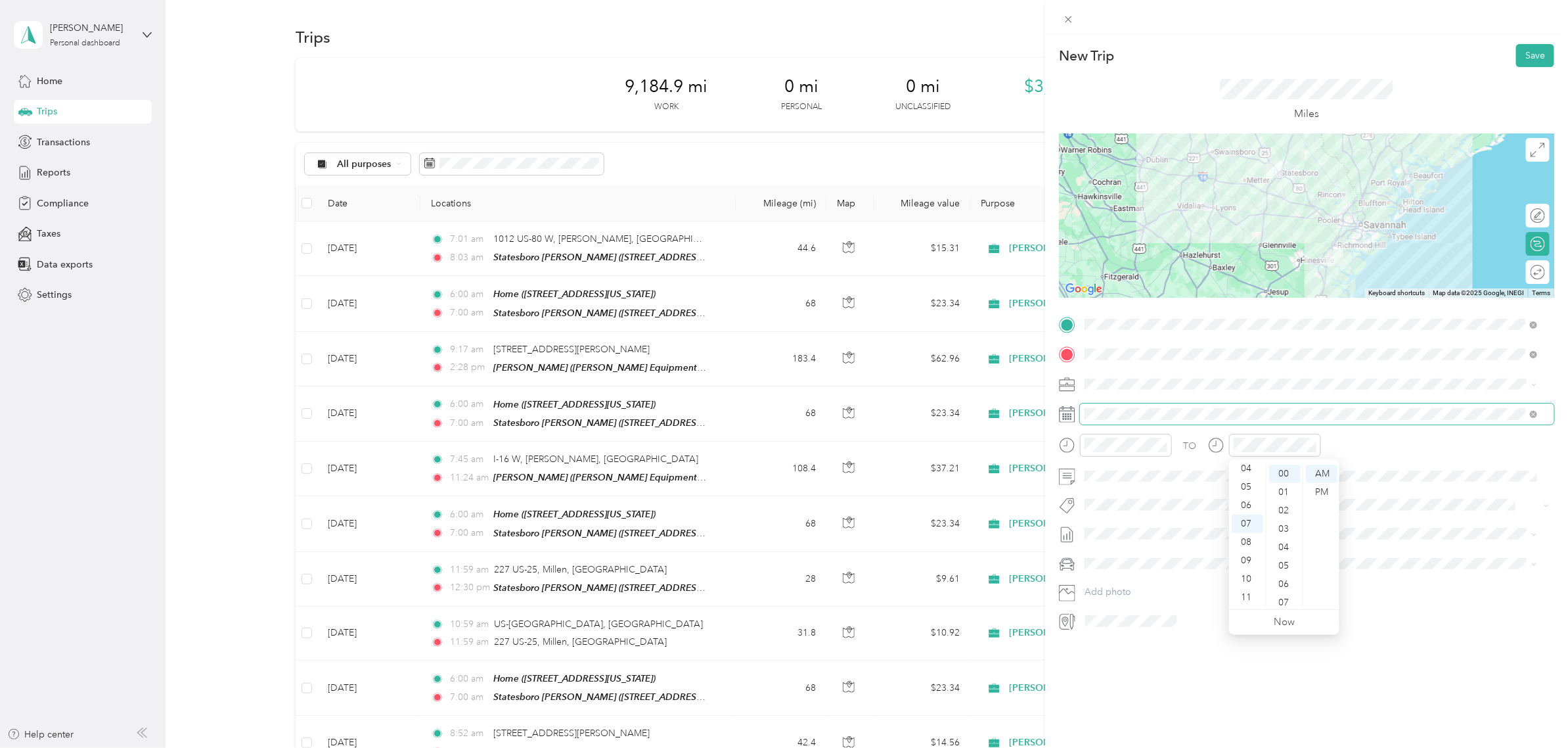
click at [1310, 406] on span at bounding box center [1317, 414] width 474 height 21
click at [1516, 48] on button "Save" at bounding box center [1535, 55] width 38 height 23
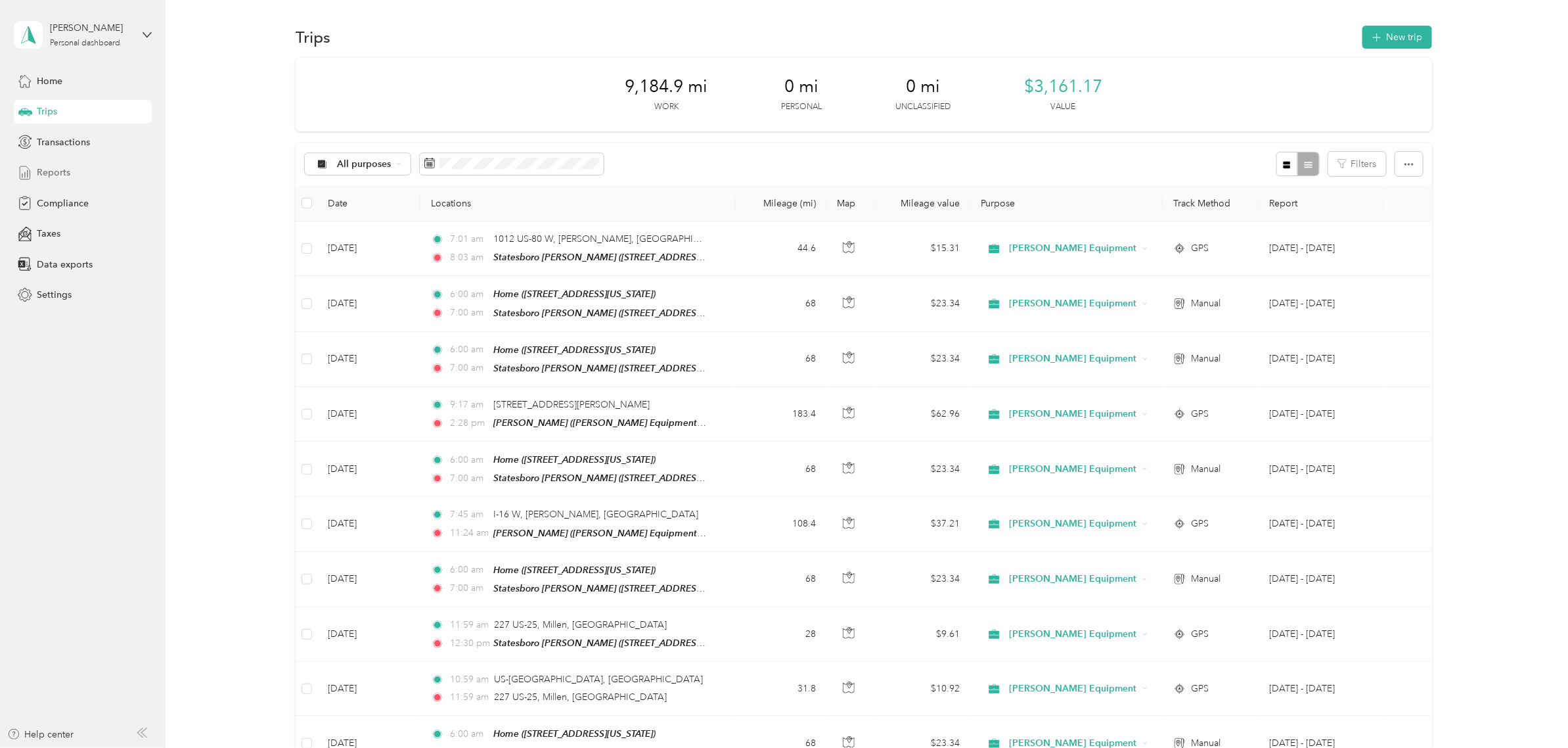
click at [69, 172] on span "Reports" at bounding box center [53, 172] width 33 height 14
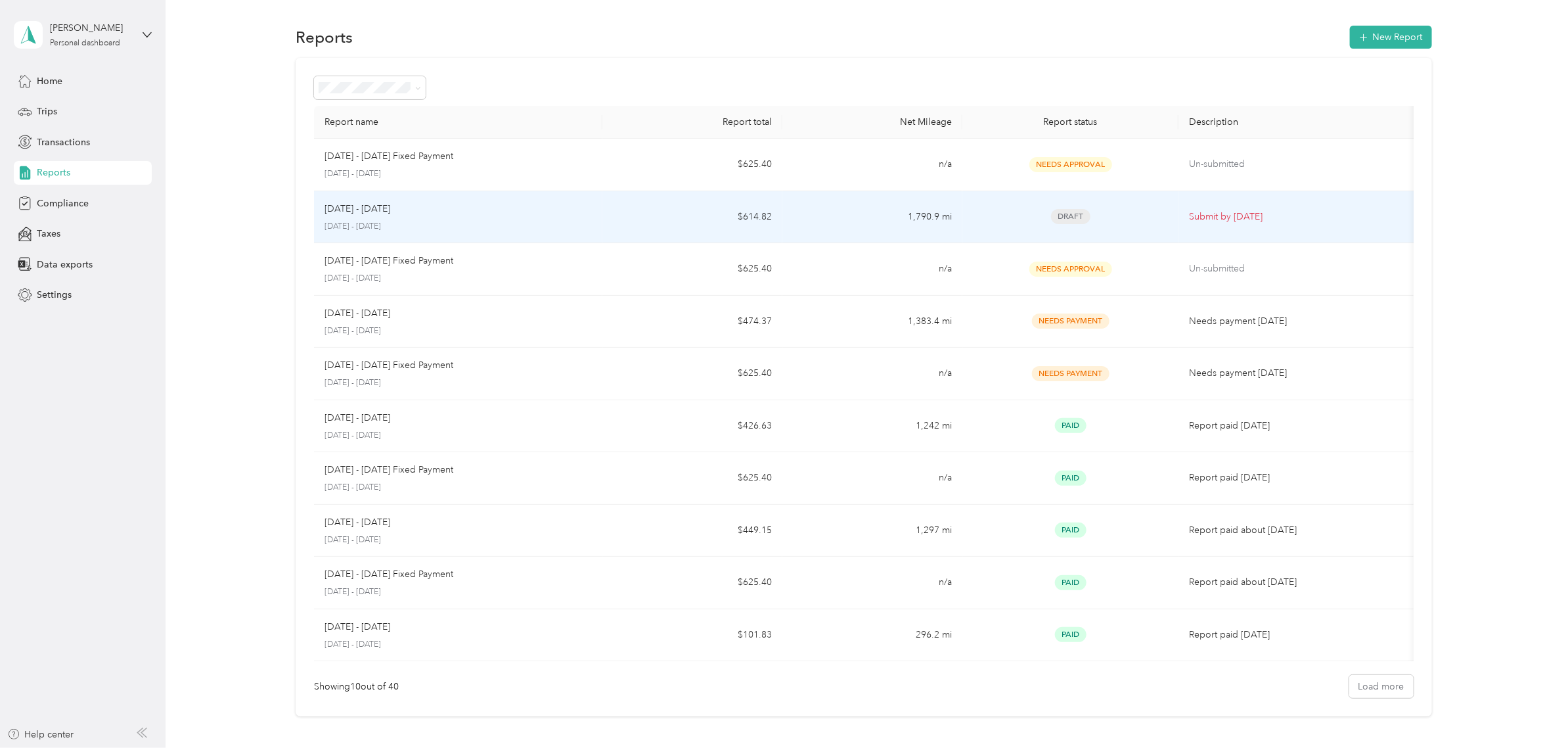
click at [787, 222] on td "1,790.9 mi" at bounding box center [873, 217] width 180 height 53
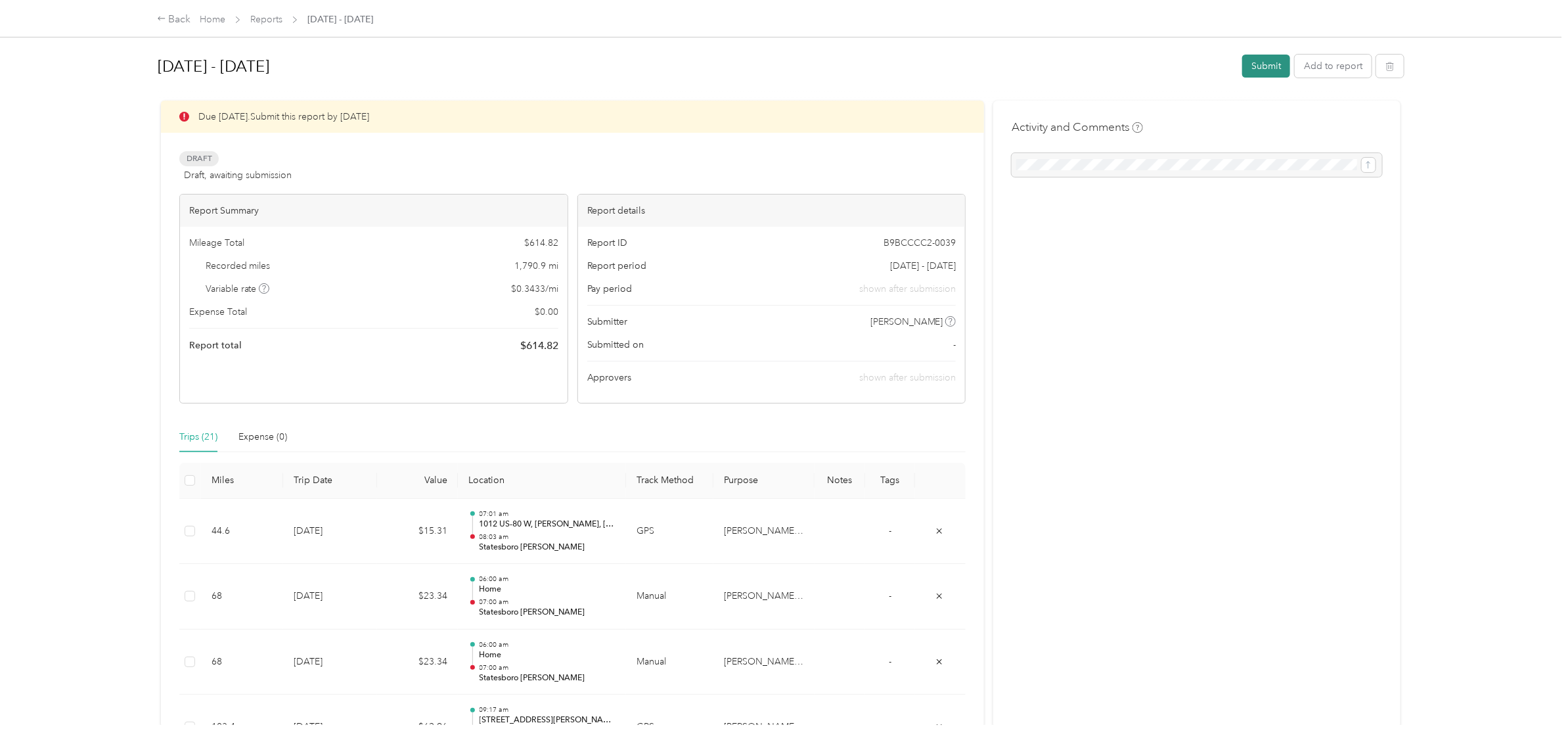
click at [1250, 57] on button "Submit" at bounding box center [1266, 66] width 48 height 23
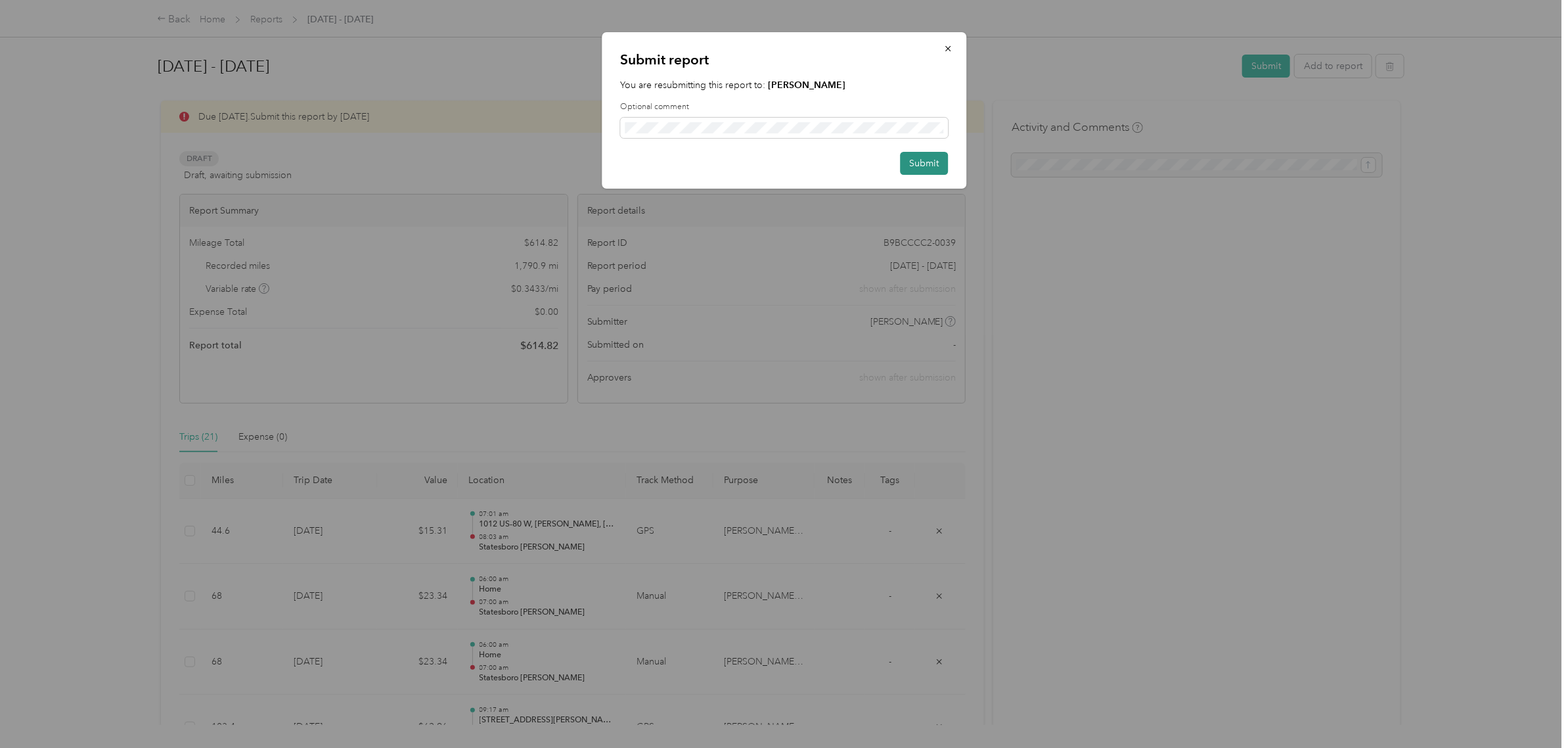
click at [925, 165] on button "Submit" at bounding box center [924, 163] width 48 height 23
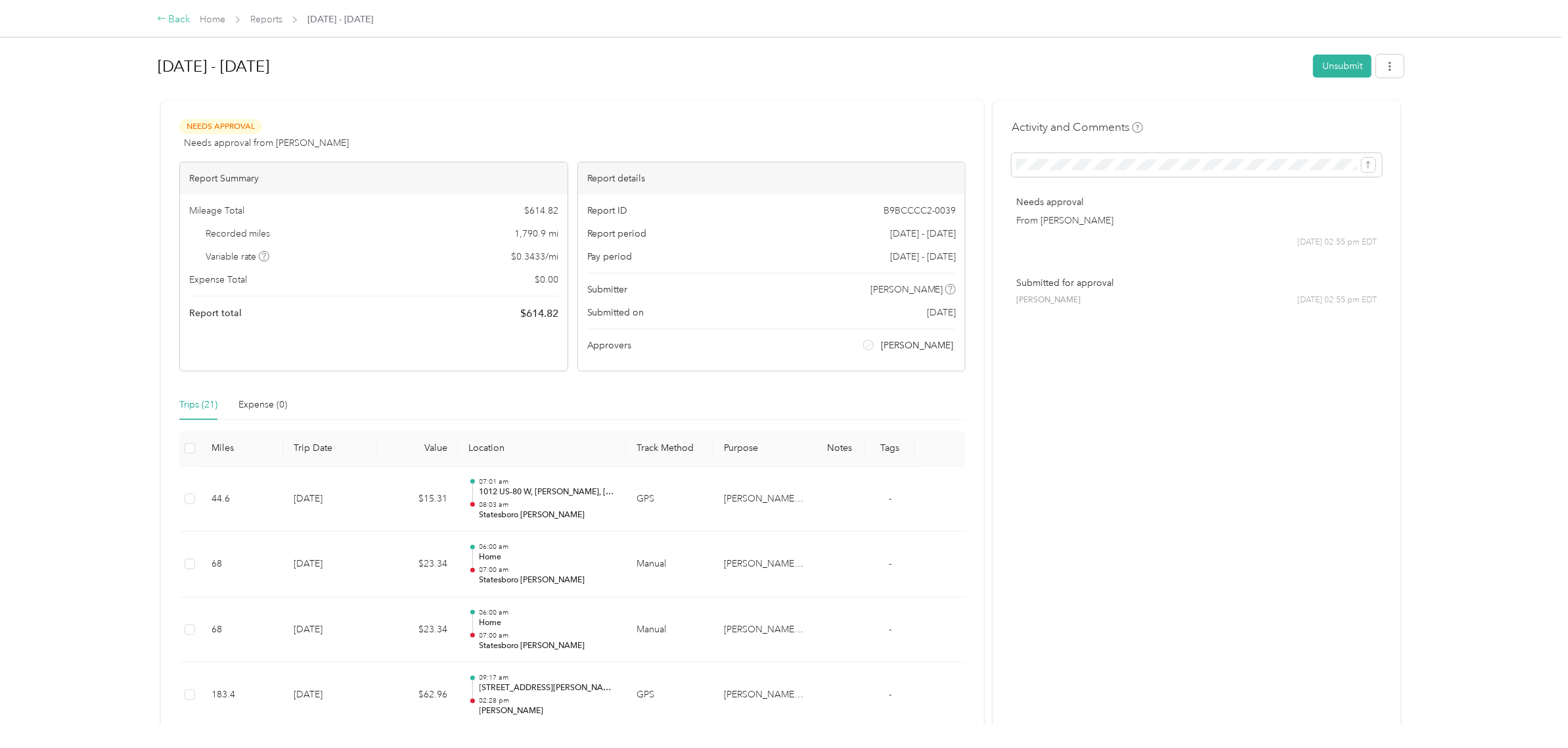
click at [174, 12] on div "Back" at bounding box center [174, 19] width 34 height 15
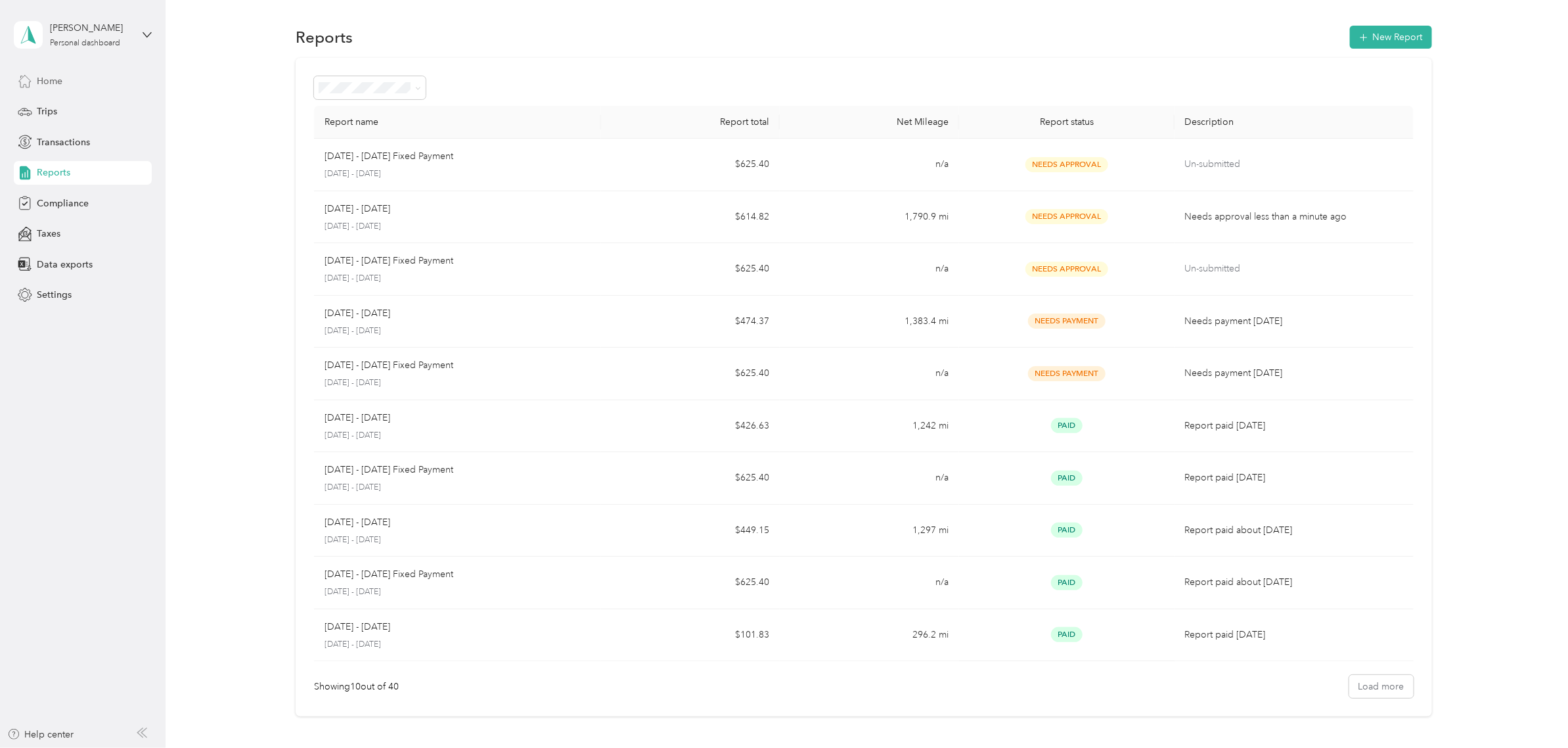
click at [74, 80] on div "Home" at bounding box center [83, 80] width 138 height 24
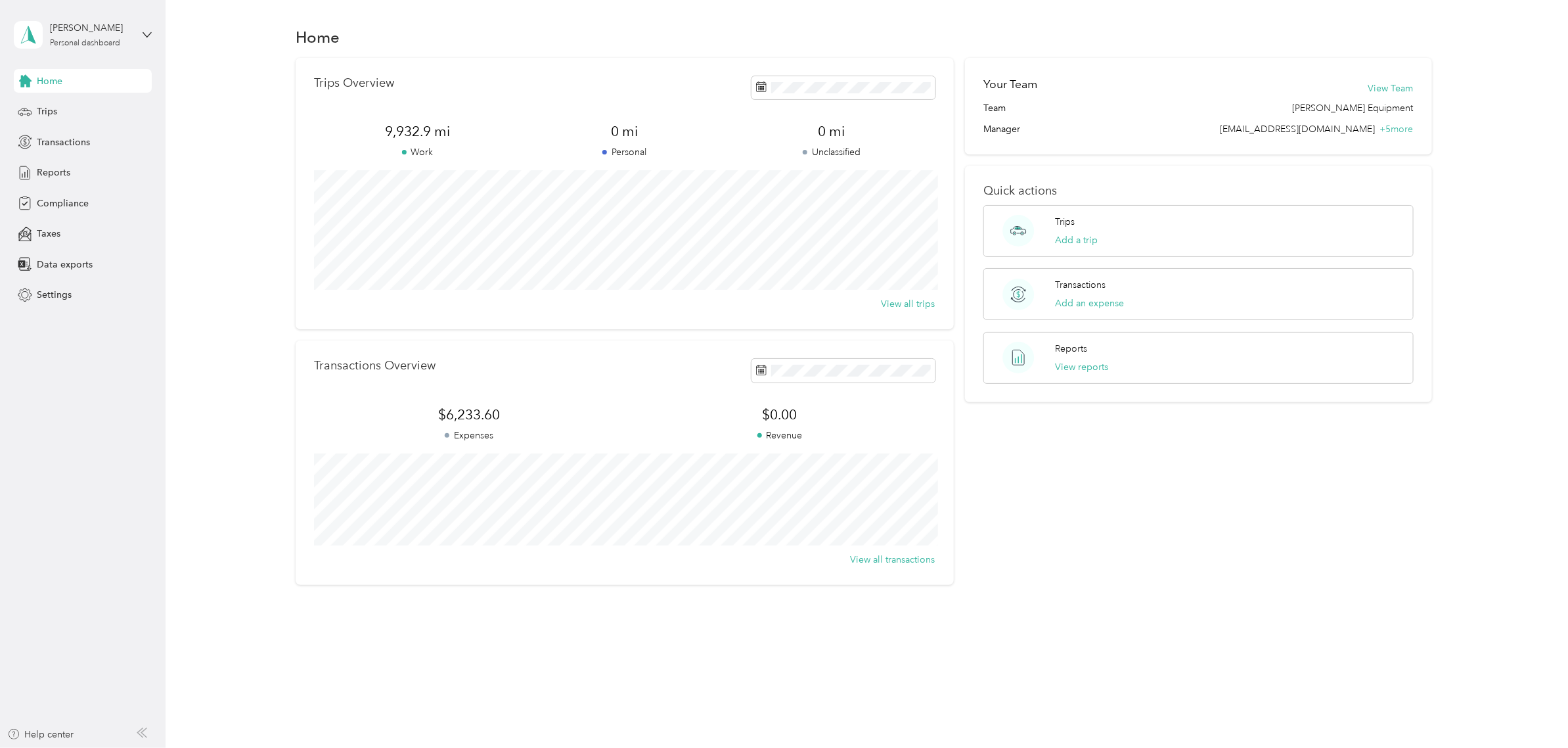
click at [53, 87] on span "Home" at bounding box center [49, 81] width 26 height 14
